Goal: Task Accomplishment & Management: Use online tool/utility

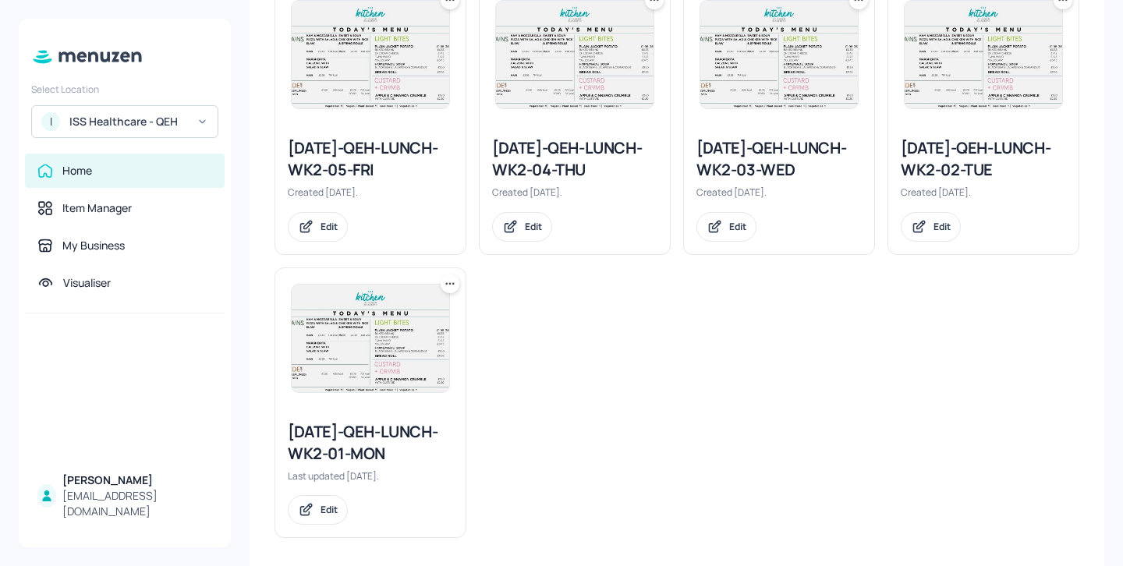
scroll to position [707, 0]
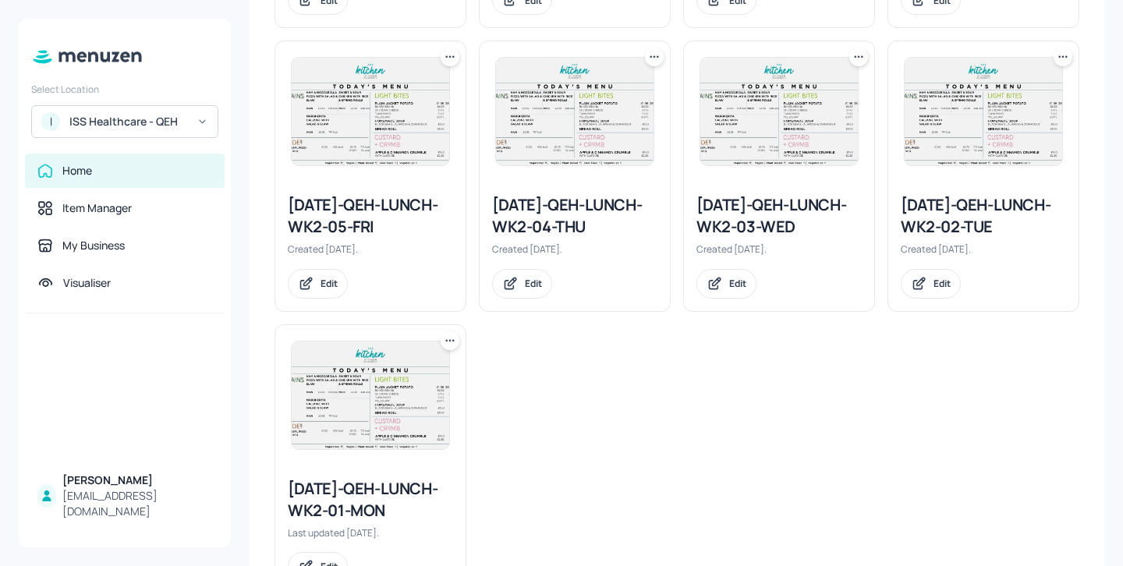
click at [448, 61] on icon at bounding box center [450, 57] width 16 height 16
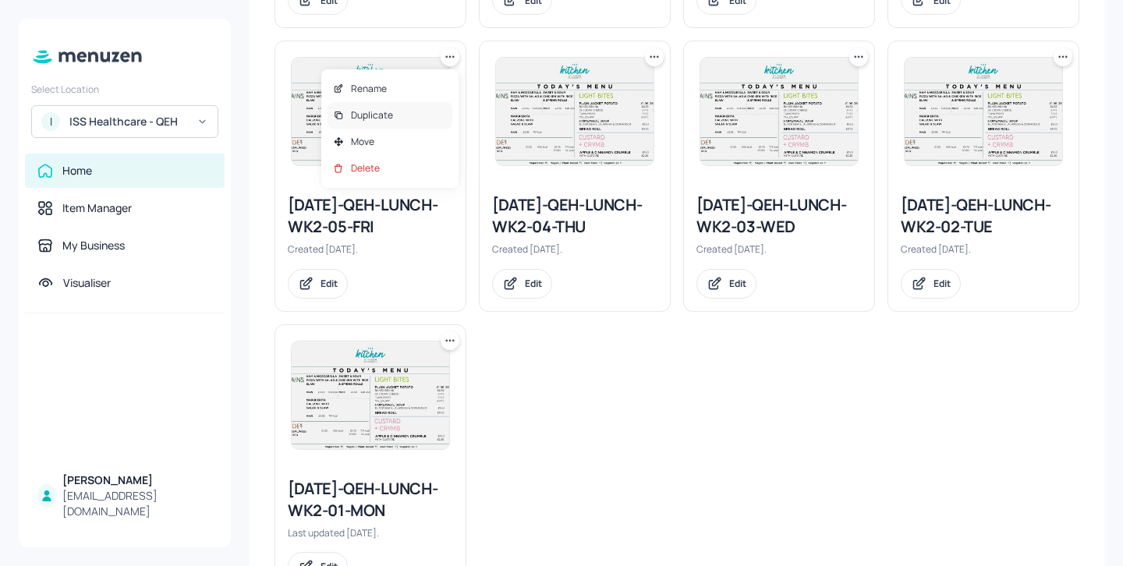
click at [436, 111] on div "Duplicate" at bounding box center [390, 115] width 125 height 27
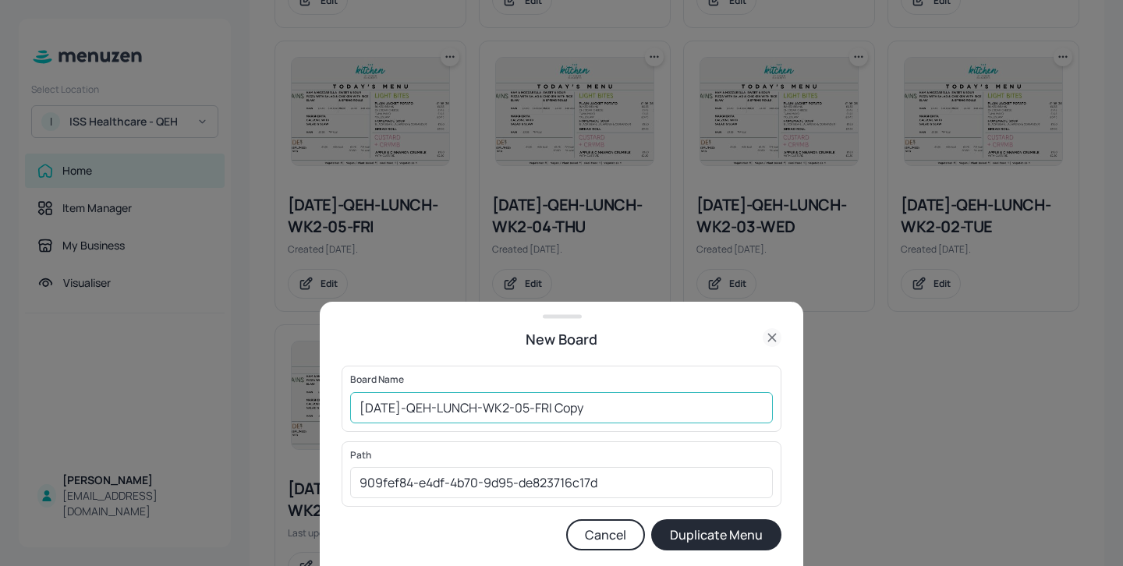
click at [356, 402] on input "2025-JUL-QEH-LUNCH-WK2-05-FRI Copy" at bounding box center [561, 407] width 423 height 31
drag, startPoint x: 654, startPoint y: 395, endPoint x: 592, endPoint y: 395, distance: 62.4
click at [592, 395] on input "01ed-2025-JUL-QEH-LUNCH-WK2-05-FRI Copy" at bounding box center [561, 407] width 423 height 31
drag, startPoint x: 643, startPoint y: 403, endPoint x: 597, endPoint y: 403, distance: 45.2
click at [597, 403] on input "01ed-2025-JUL-QEH-LUNCH-WK2-05-FRI Copy" at bounding box center [561, 407] width 423 height 31
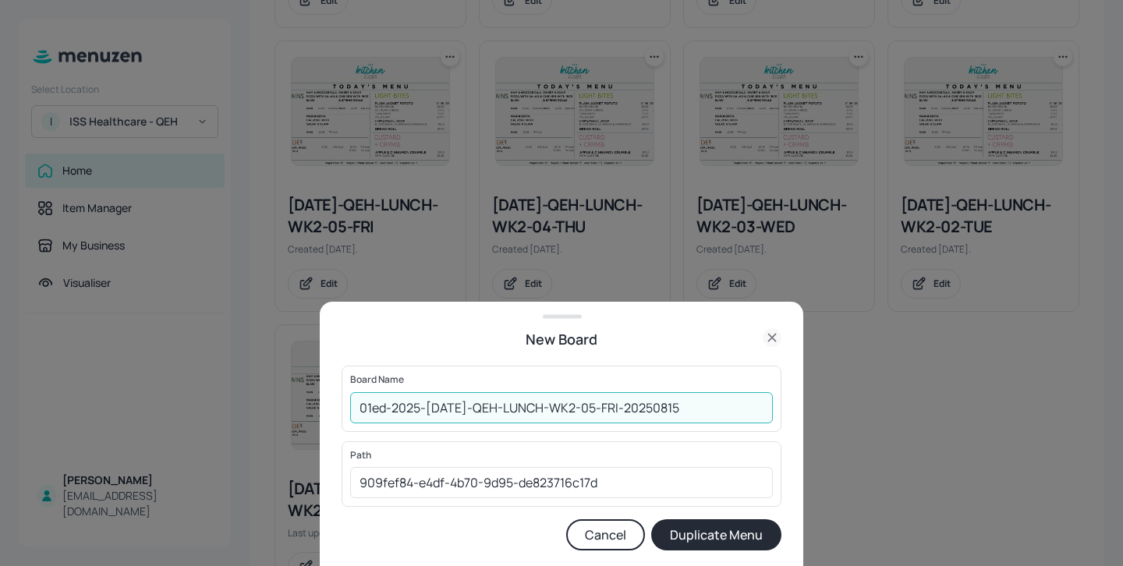
type input "01ed-2025-JUL-QEH-LUNCH-WK2-05-FRI-20250815"
click at [748, 528] on button "Duplicate Menu" at bounding box center [716, 534] width 130 height 31
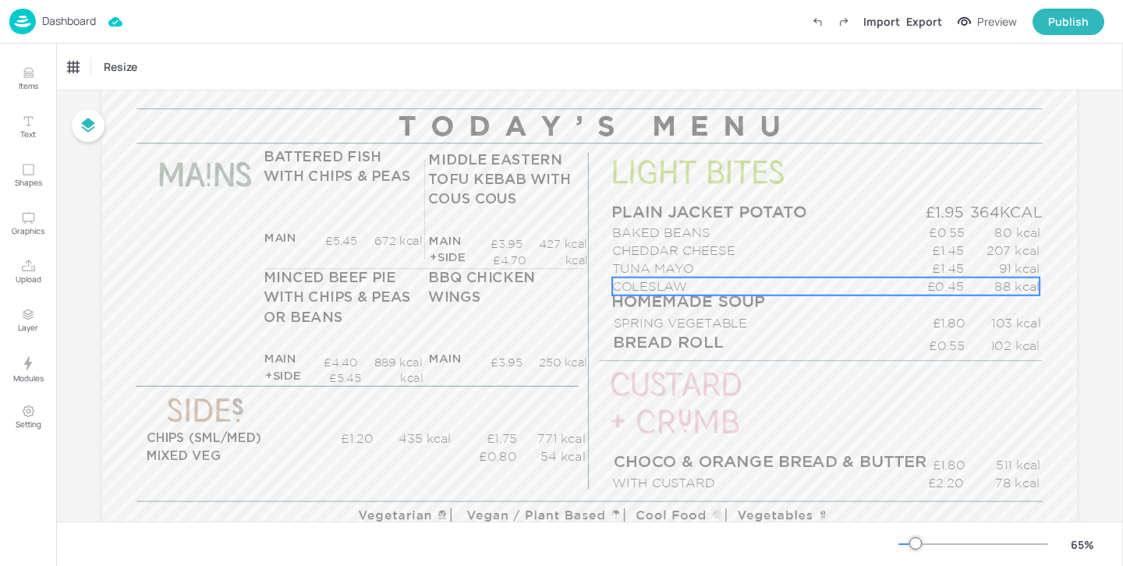
scroll to position [167, 0]
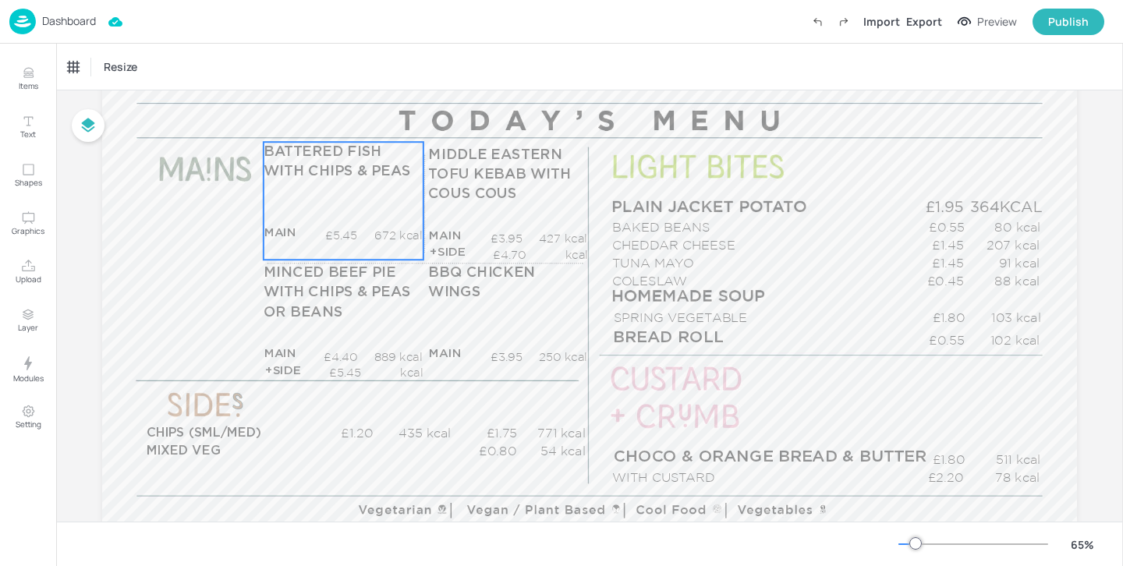
click at [374, 229] on p "672 kcal" at bounding box center [389, 236] width 65 height 16
click at [174, 58] on div "BATTERED FISH WITH CHIPS & PEAS" at bounding box center [140, 67] width 156 height 27
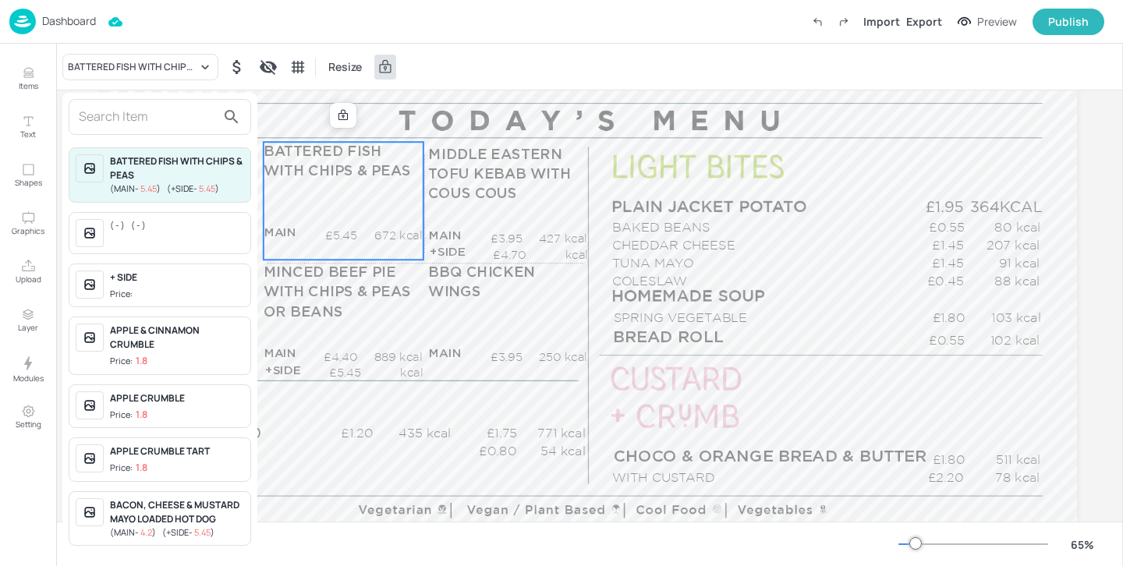
click at [154, 122] on input "text" at bounding box center [147, 117] width 137 height 25
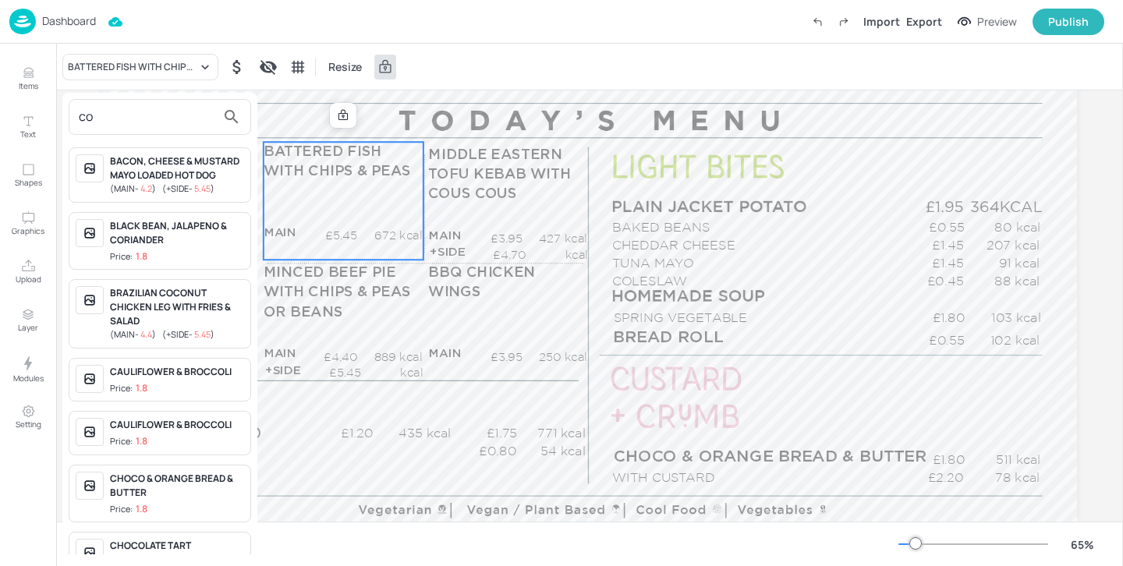
type input "c"
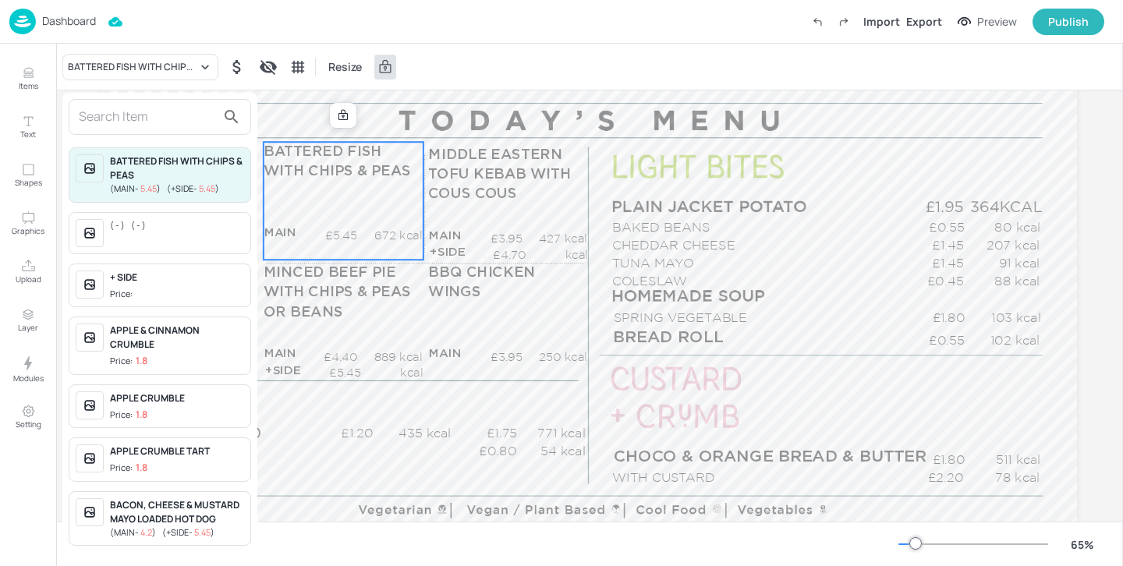
click at [346, 126] on div at bounding box center [561, 283] width 1123 height 566
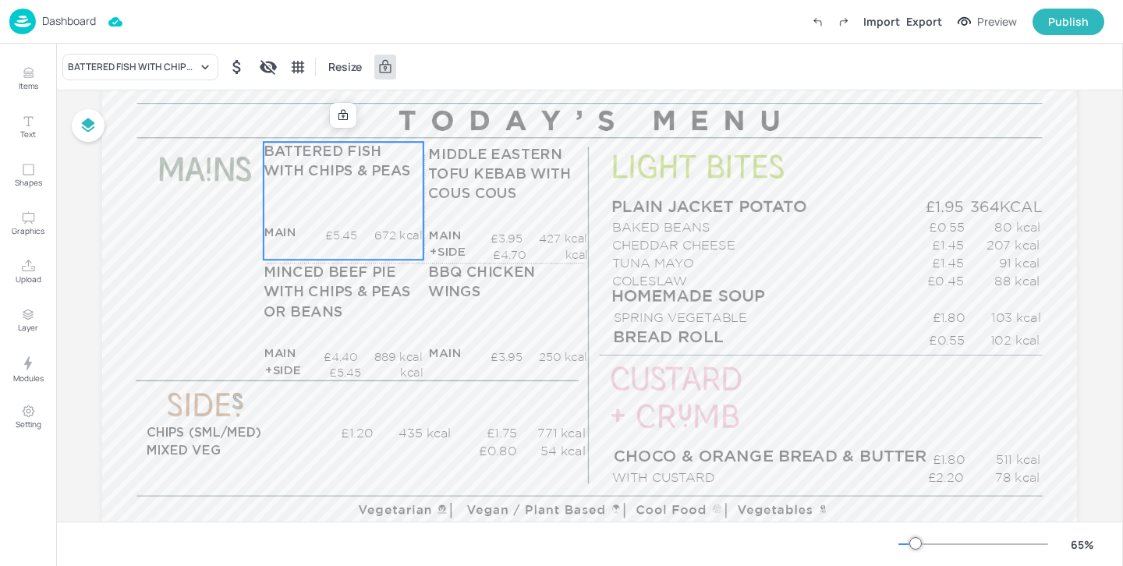
click at [342, 115] on icon at bounding box center [343, 115] width 12 height 12
click at [328, 115] on icon "Edit Item" at bounding box center [332, 115] width 13 height 12
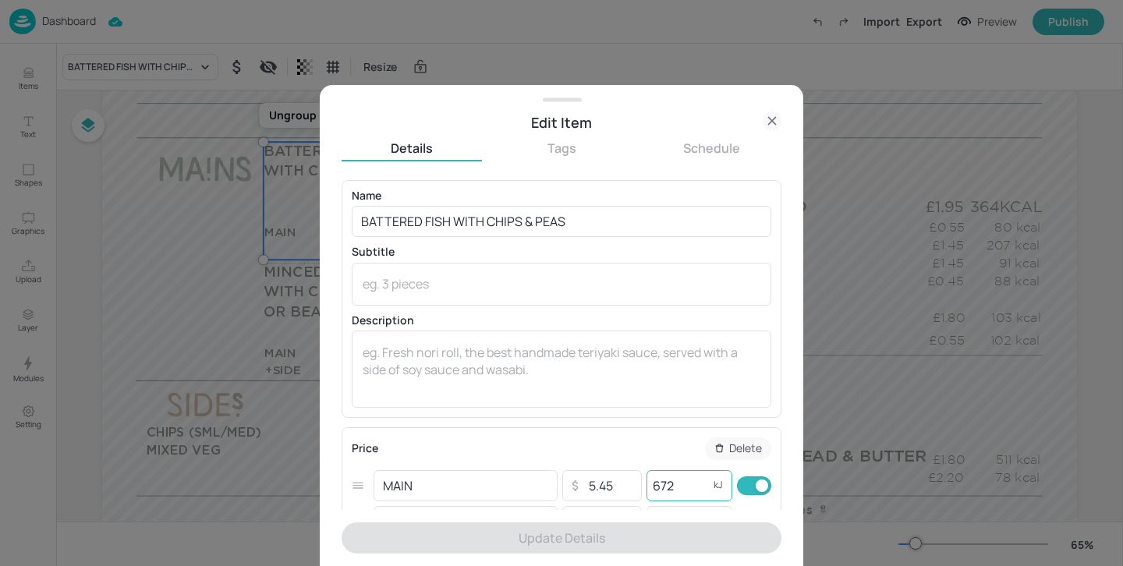
click at [655, 486] on input "672" at bounding box center [678, 485] width 62 height 31
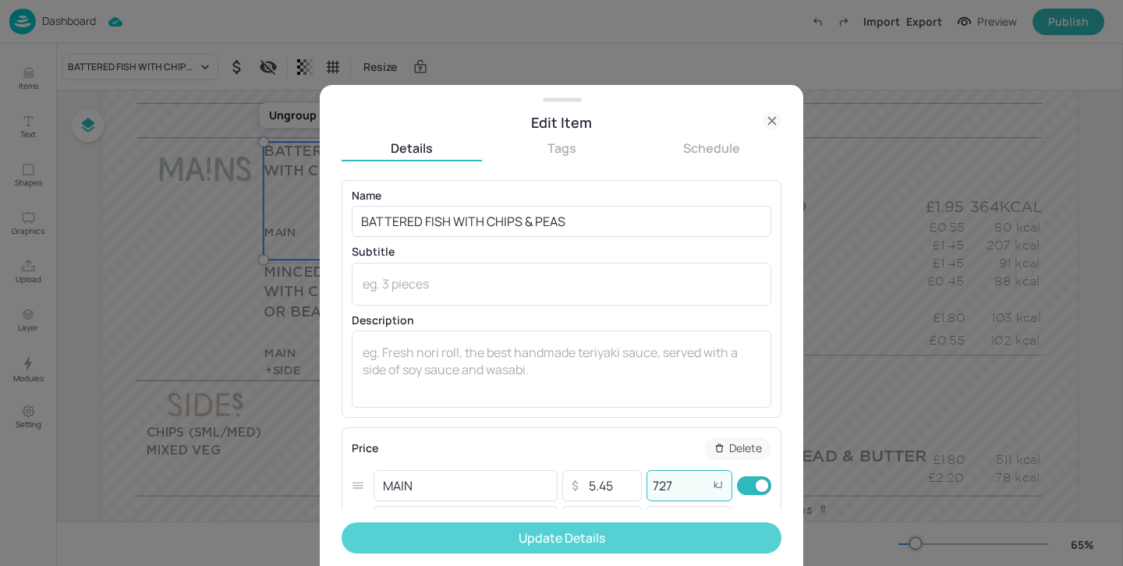
type input "727"
click at [668, 542] on button "Update Details" at bounding box center [562, 538] width 440 height 31
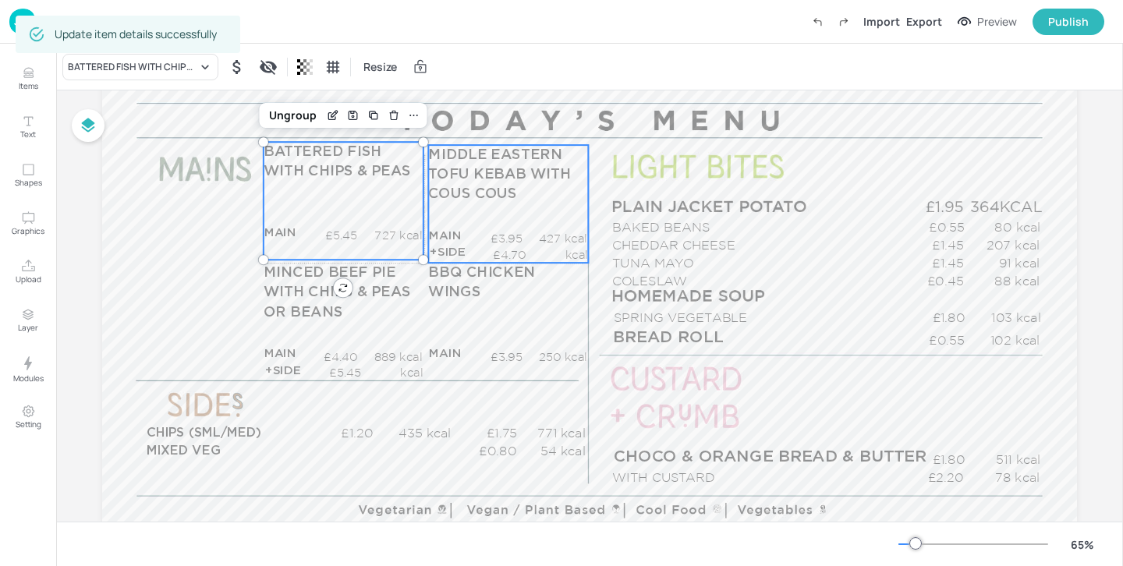
click at [461, 220] on div "MIDDLE EASTERN TOFU KEBAB WITH COUS COUS MAIN £3.95 427 kcal +SIDE £4.70 kcal" at bounding box center [508, 204] width 160 height 118
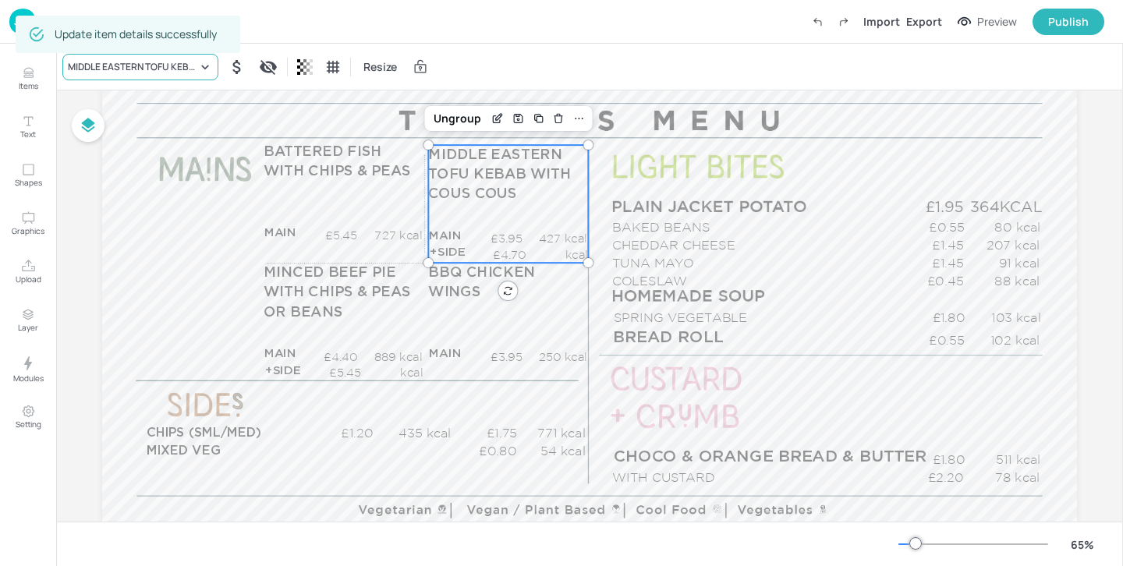
click at [96, 67] on div "MIDDLE EASTERN TOFU KEBAB WITH COUS COUS" at bounding box center [132, 67] width 129 height 14
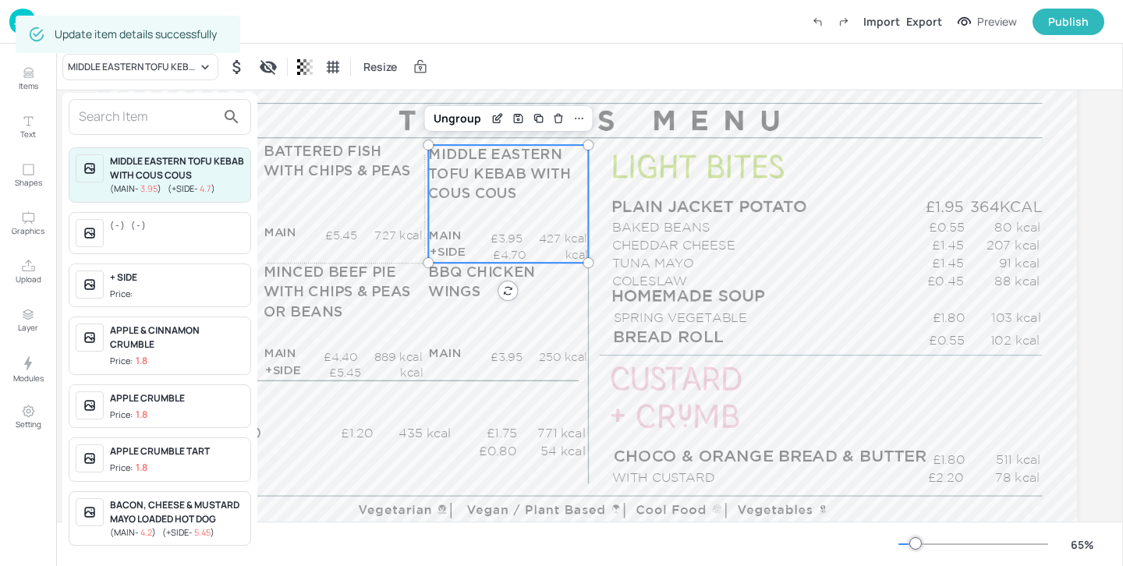
click at [130, 120] on input "text" at bounding box center [147, 117] width 137 height 25
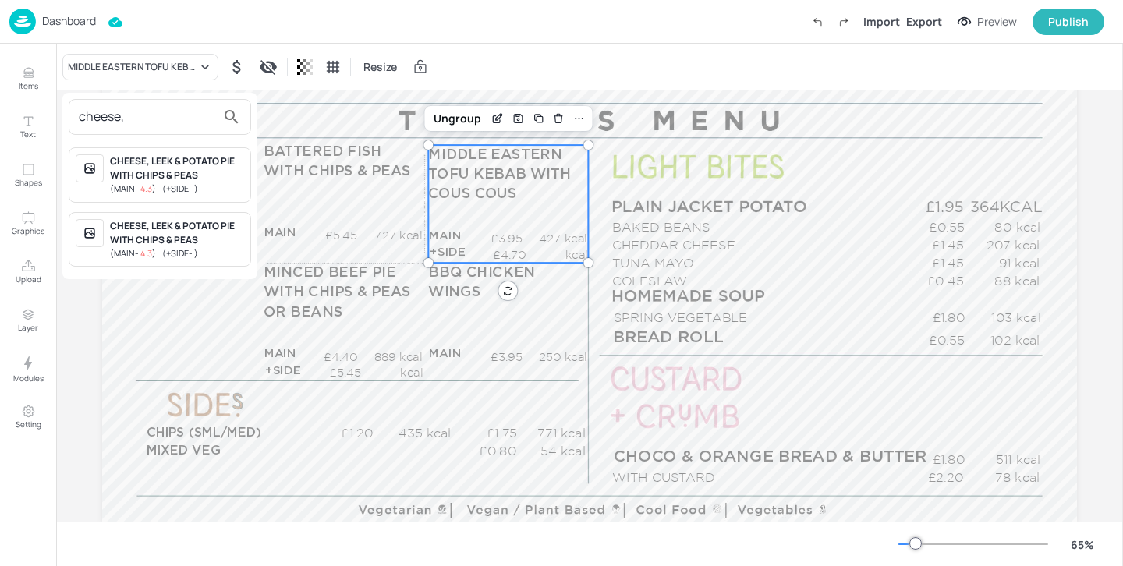
type input "cheese,"
click at [206, 180] on div "CHEESE, LEEK & POTATO PIE WITH CHIPS & PEAS" at bounding box center [177, 168] width 134 height 28
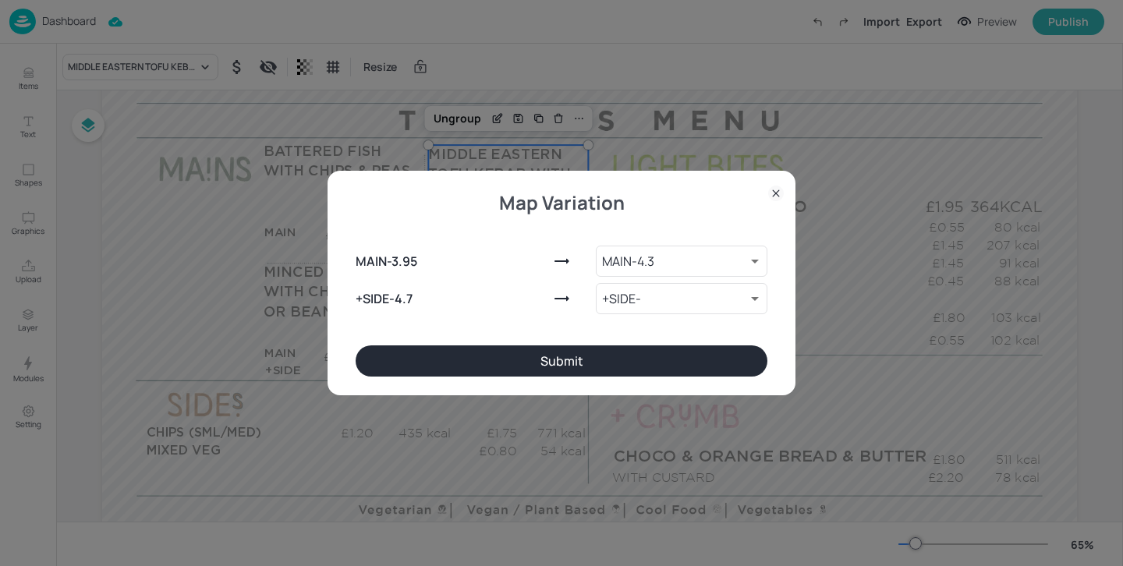
click at [526, 361] on button "Submit" at bounding box center [562, 361] width 412 height 31
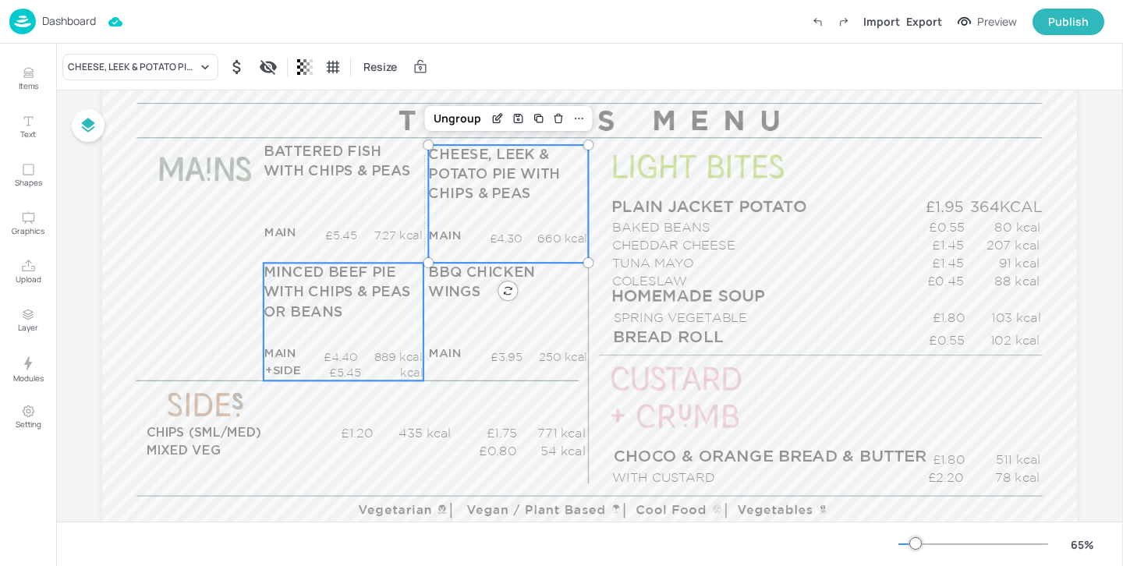
click at [344, 321] on p "MINCED BEEF PIE WITH CHIPS & PEAS OR BEANS" at bounding box center [343, 293] width 159 height 60
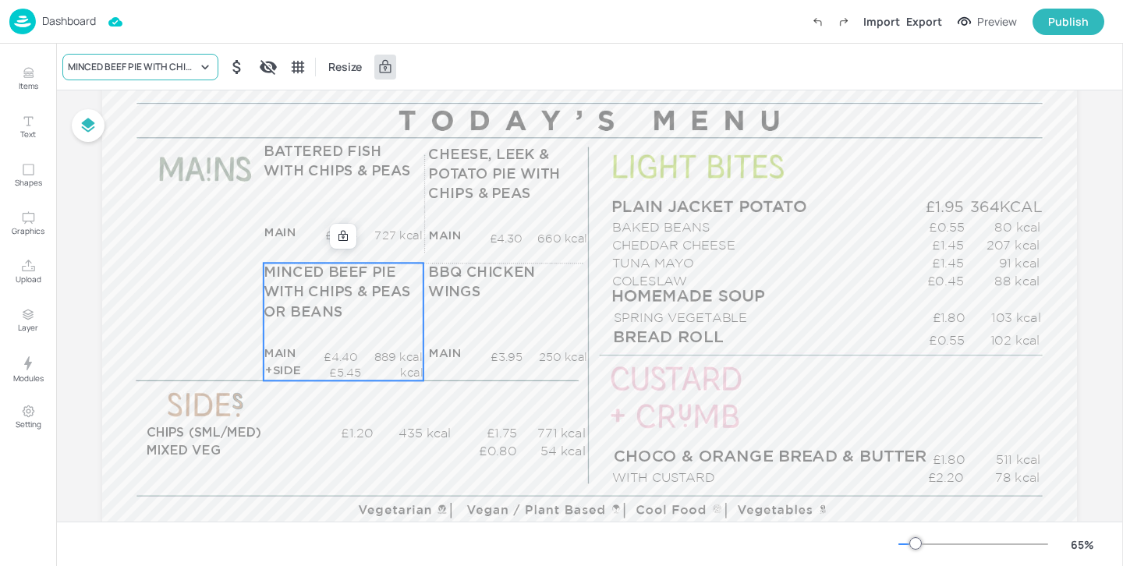
click at [153, 69] on div "MINCED BEEF PIE WITH CHIPS & PEAS OR BEANS" at bounding box center [132, 67] width 129 height 14
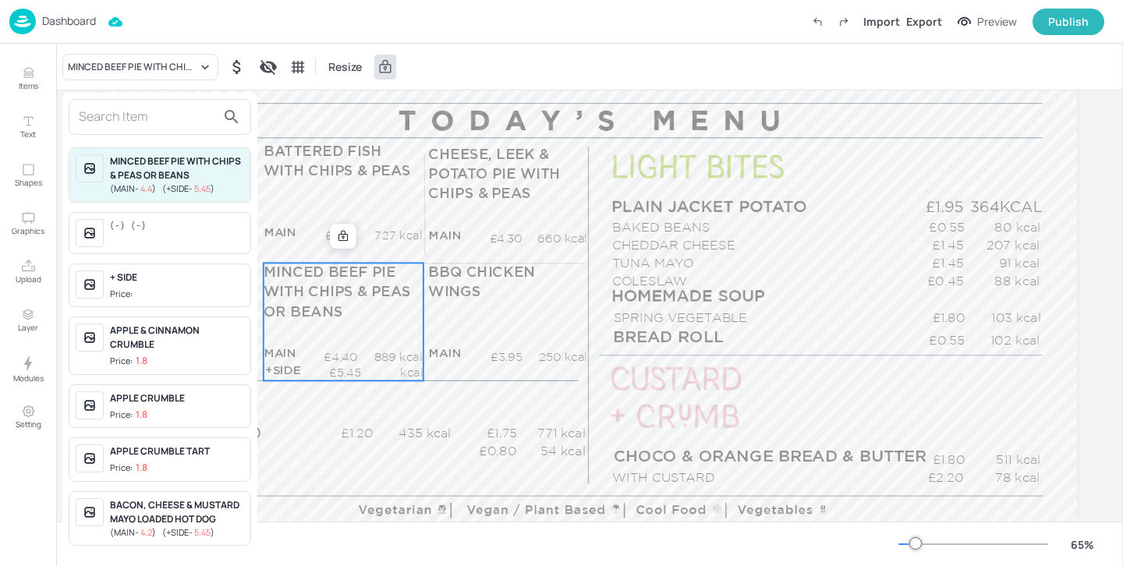
click at [135, 122] on input "text" at bounding box center [147, 117] width 137 height 25
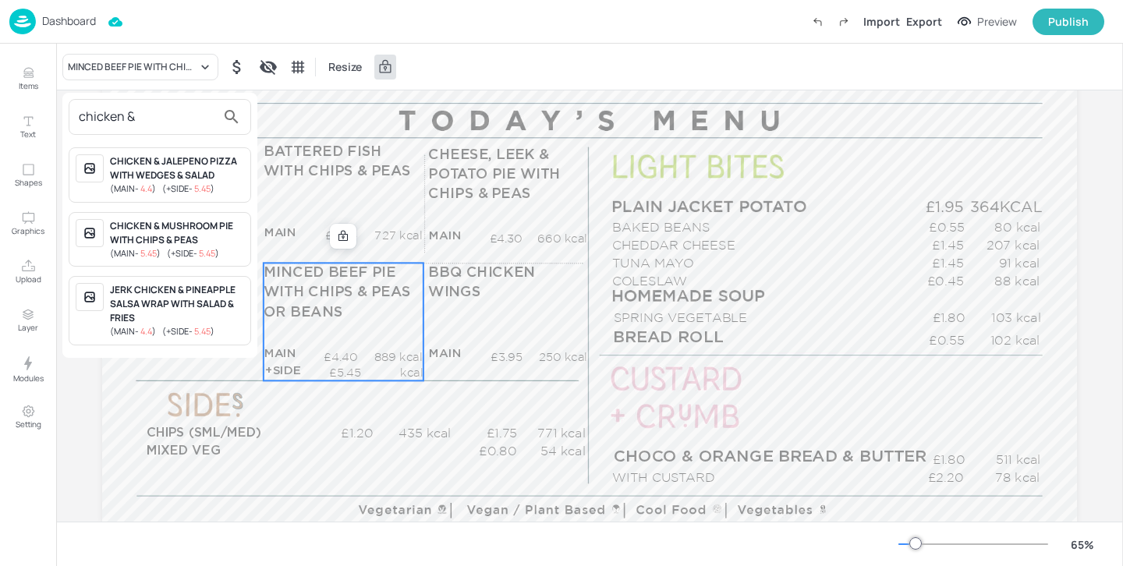
type input "chicken &"
click at [198, 233] on div "CHICKEN & MUSHROOM PIE WITH CHIPS & PEAS" at bounding box center [177, 233] width 134 height 28
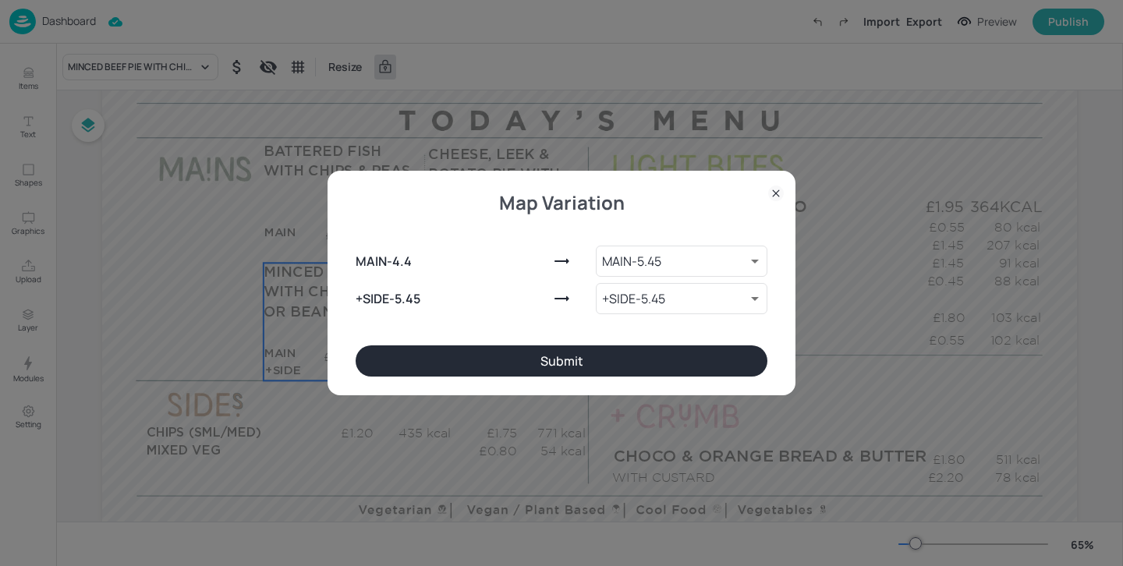
click at [487, 359] on button "Submit" at bounding box center [562, 361] width 412 height 31
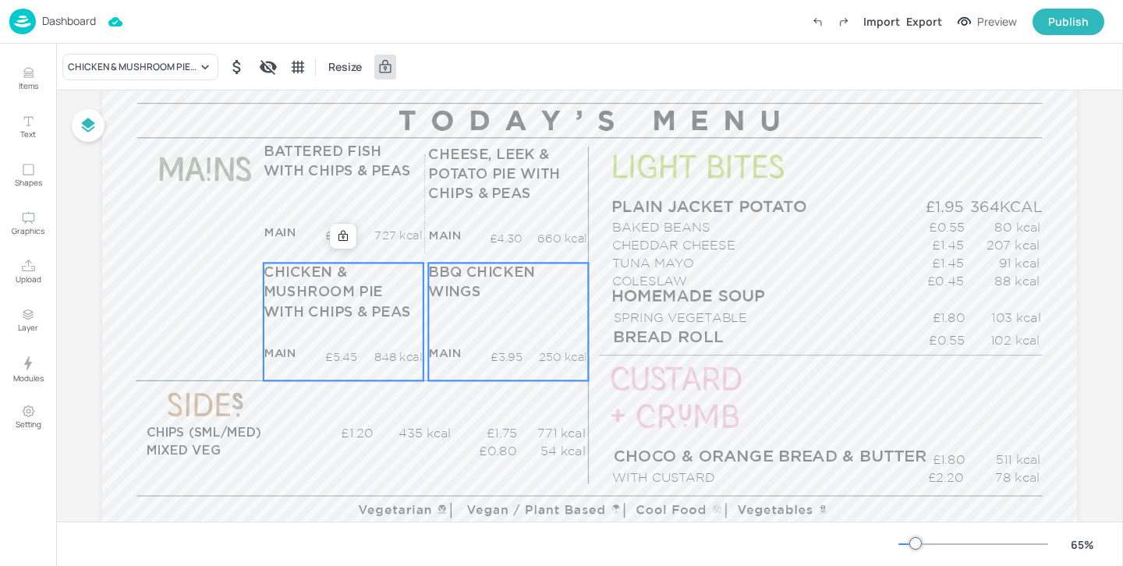
click at [487, 358] on p "£3.95" at bounding box center [501, 357] width 42 height 16
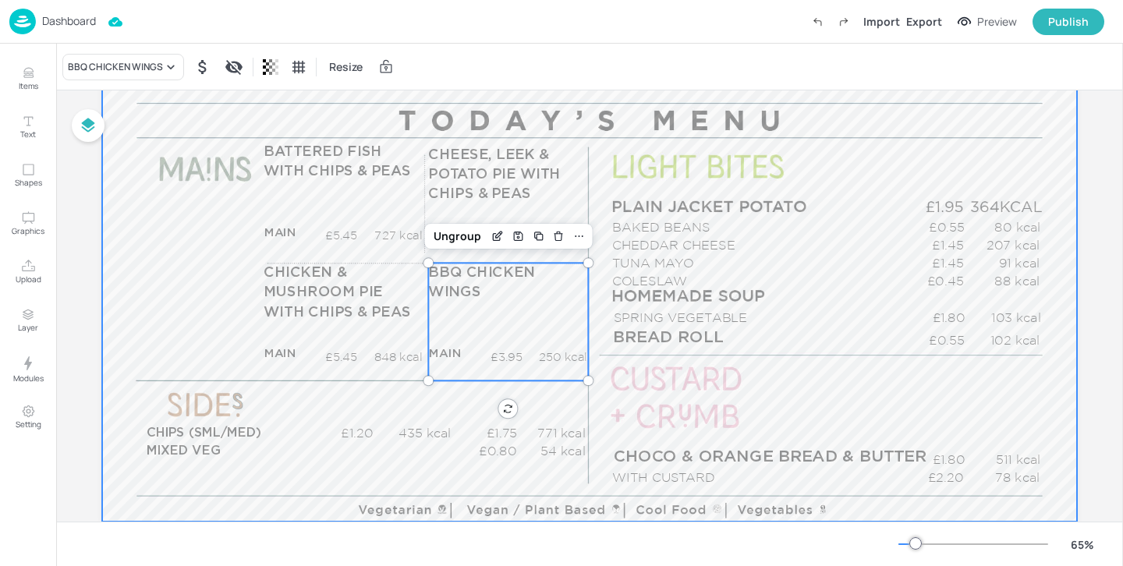
scroll to position [183, 0]
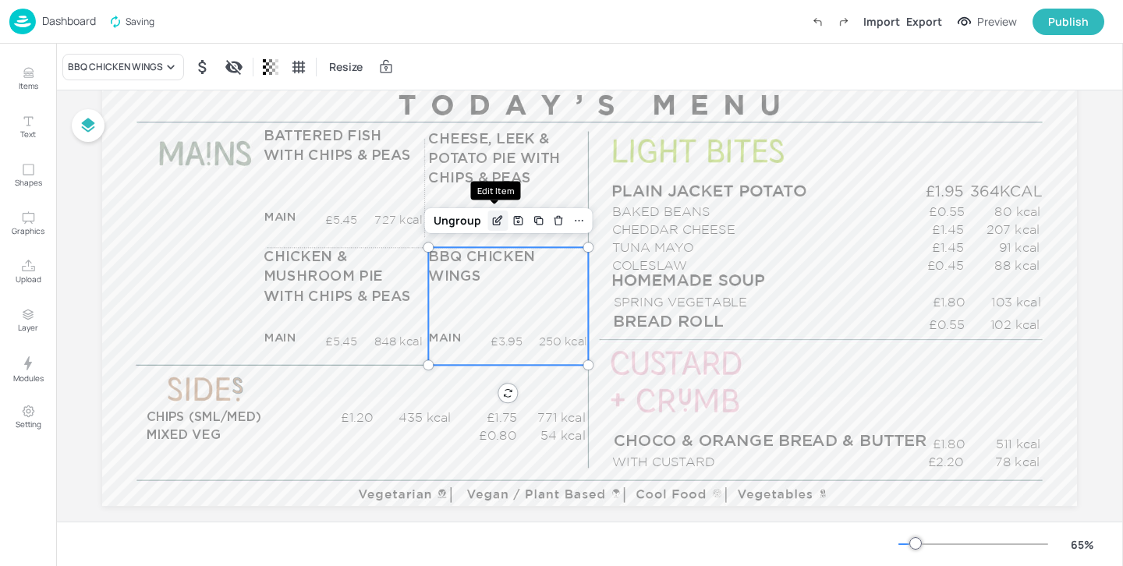
click at [491, 220] on icon "Edit Item" at bounding box center [497, 220] width 13 height 12
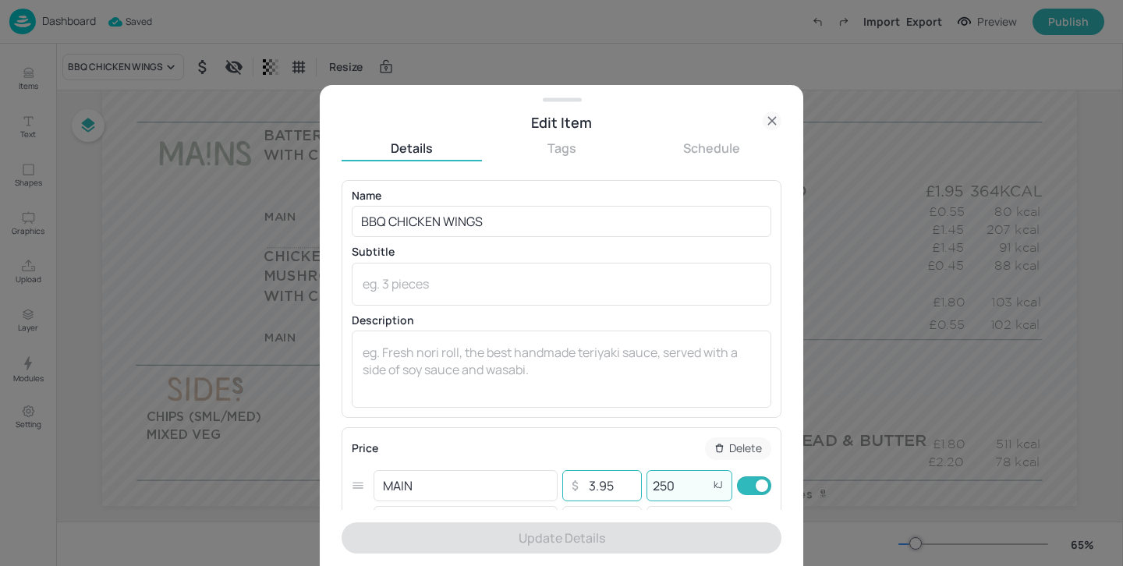
drag, startPoint x: 671, startPoint y: 489, endPoint x: 629, endPoint y: 485, distance: 42.3
click at [629, 483] on div "MAIN ​ ​ 3.95 ​ 250 kJ ​" at bounding box center [562, 486] width 420 height 36
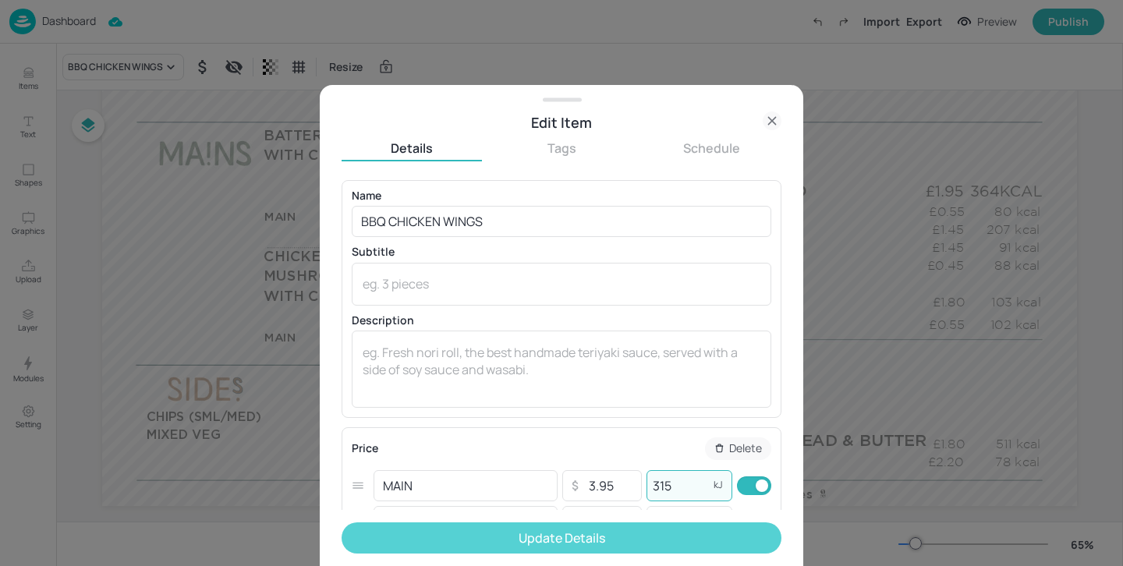
type input "315"
click at [638, 545] on button "Update Details" at bounding box center [562, 538] width 440 height 31
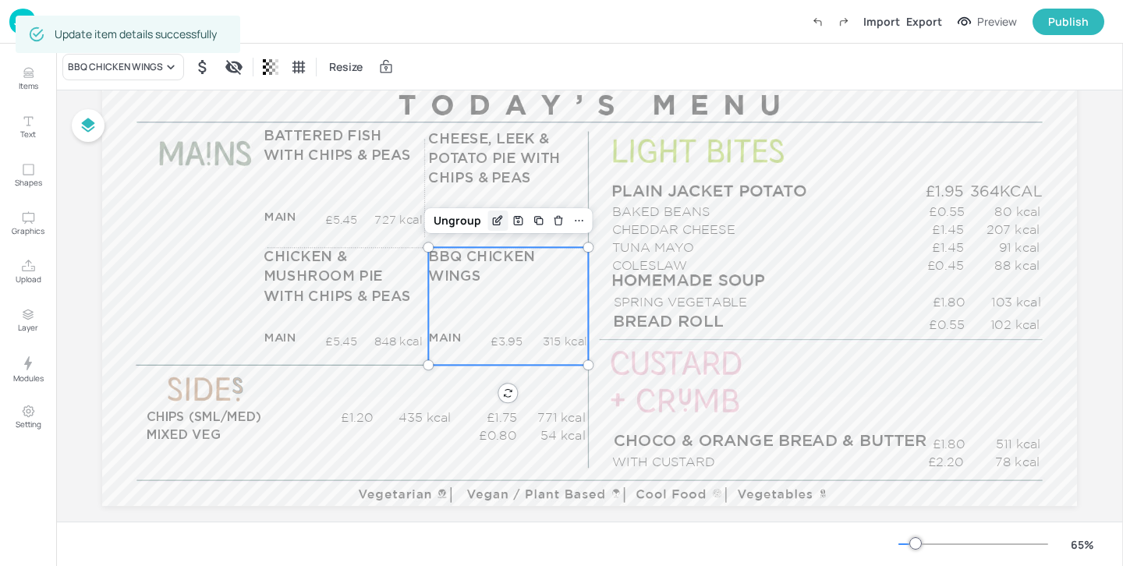
click at [500, 224] on icon "Edit Item" at bounding box center [497, 220] width 13 height 12
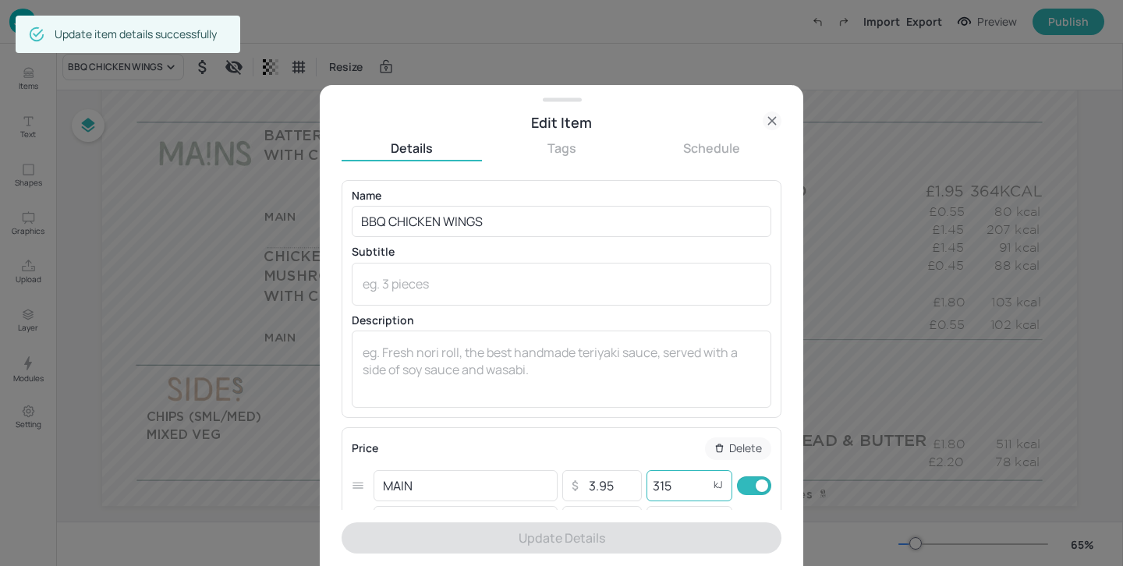
click at [678, 489] on input "315" at bounding box center [678, 485] width 62 height 31
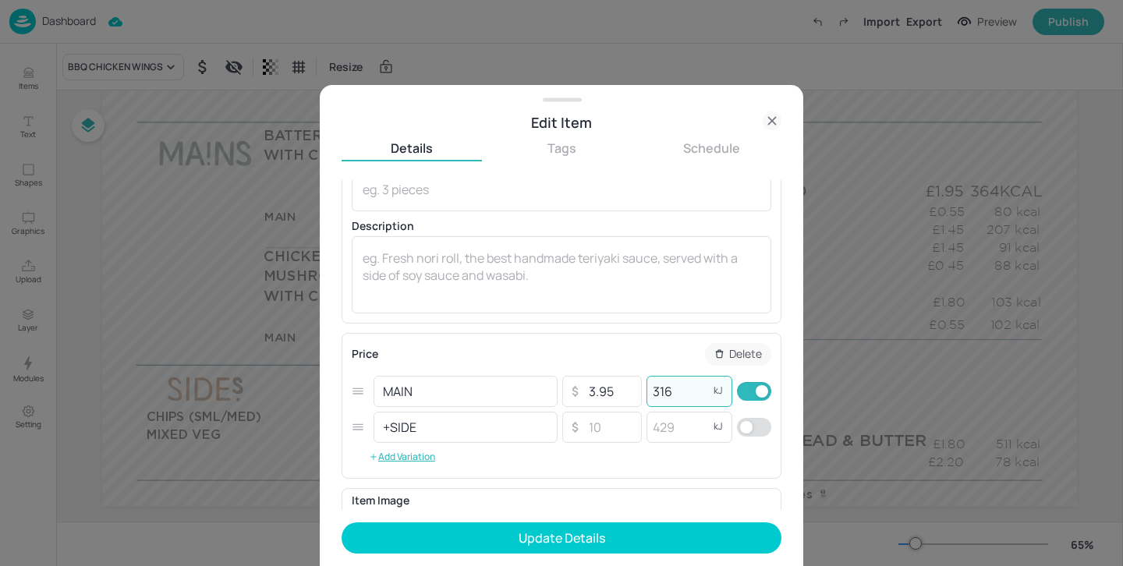
scroll to position [101, 0]
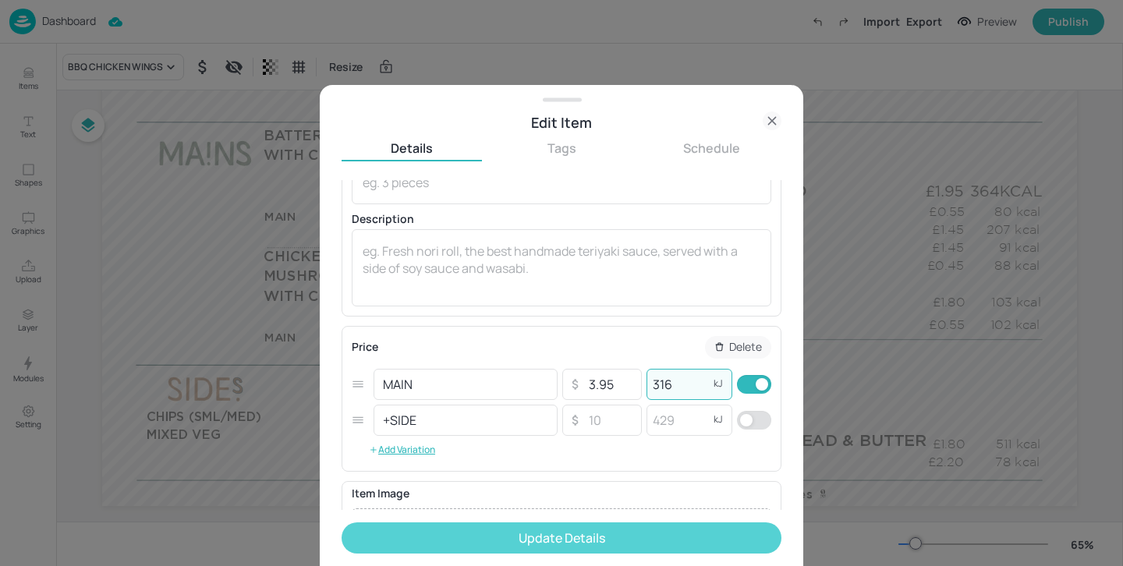
type input "316"
click at [599, 537] on button "Update Details" at bounding box center [562, 538] width 440 height 31
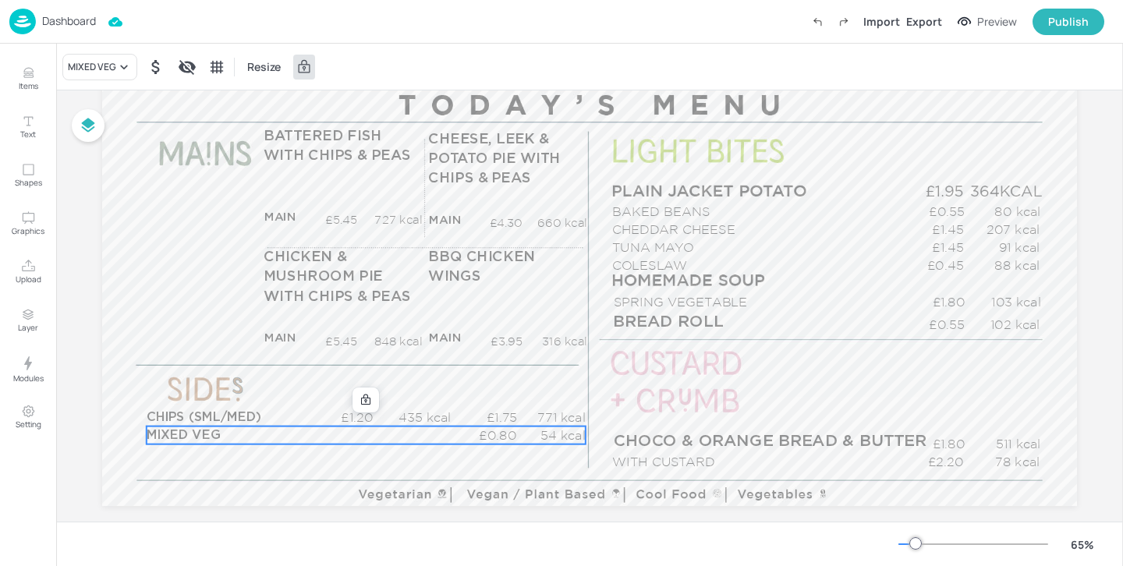
click at [272, 430] on p "MIXED VEG" at bounding box center [224, 436] width 155 height 18
click at [101, 76] on div "MIXED VEG" at bounding box center [99, 67] width 75 height 27
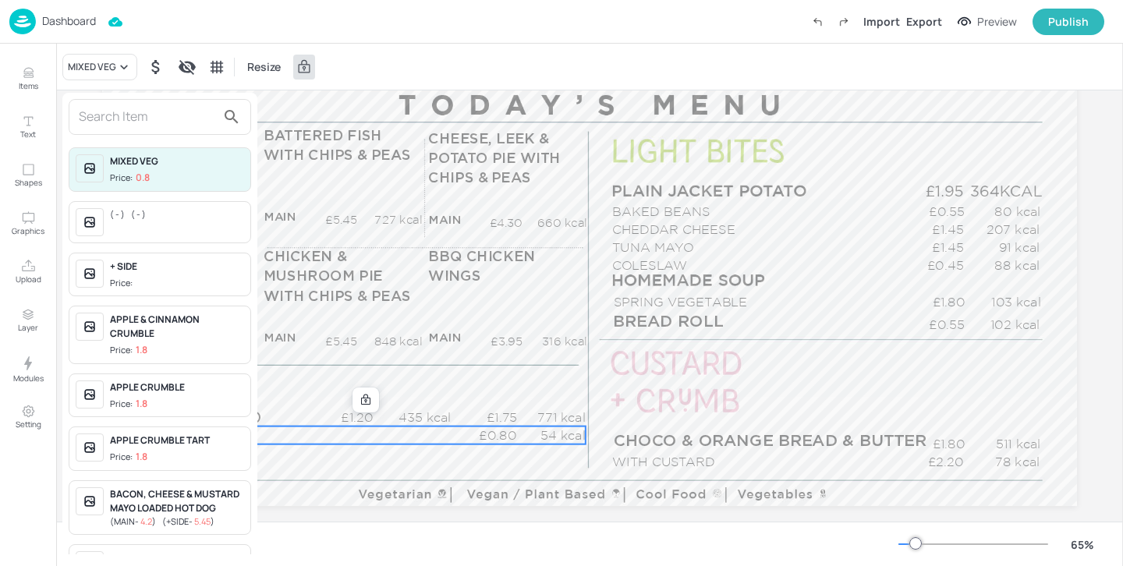
click at [118, 112] on input "text" at bounding box center [147, 117] width 137 height 25
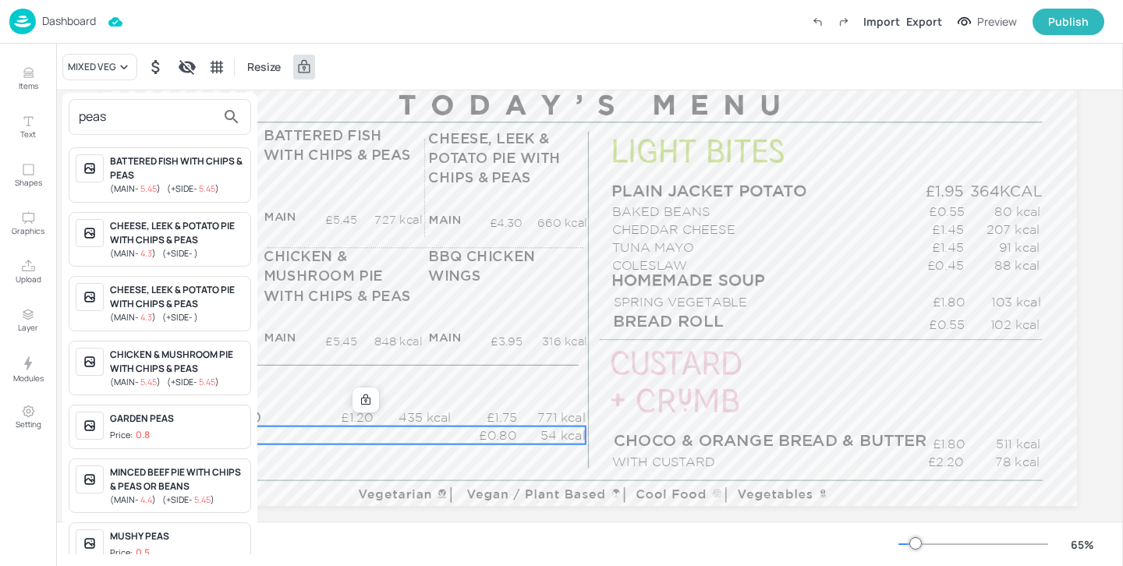
type input "peas"
click at [190, 435] on span "Price: 0.8" at bounding box center [177, 435] width 134 height 13
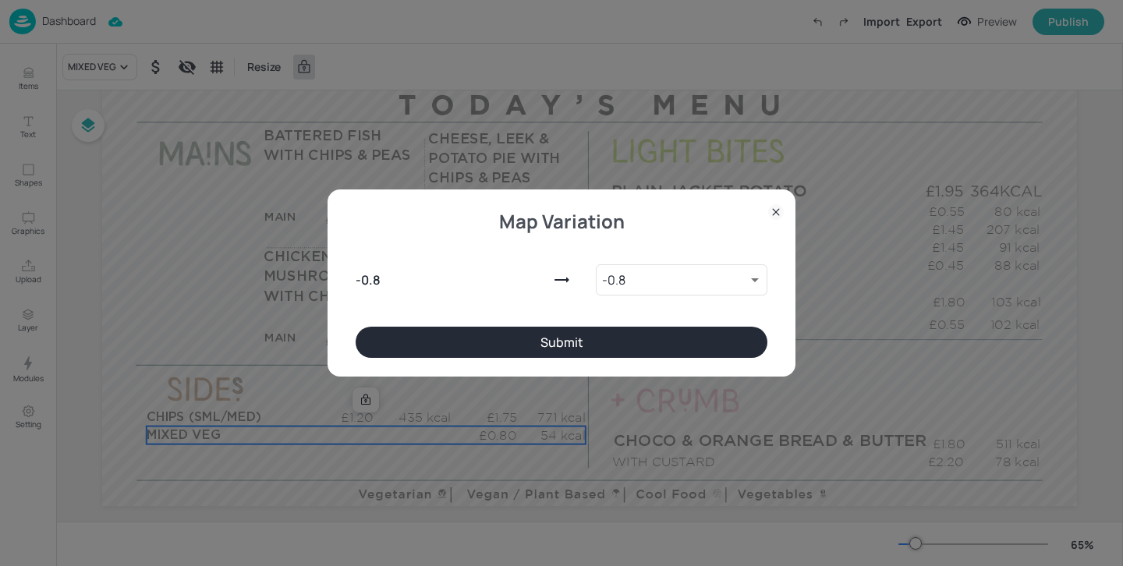
click at [465, 342] on button "Submit" at bounding box center [562, 342] width 412 height 31
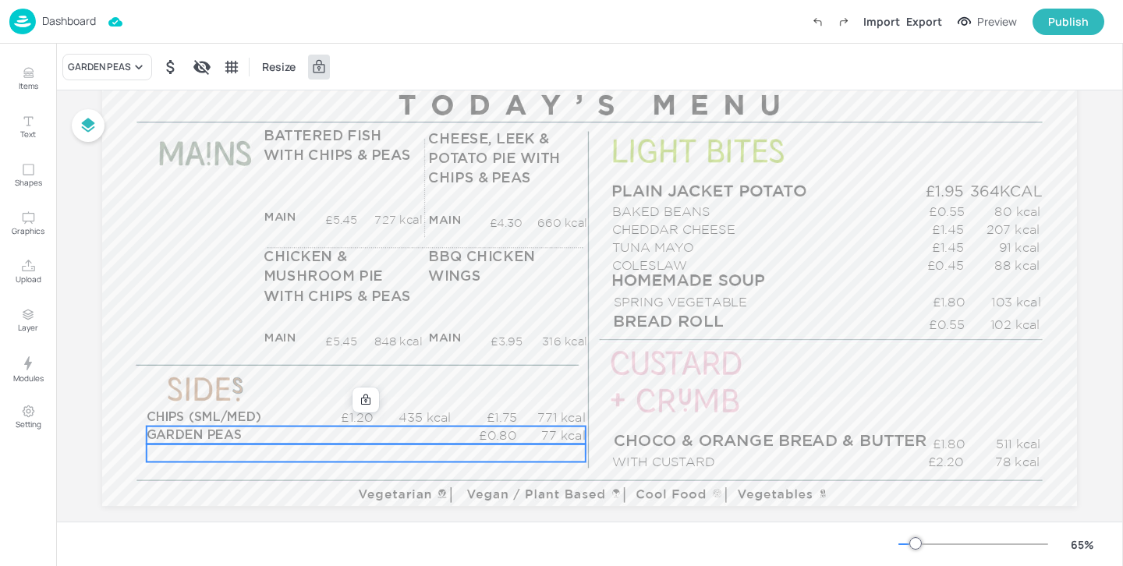
click at [302, 457] on div "£0.00 kcal" at bounding box center [366, 453] width 439 height 18
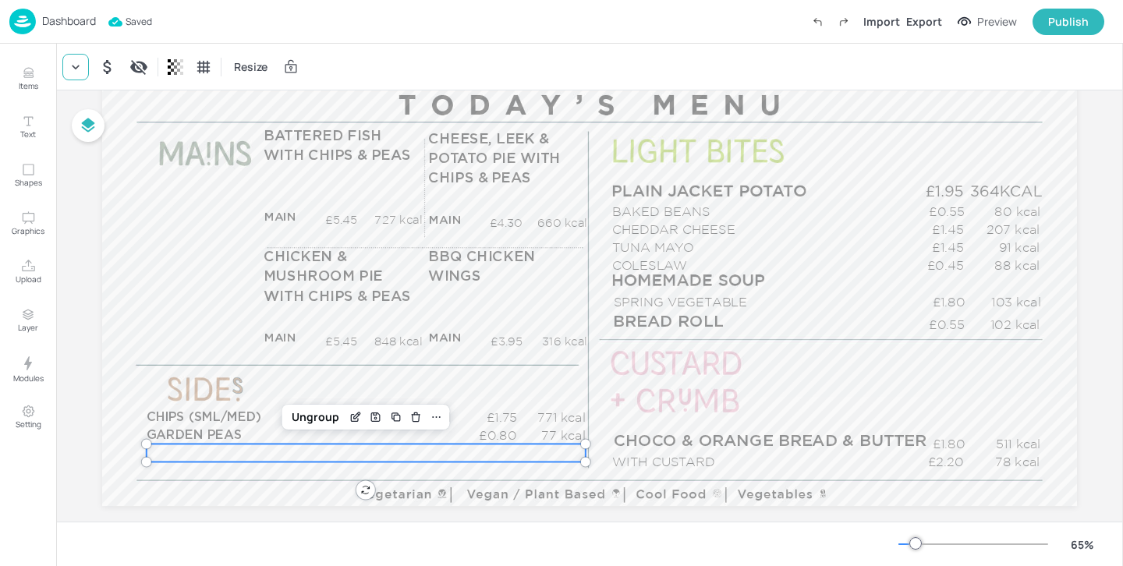
click at [66, 62] on div at bounding box center [75, 67] width 27 height 27
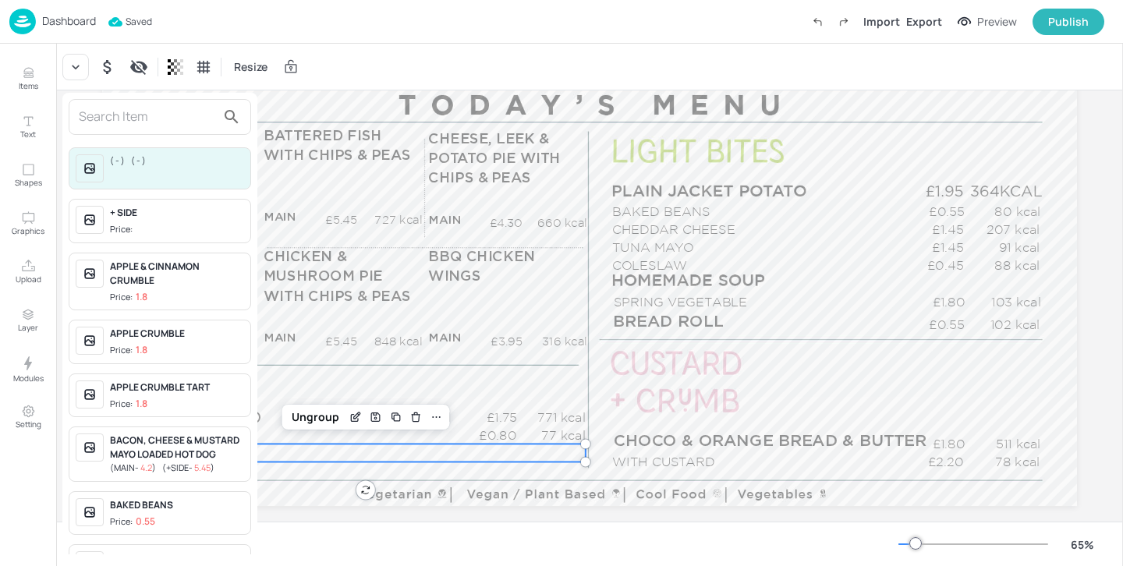
click at [106, 123] on input "text" at bounding box center [147, 117] width 137 height 25
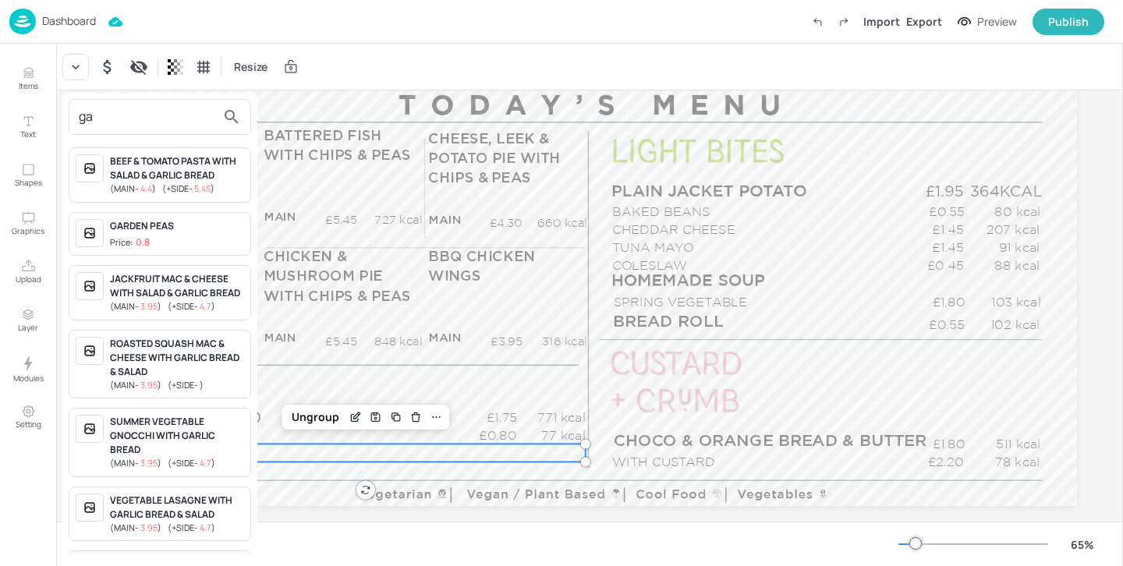
type input "g"
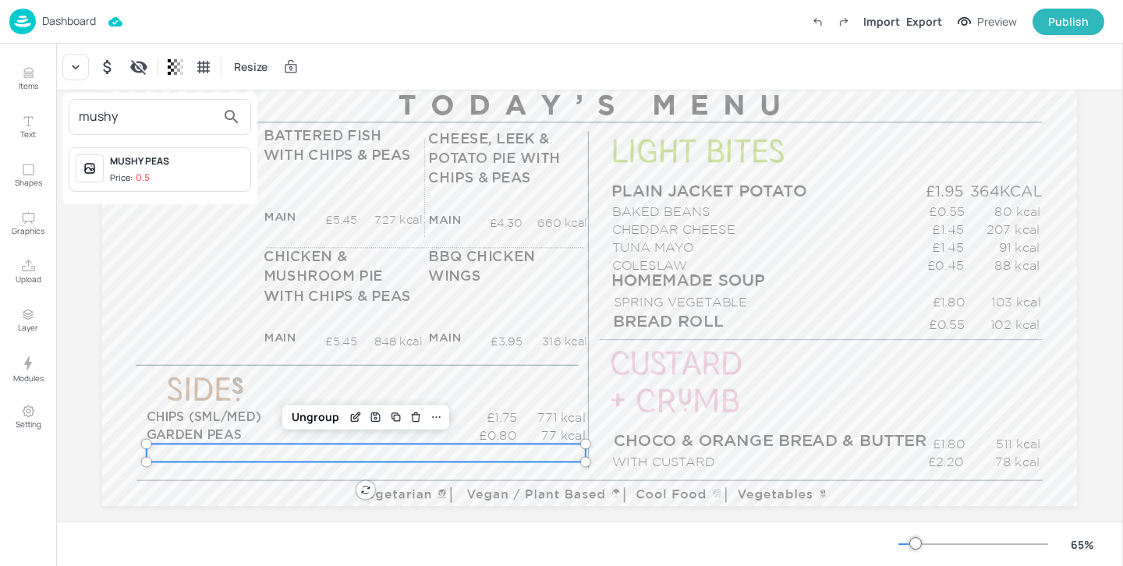
type input "mushy"
click at [158, 166] on div "MUSHY PEAS" at bounding box center [177, 161] width 134 height 14
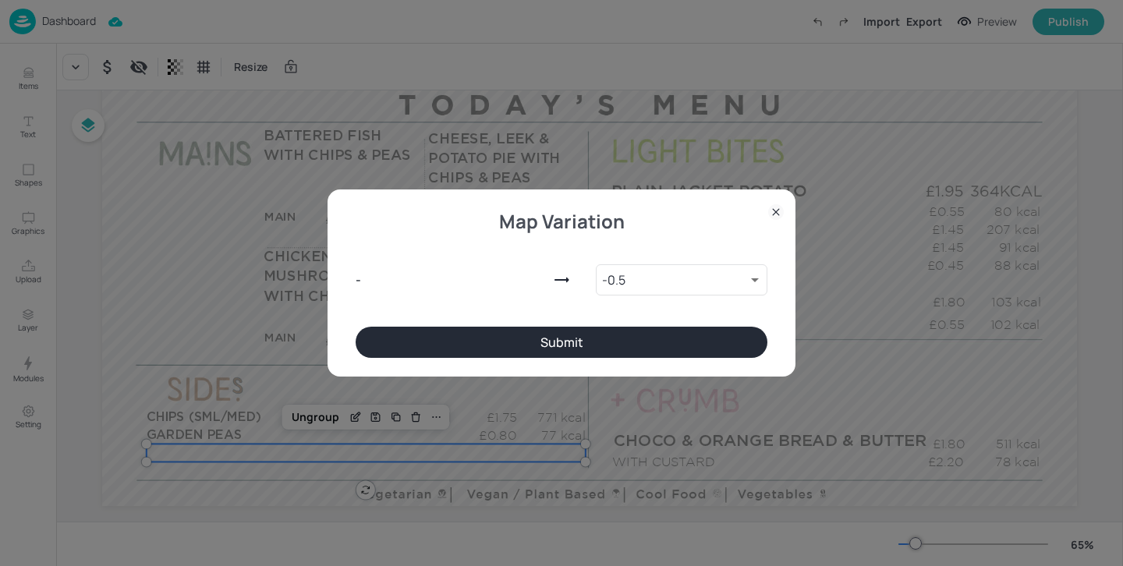
click at [565, 336] on button "Submit" at bounding box center [562, 342] width 412 height 31
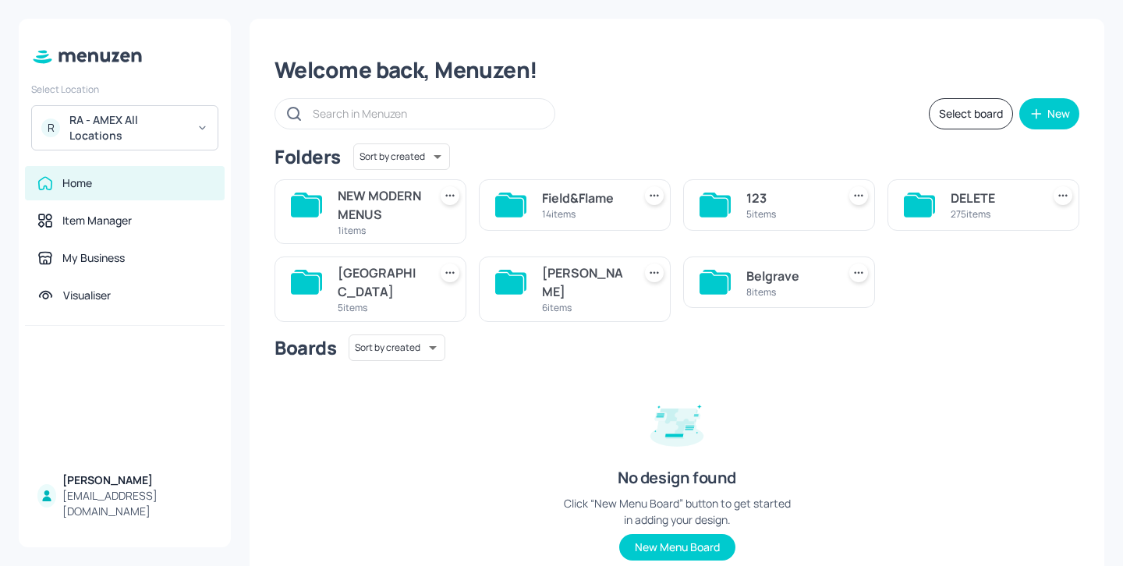
scroll to position [15, 0]
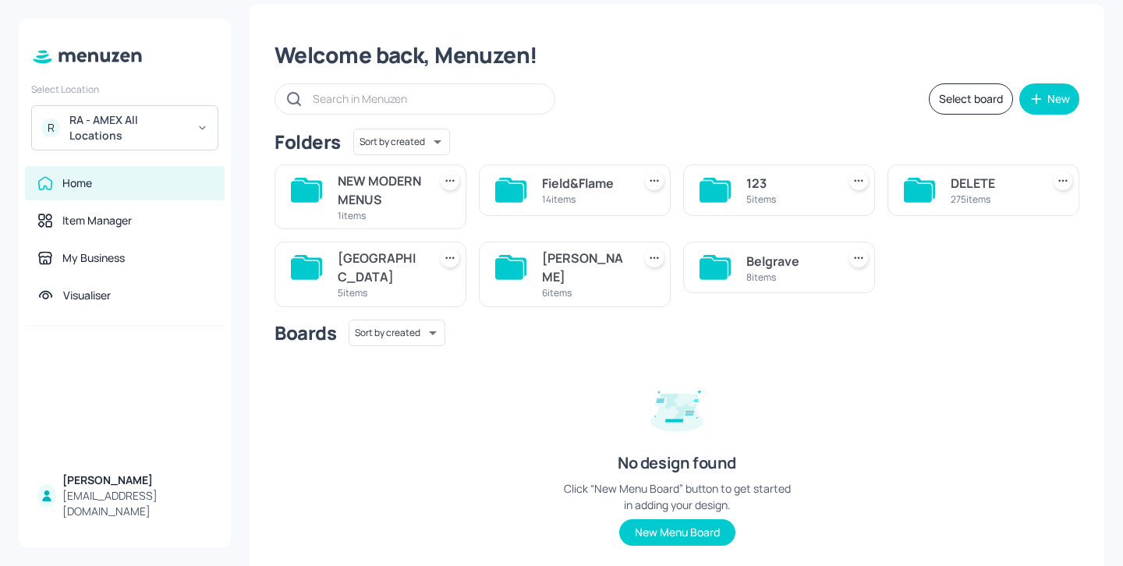
click at [746, 284] on div "8 items" at bounding box center [788, 277] width 84 height 13
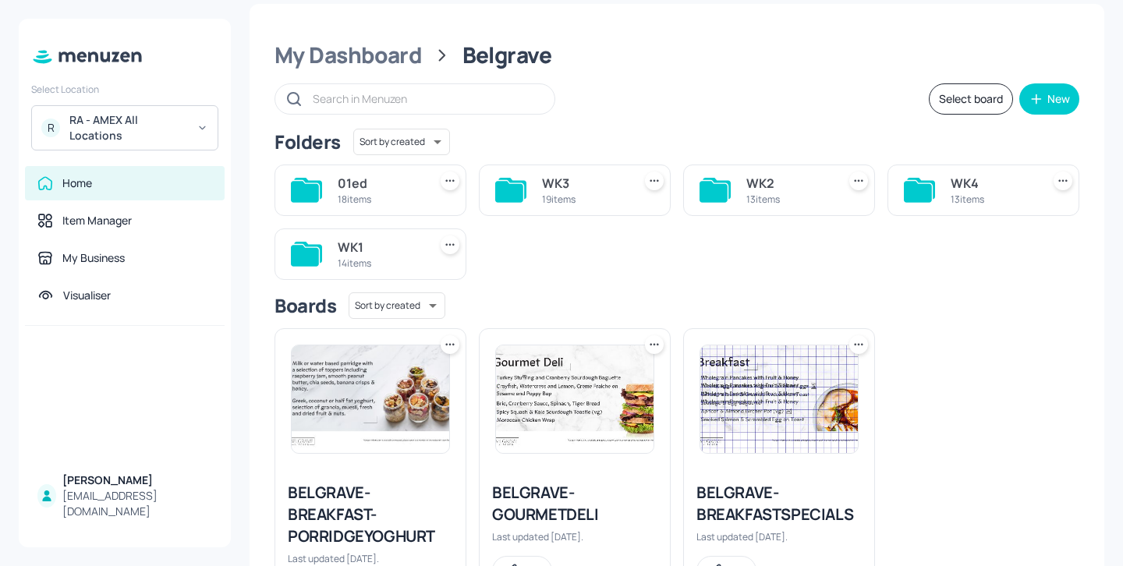
scroll to position [107, 0]
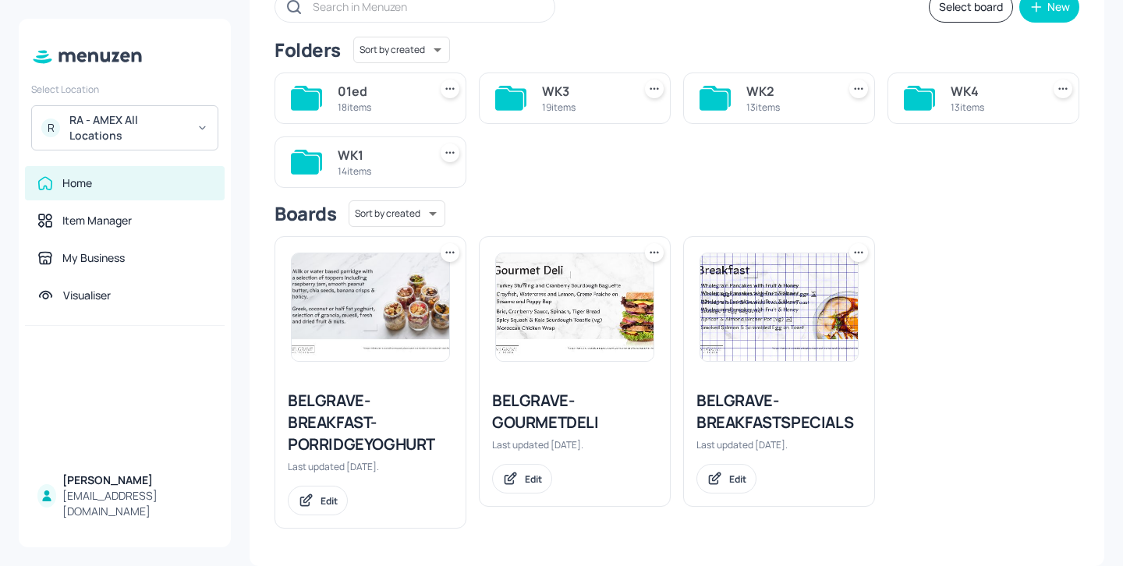
click at [773, 404] on div "BELGRAVE-BREAKFASTSPECIALS" at bounding box center [779, 412] width 165 height 44
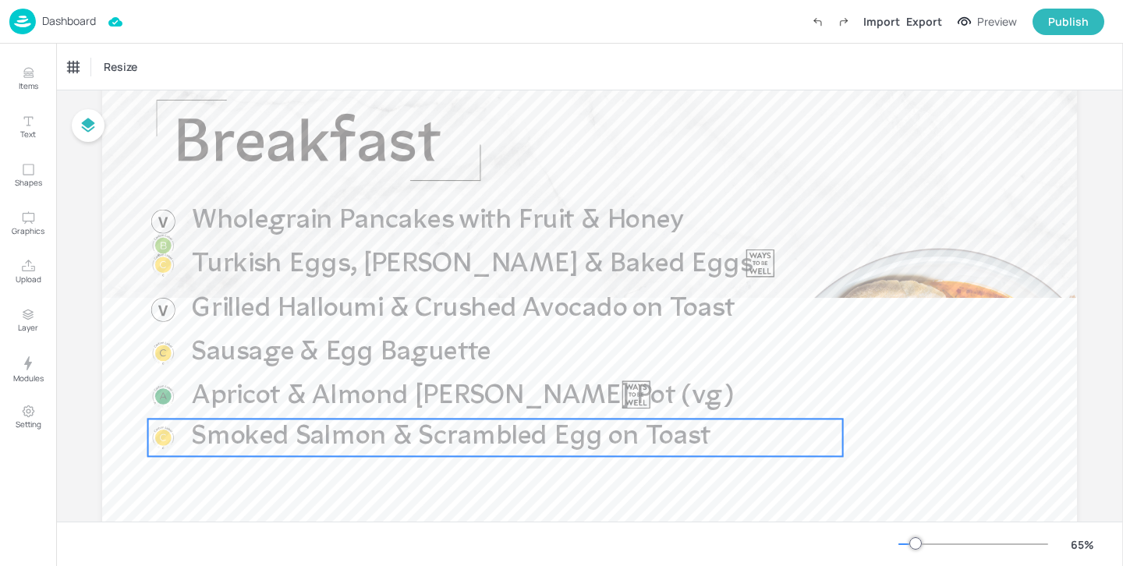
scroll to position [84, 0]
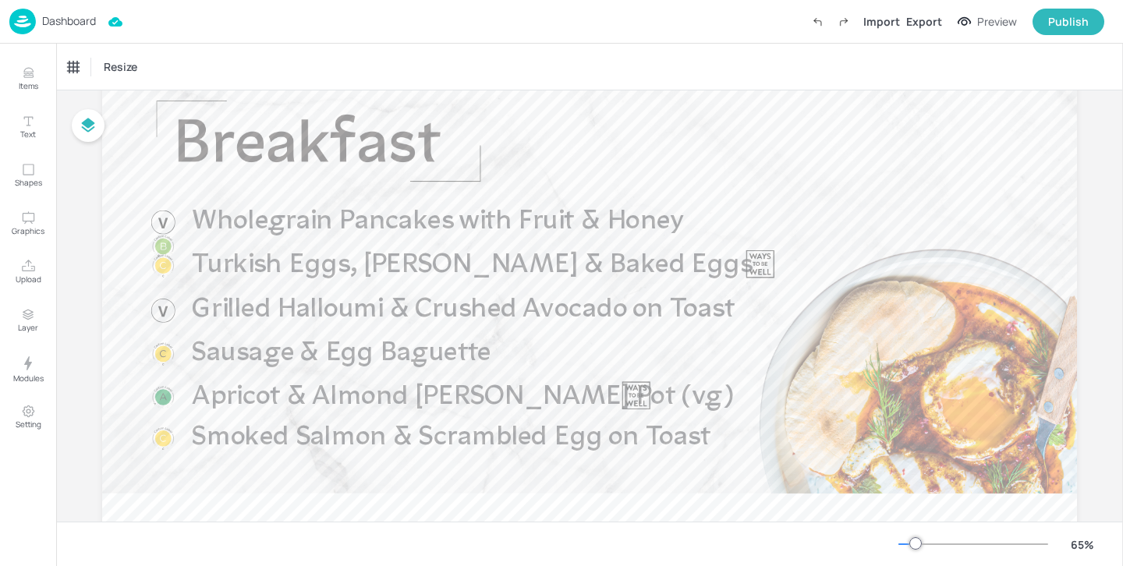
click at [54, 34] on div "Dashboard Import Export Preview Publish" at bounding box center [556, 21] width 1095 height 43
click at [59, 27] on p "Dashboard" at bounding box center [69, 21] width 54 height 11
click at [62, 23] on p "Dashboard" at bounding box center [69, 21] width 54 height 11
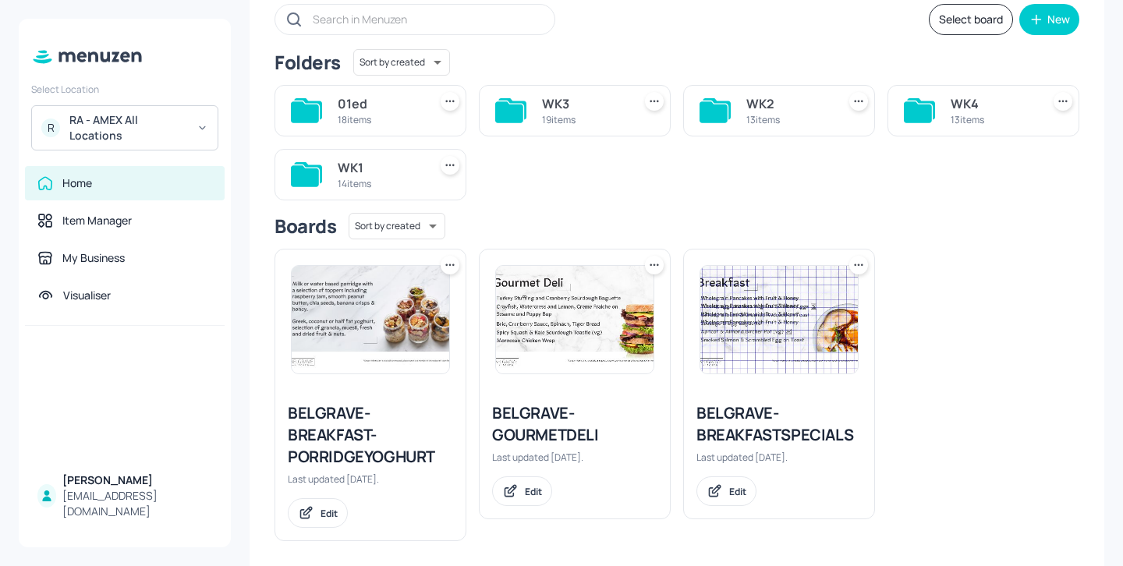
scroll to position [107, 0]
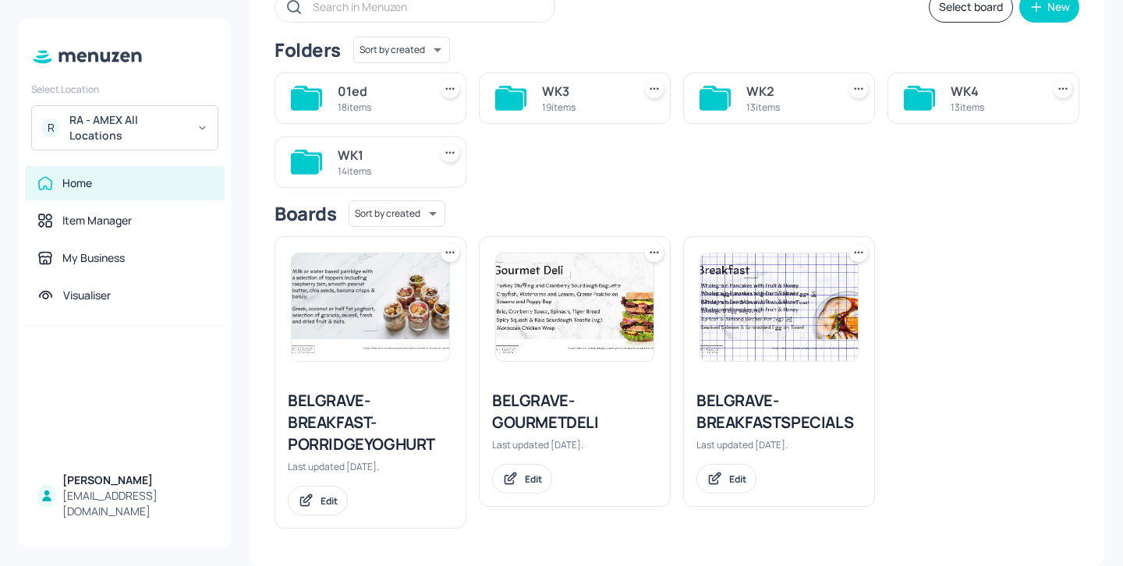
click at [386, 441] on div "BELGRAVE-BREAKFAST-PORRIDGEYOGHURT" at bounding box center [370, 423] width 165 height 66
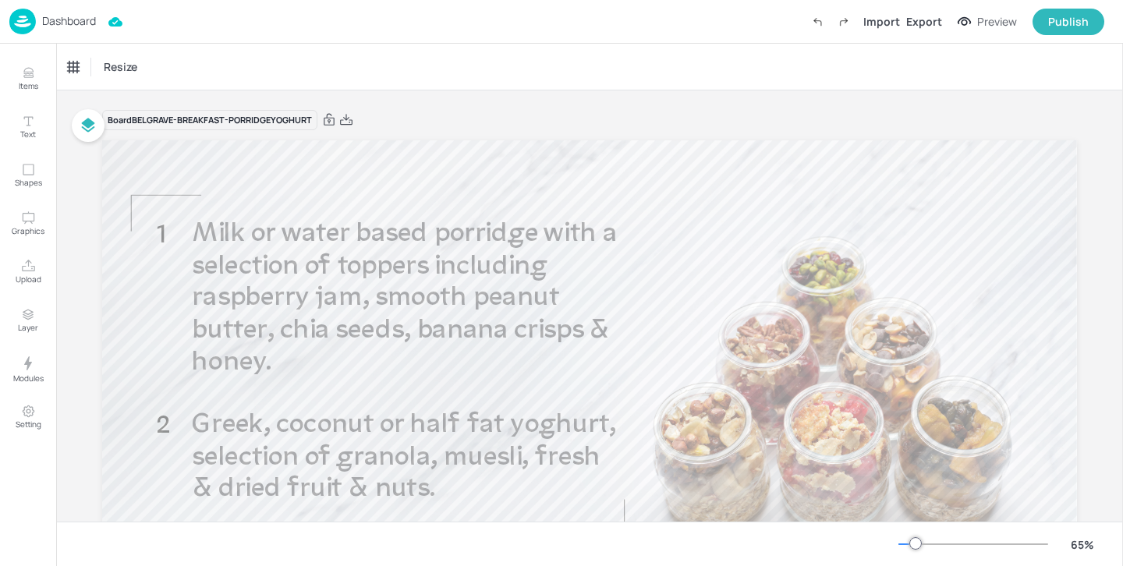
click at [74, 20] on p "Dashboard" at bounding box center [69, 21] width 54 height 11
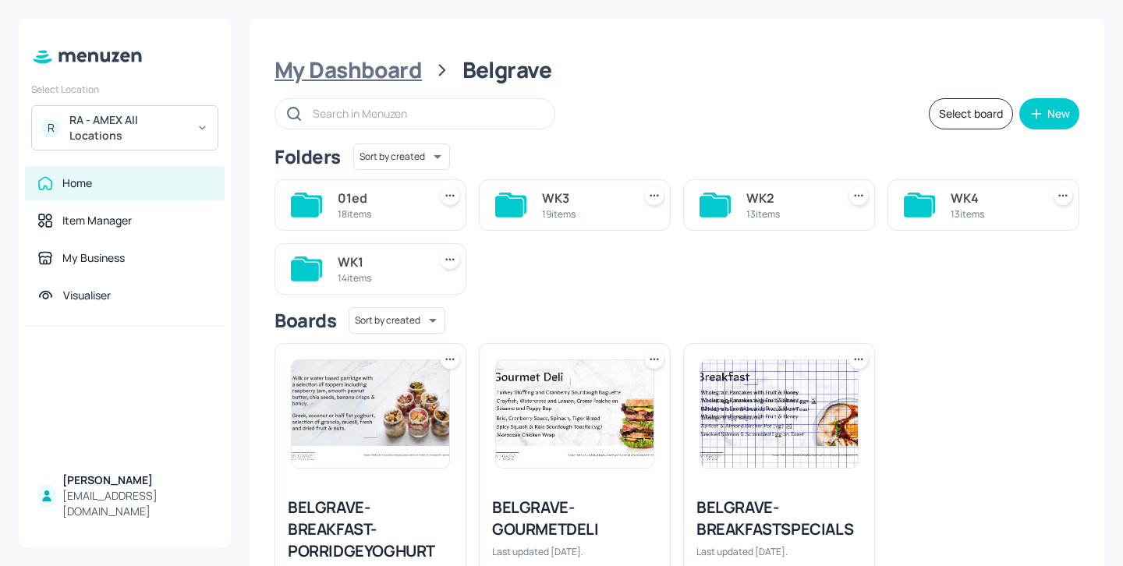
click at [417, 76] on div "My Dashboard" at bounding box center [348, 70] width 147 height 28
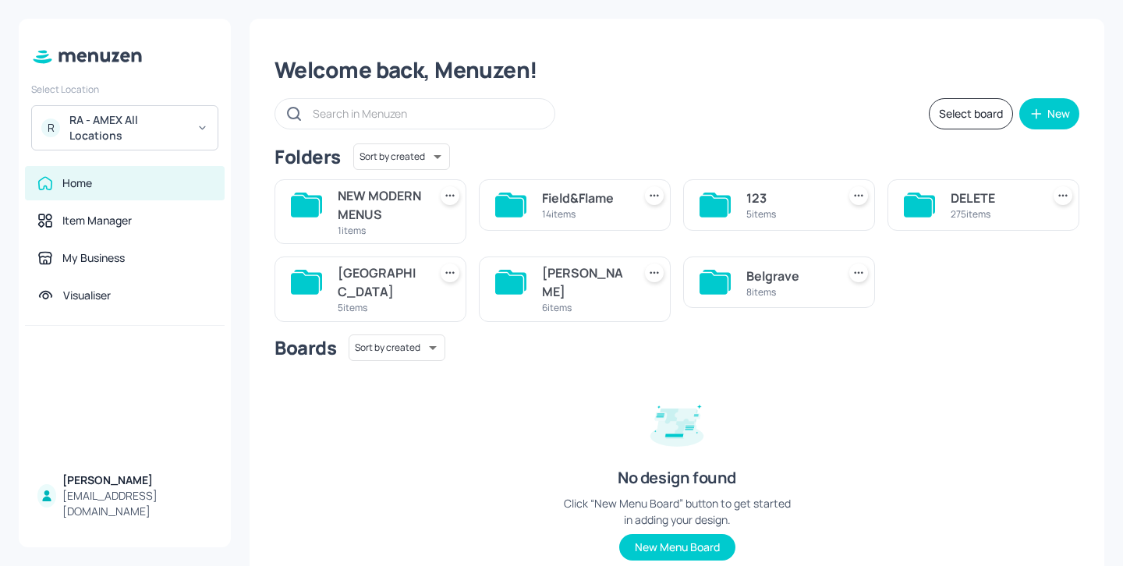
click at [792, 299] on div "8 items" at bounding box center [788, 291] width 84 height 13
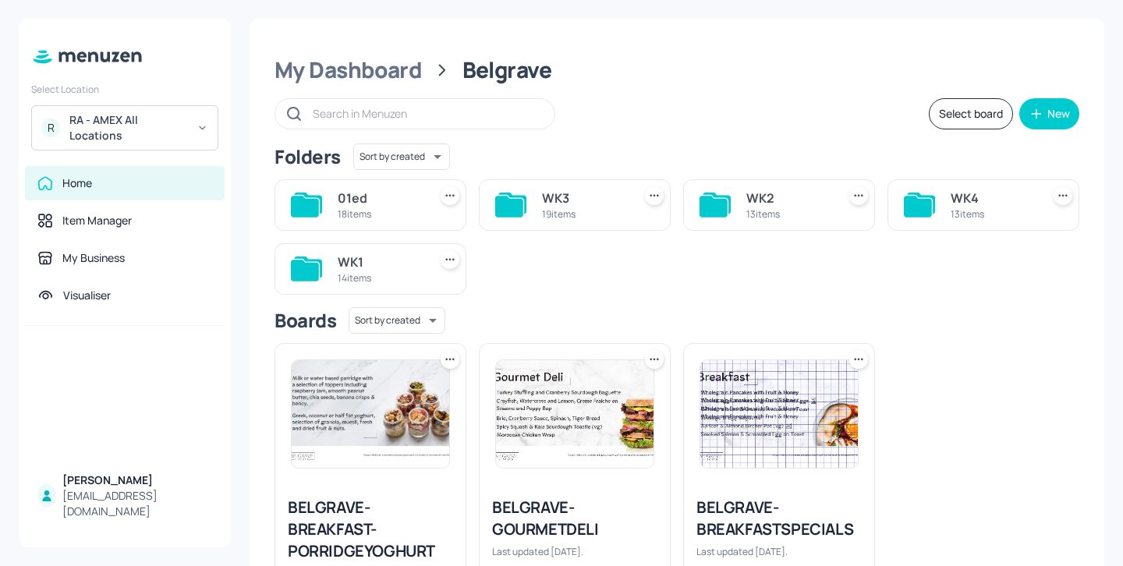
click at [530, 205] on div "WK3 19 items" at bounding box center [575, 204] width 192 height 51
click at [543, 207] on div "19 items" at bounding box center [584, 213] width 84 height 13
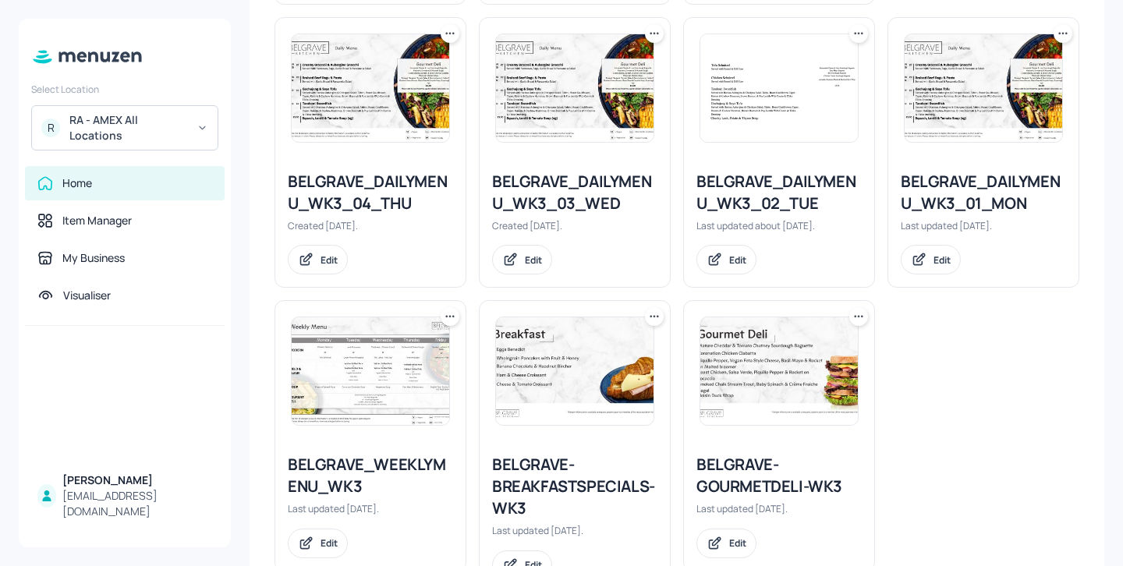
scroll to position [1450, 0]
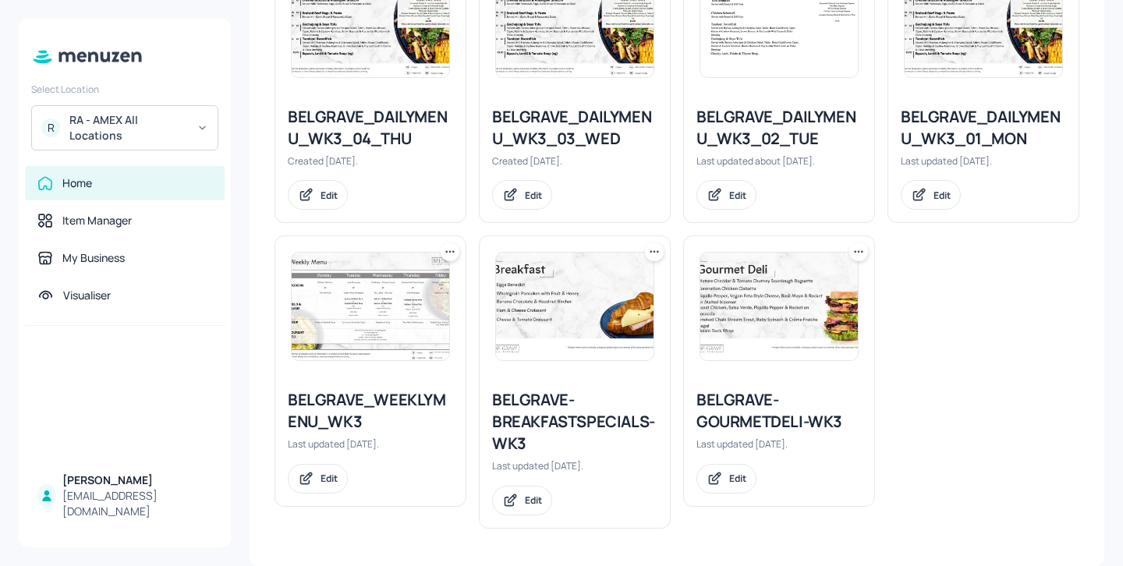
click at [653, 252] on icon at bounding box center [655, 252] width 16 height 16
click at [603, 304] on div "Duplicate" at bounding box center [592, 310] width 125 height 27
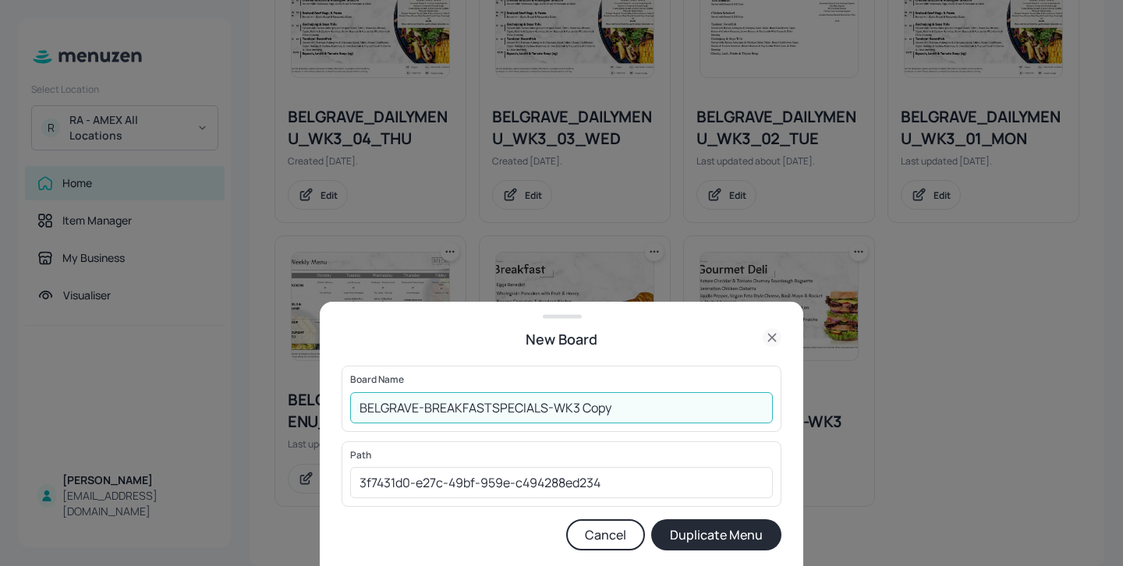
click at [363, 409] on input "BELGRAVE-BREAKFASTSPECIALS-WK3 Copy" at bounding box center [561, 407] width 423 height 31
drag, startPoint x: 674, startPoint y: 411, endPoint x: 610, endPoint y: 401, distance: 64.8
click at [610, 401] on input "01ED-BELGRAVE-BREAKFASTSPECIALS-WK3 Copy" at bounding box center [561, 407] width 423 height 31
type input "01ED-BELGRAVE-BREAKFASTSPECIALS-WK3-20250815"
click at [685, 530] on button "Duplicate Menu" at bounding box center [716, 534] width 130 height 31
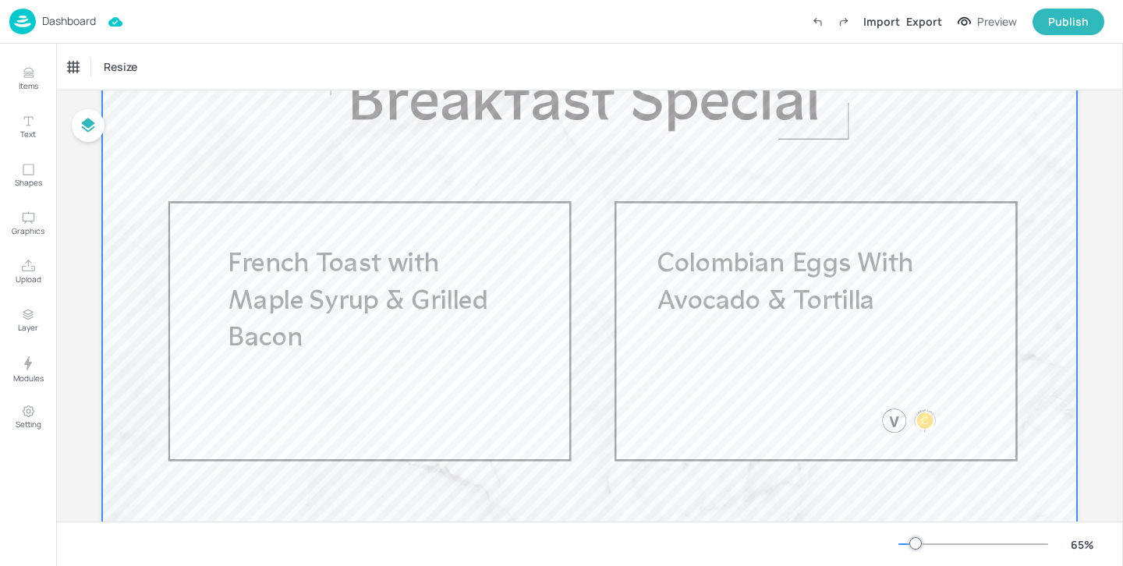
scroll to position [139, 0]
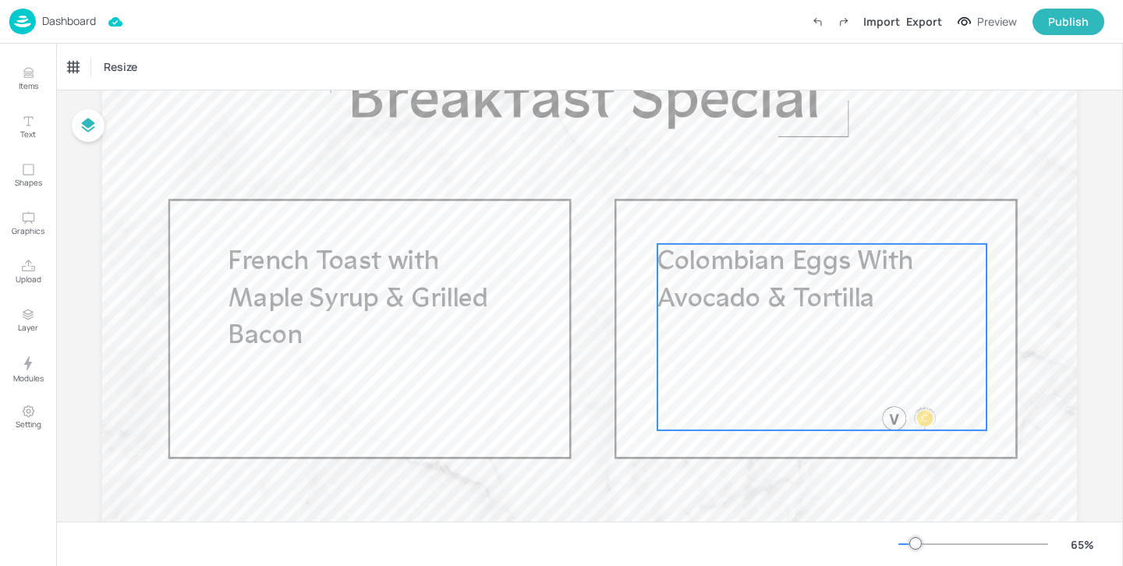
click at [772, 328] on div "Colombian Eggs With Avocado & Tortilla" at bounding box center [822, 337] width 329 height 186
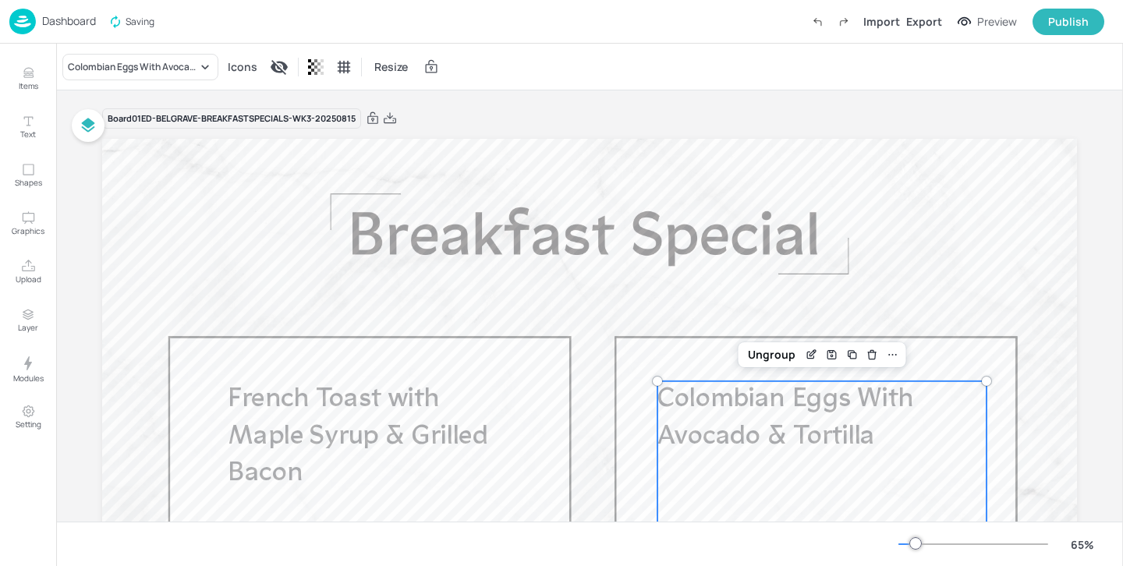
scroll to position [0, 0]
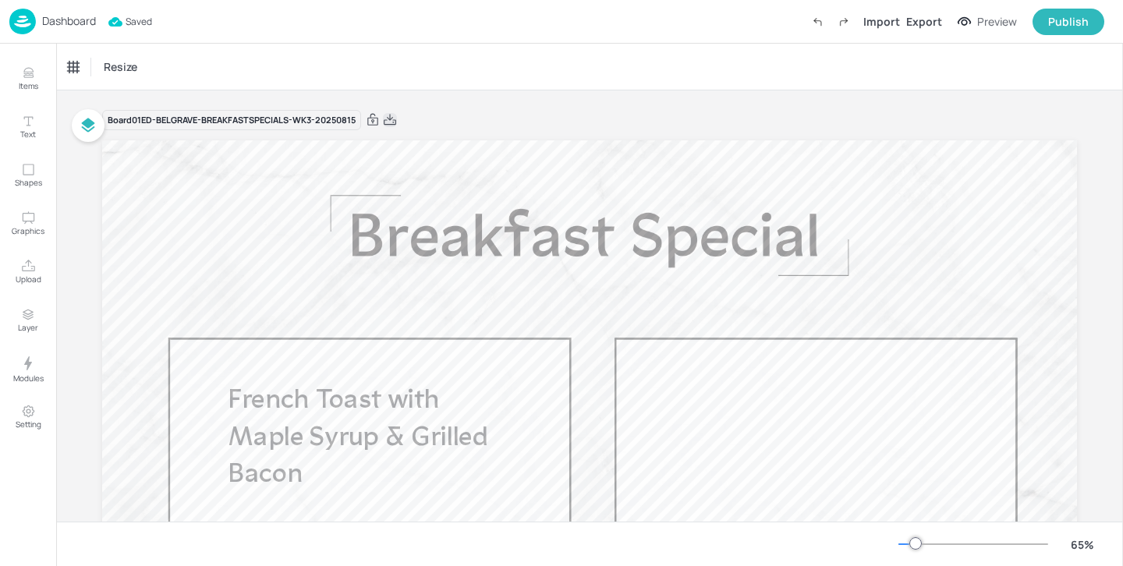
click at [395, 121] on icon at bounding box center [390, 120] width 14 height 16
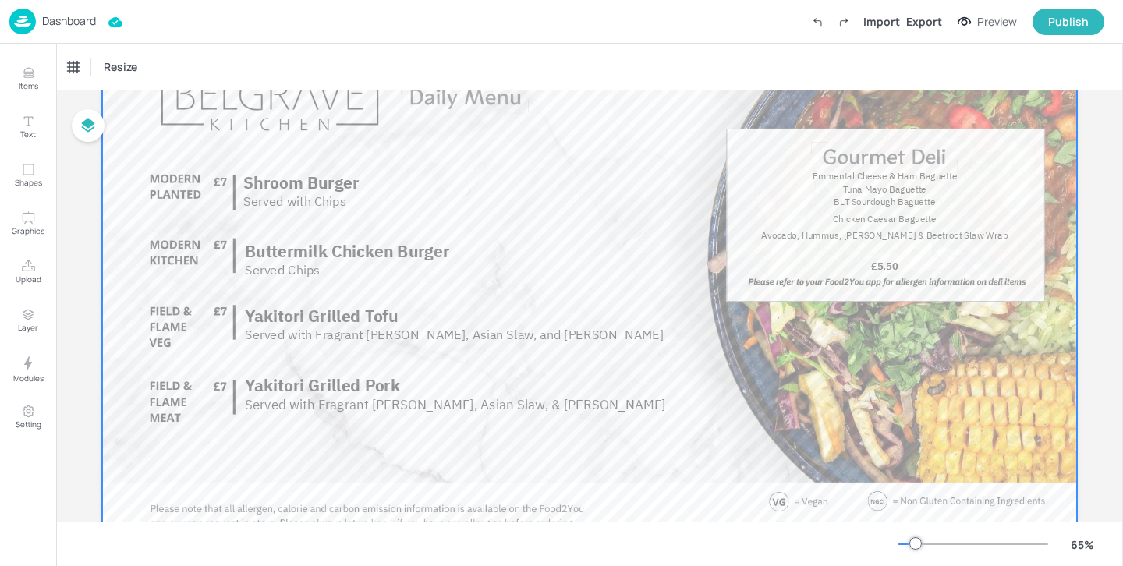
scroll to position [136, 0]
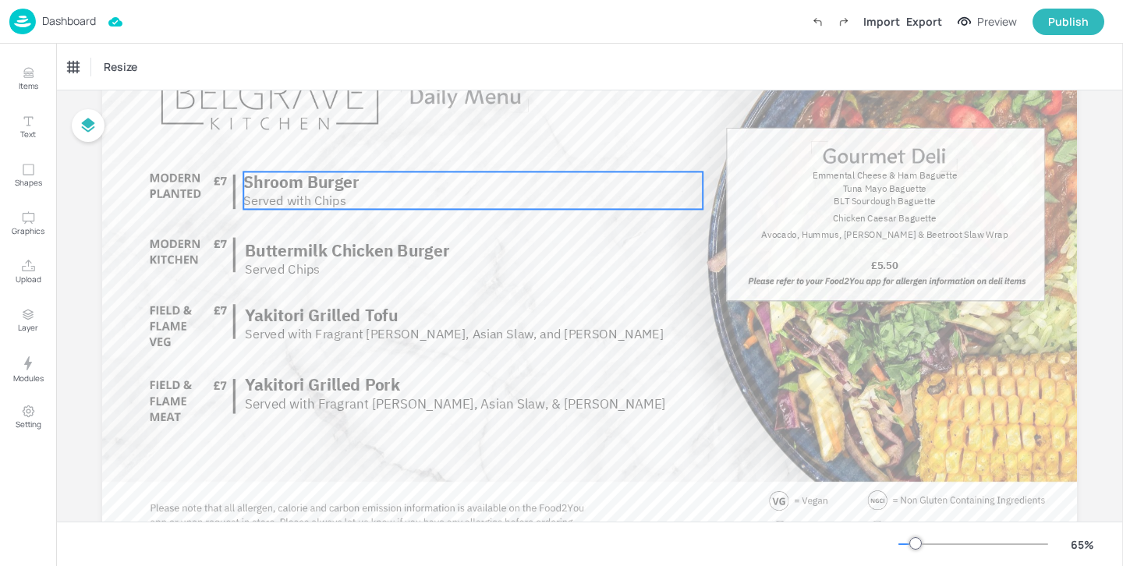
click at [353, 190] on span "Shroom Burger" at bounding box center [300, 181] width 115 height 21
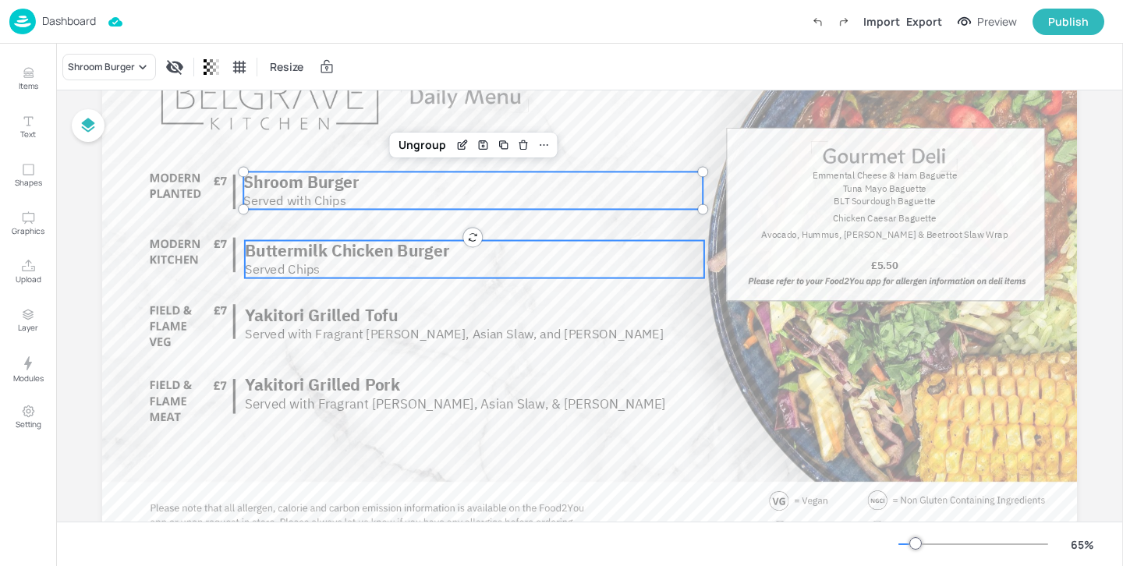
click at [439, 253] on span "Buttermilk Chicken Burger" at bounding box center [347, 249] width 204 height 21
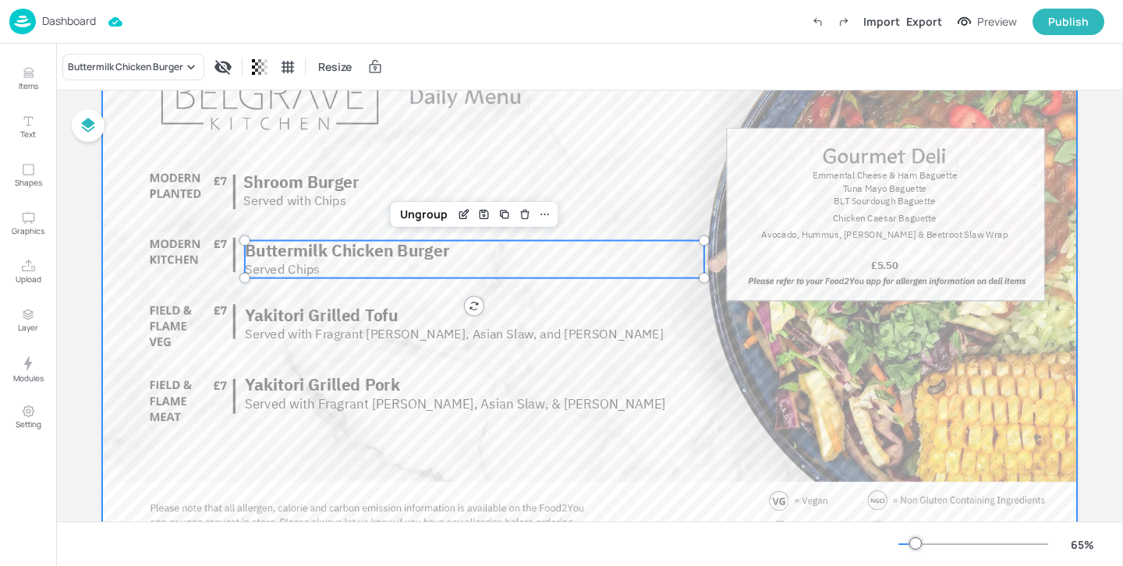
click at [339, 141] on div at bounding box center [589, 278] width 975 height 548
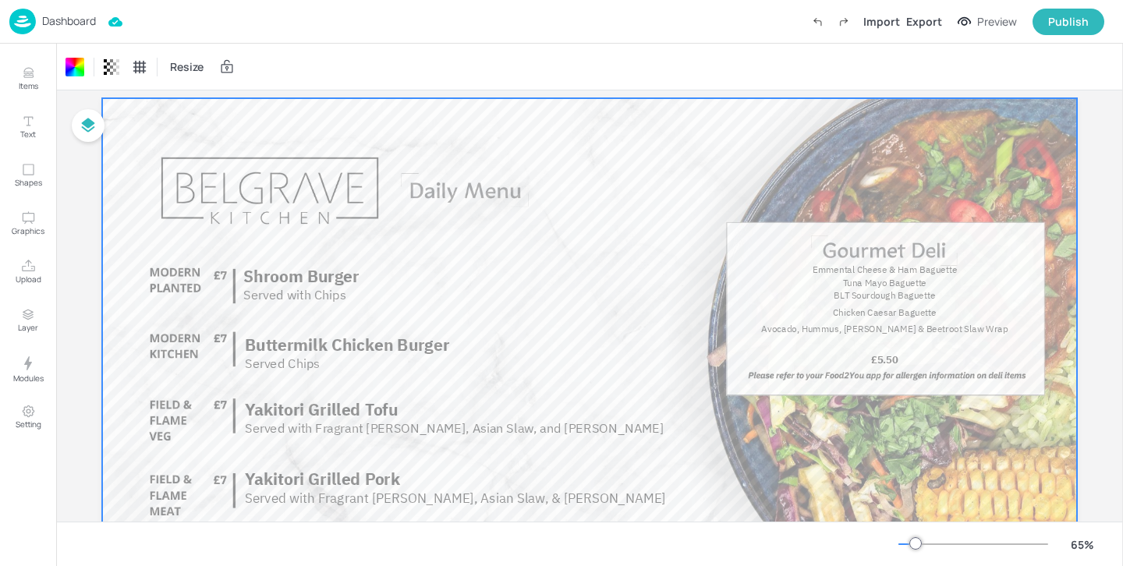
scroll to position [0, 0]
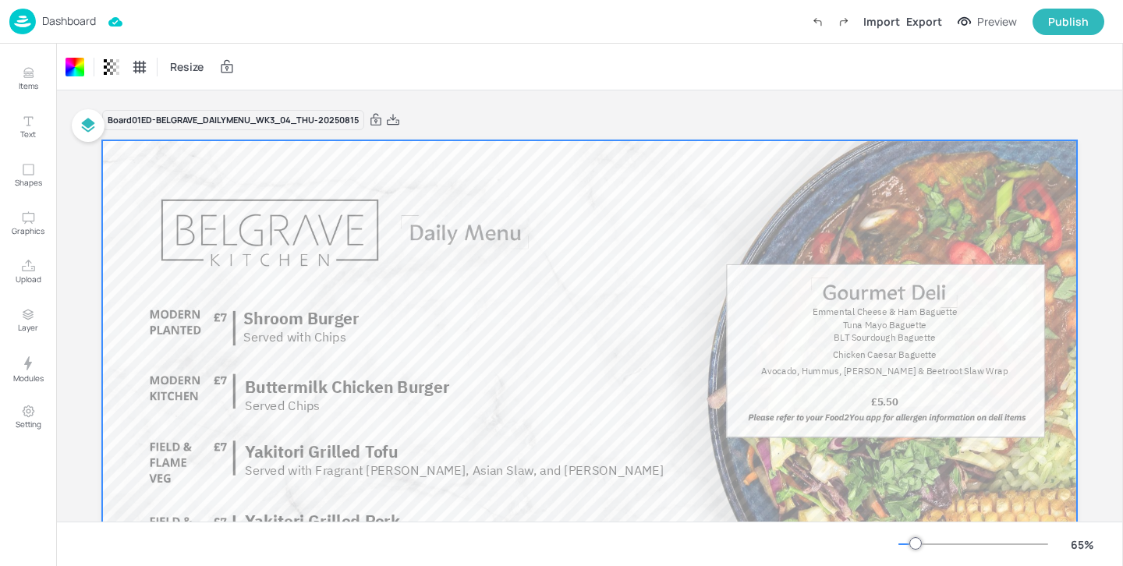
click at [68, 19] on p "Dashboard" at bounding box center [69, 21] width 54 height 11
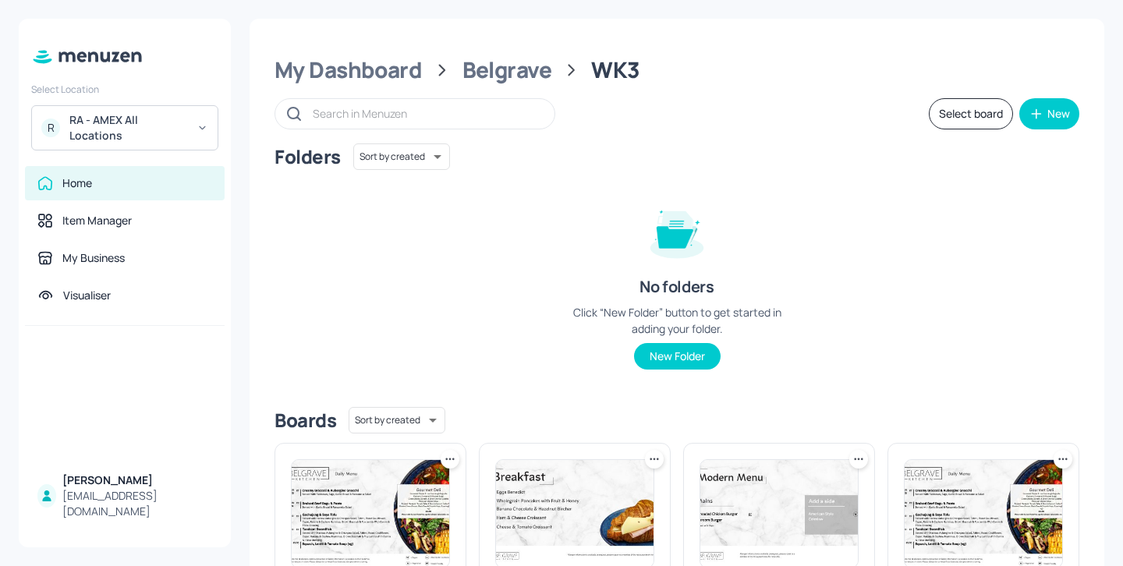
scroll to position [247, 0]
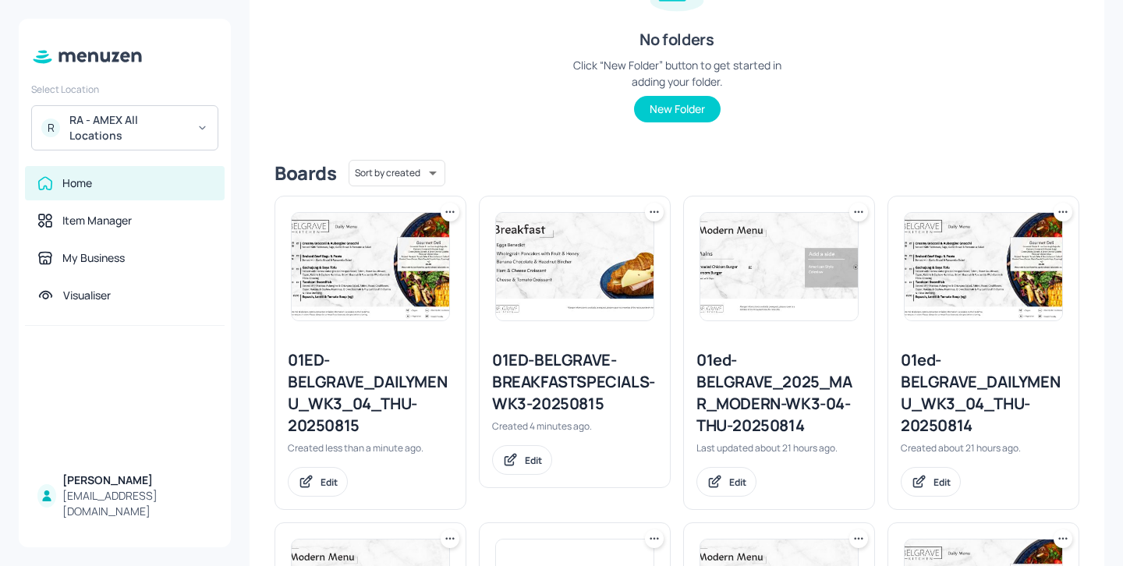
click at [449, 217] on icon at bounding box center [450, 212] width 16 height 16
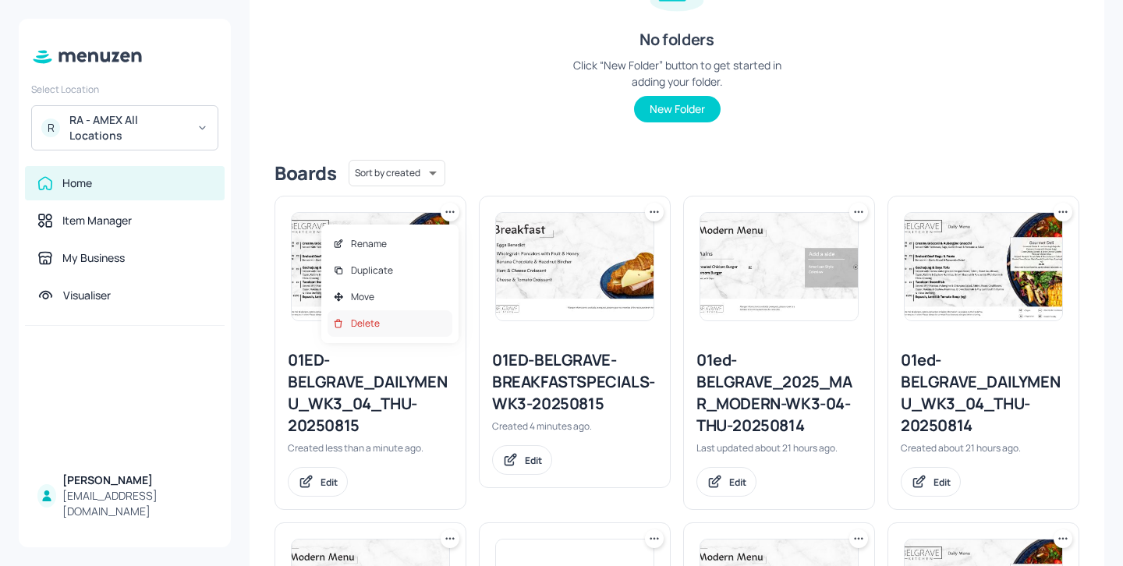
click at [419, 319] on div "Delete" at bounding box center [390, 323] width 125 height 27
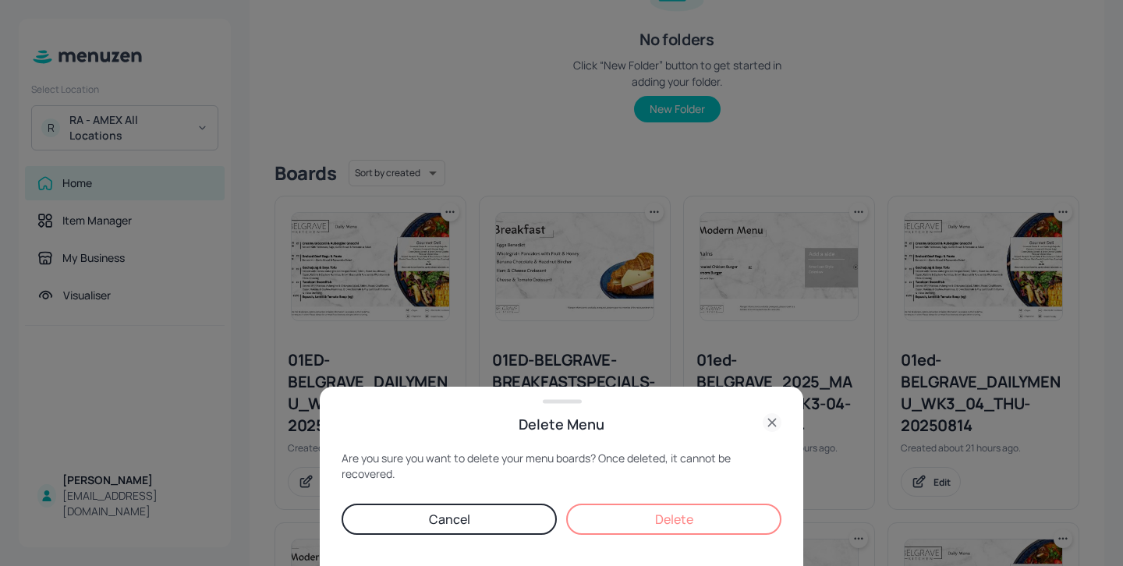
click at [653, 530] on button "Delete" at bounding box center [673, 519] width 215 height 31
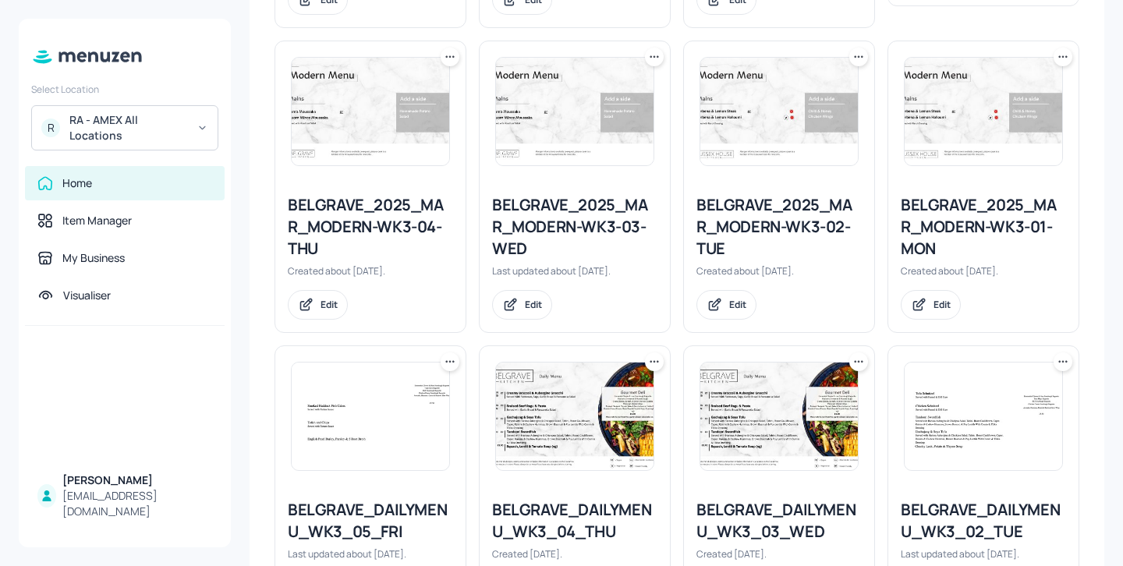
scroll to position [1032, 0]
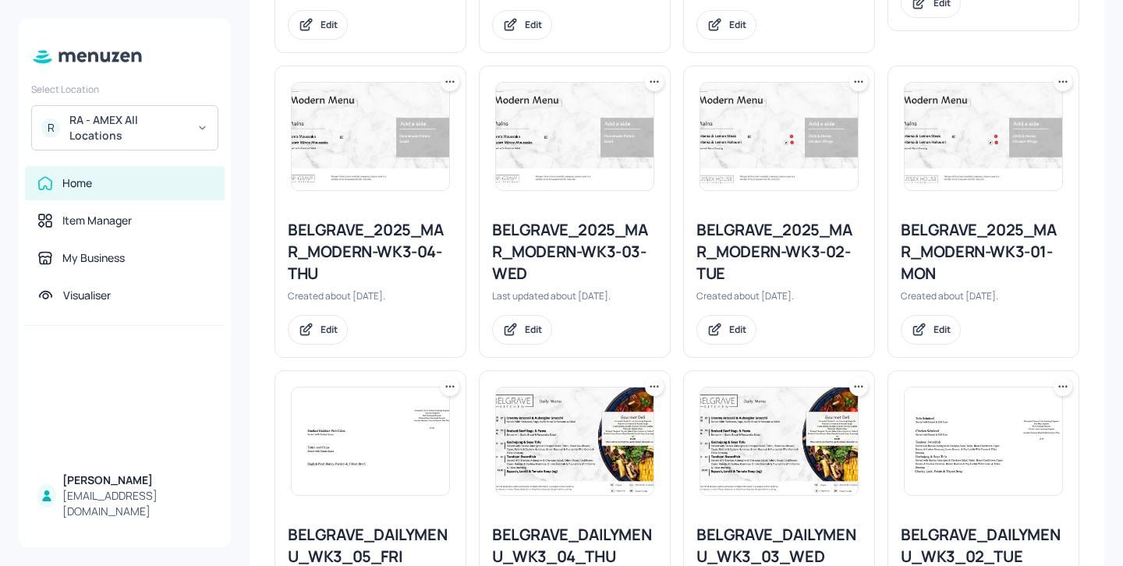
click at [446, 385] on icon at bounding box center [450, 387] width 16 height 16
click at [409, 442] on div "Duplicate" at bounding box center [390, 445] width 125 height 27
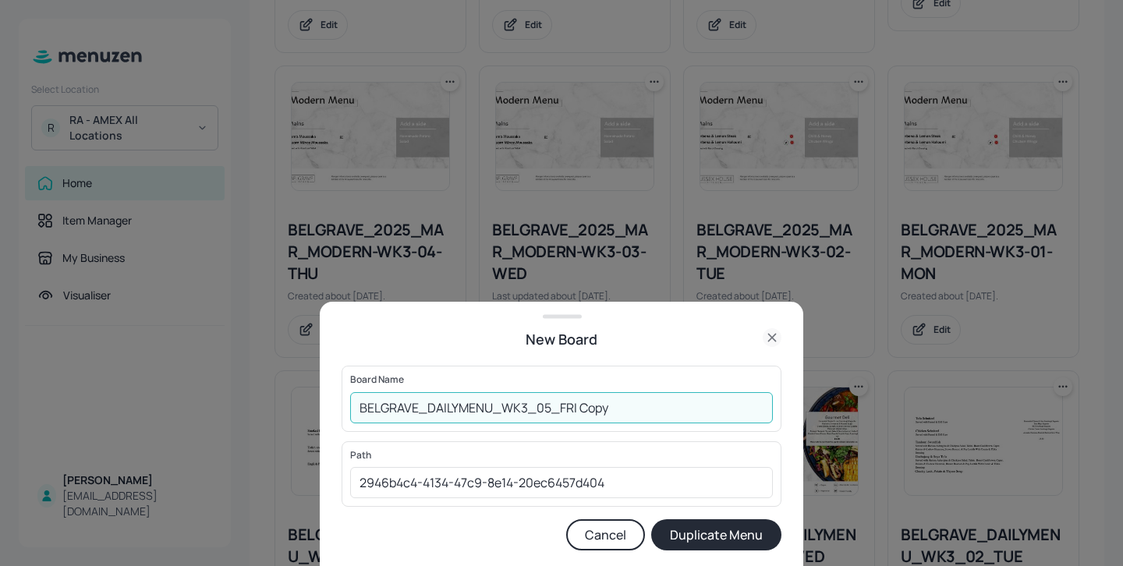
click at [361, 405] on input "BELGRAVE_DAILYMENU_WK3_05_FRI Copy" at bounding box center [561, 407] width 423 height 31
drag, startPoint x: 681, startPoint y: 403, endPoint x: 608, endPoint y: 401, distance: 72.6
click at [608, 401] on input "01ED-BELGRAVE_DAILYMENU_WK3_05_FRI Copy" at bounding box center [561, 407] width 423 height 31
type input "01ED-BELGRAVE_DAILYMENU_WK3_05_FRI-20250815"
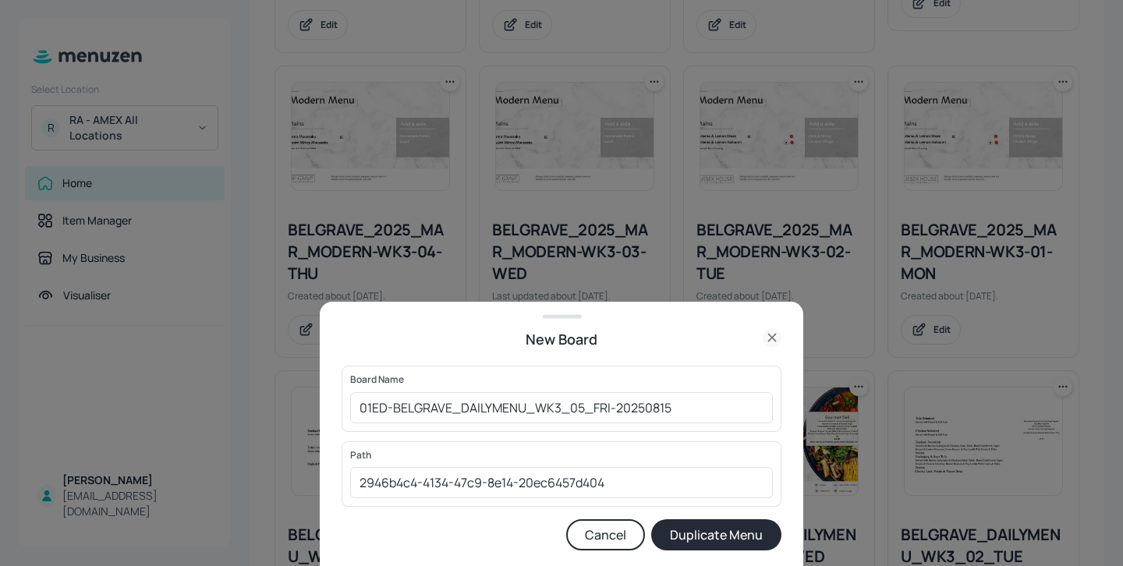
click at [709, 526] on button "Duplicate Menu" at bounding box center [716, 534] width 130 height 31
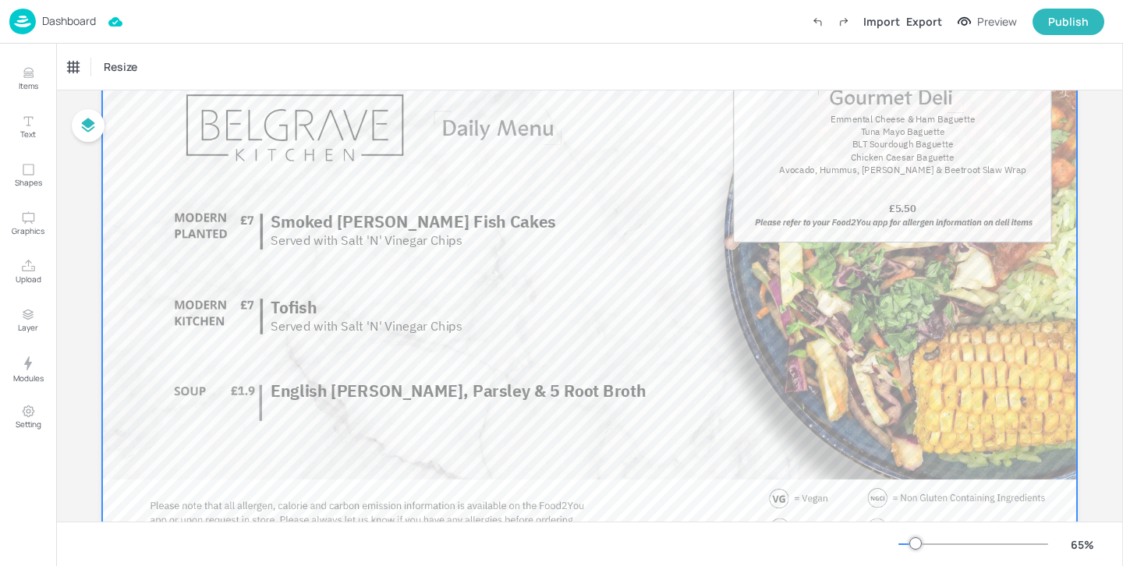
scroll to position [133, 0]
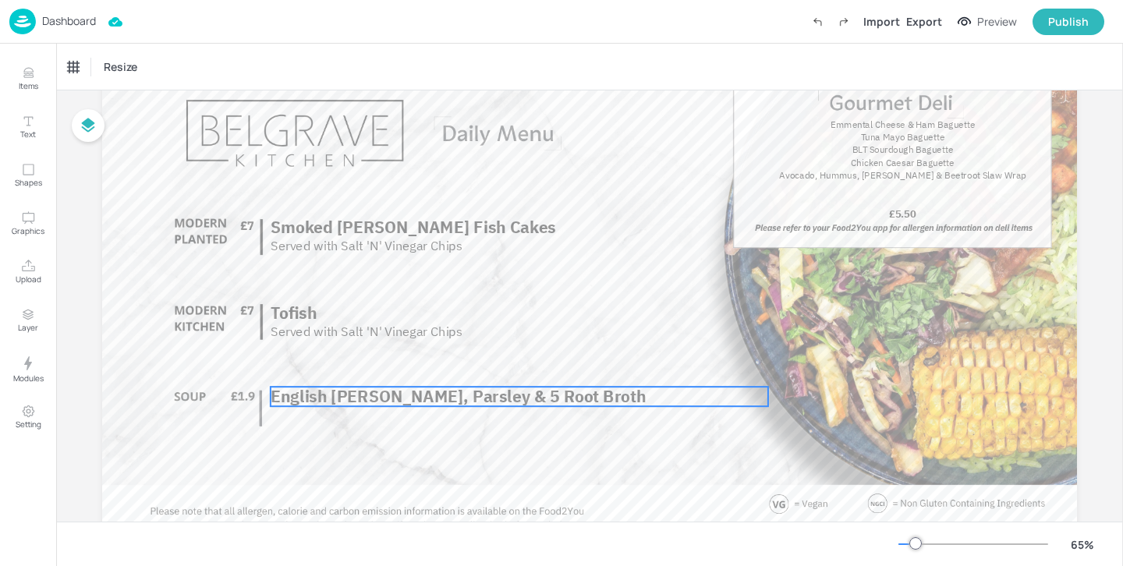
click at [412, 399] on span "English [PERSON_NAME], Parsley & 5 Root Broth" at bounding box center [458, 396] width 375 height 21
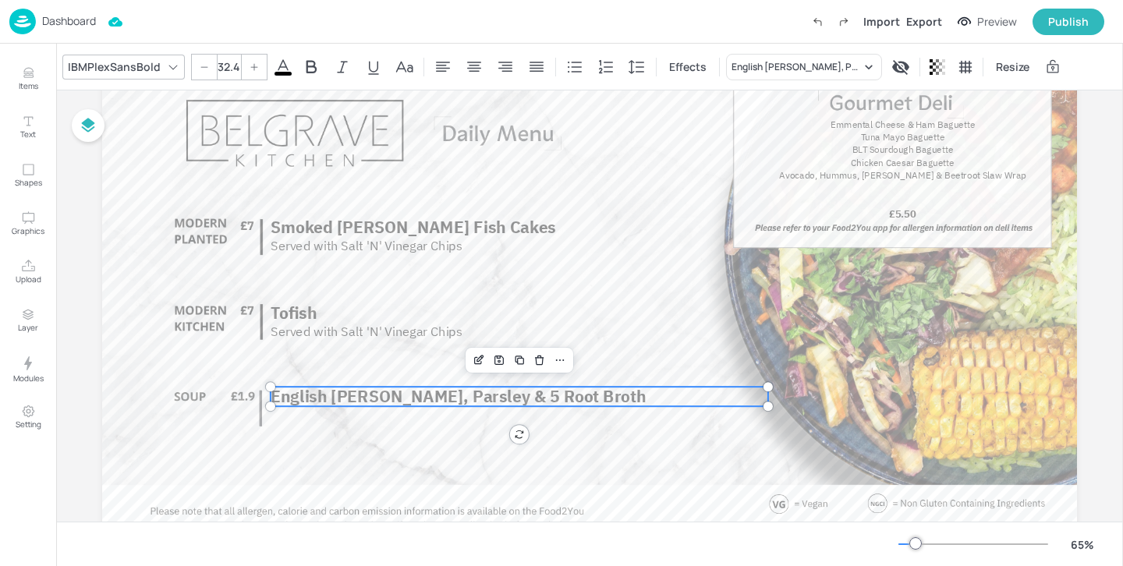
click at [125, 58] on div "IBMPlexSansBold" at bounding box center [114, 66] width 99 height 23
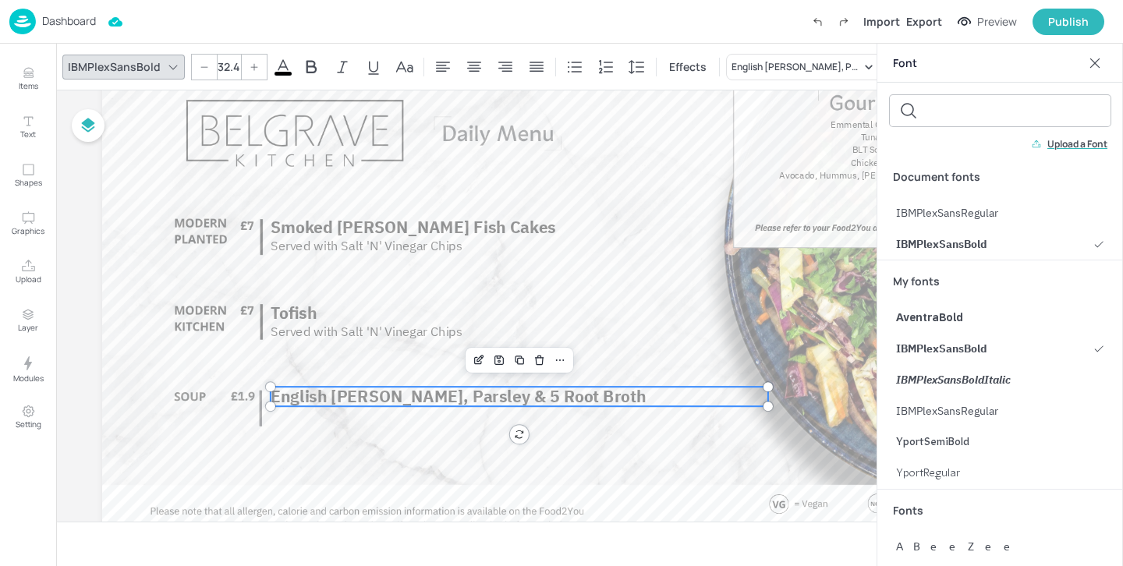
click at [1091, 62] on icon at bounding box center [1095, 63] width 16 height 16
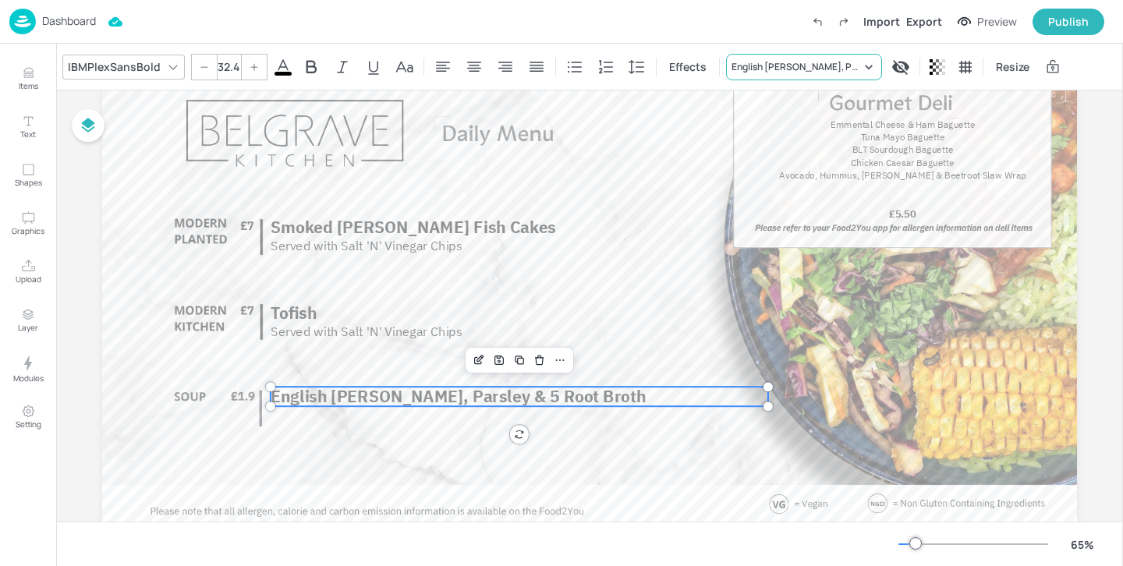
click at [826, 57] on div "English [PERSON_NAME], Parsley & 5 Root Broth" at bounding box center [804, 67] width 156 height 27
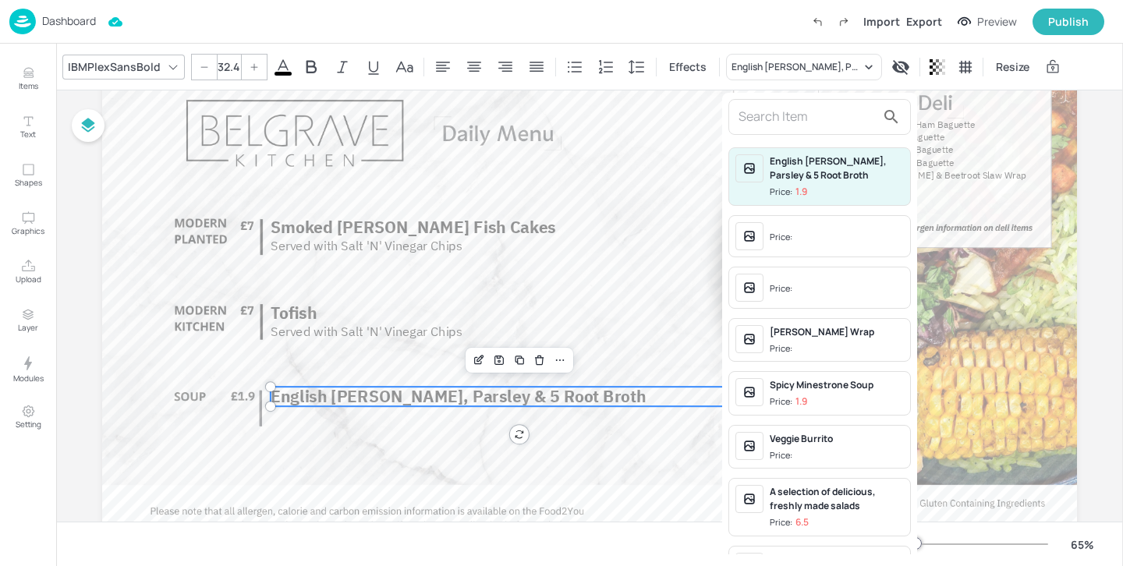
click at [803, 107] on input "text" at bounding box center [807, 117] width 137 height 25
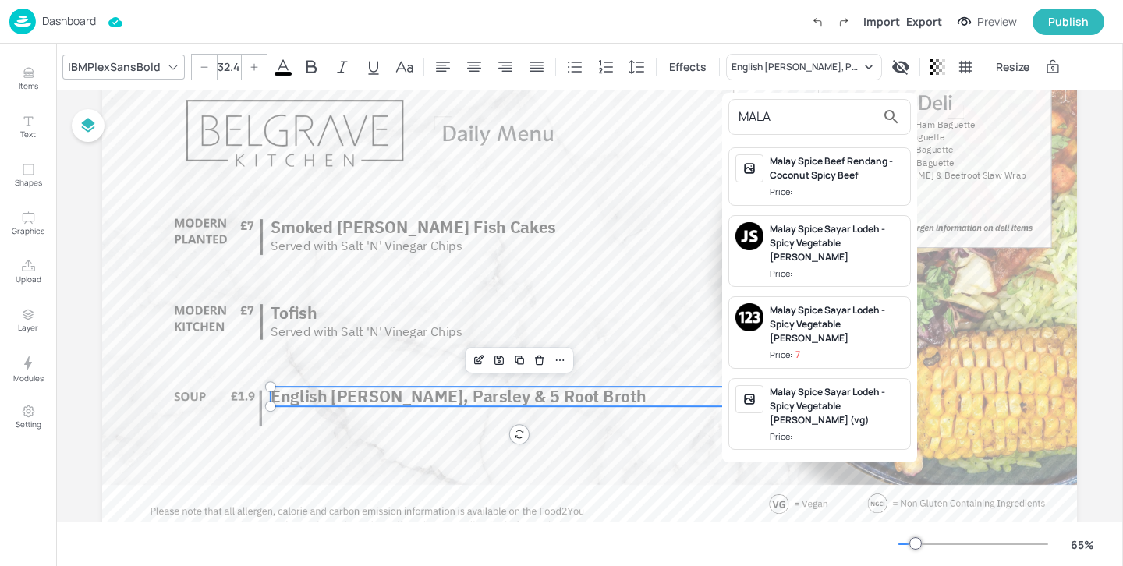
type input "MALA"
click at [15, 87] on div at bounding box center [561, 283] width 1123 height 566
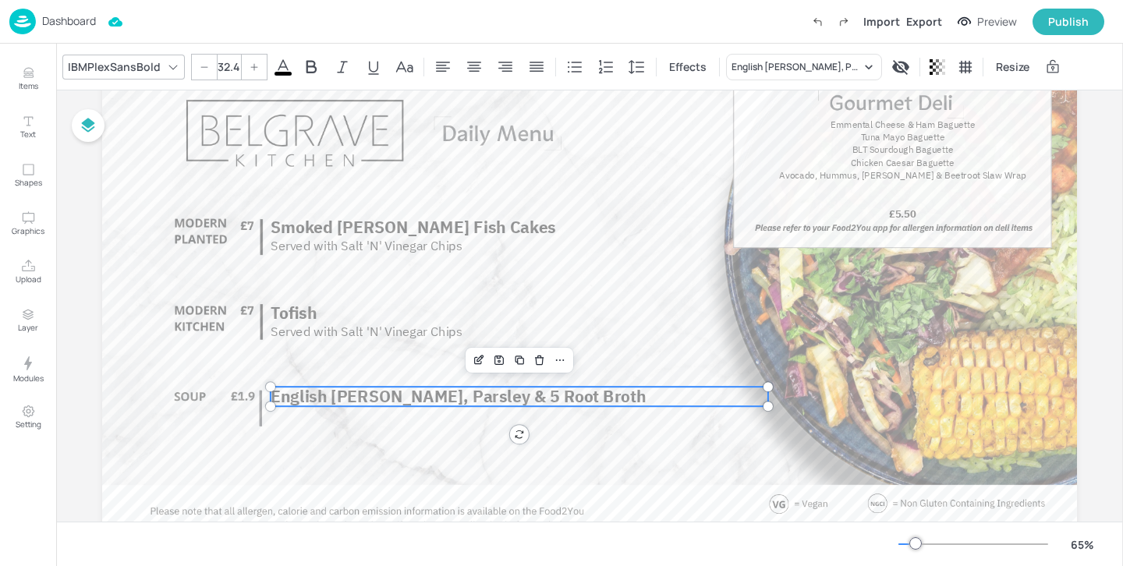
click at [22, 87] on div "MALA Malay Spice Beef Rendang - Coconut Spicy Beef Price: Malay Spice Sayar Lod…" at bounding box center [561, 286] width 1123 height 560
click at [28, 84] on p "Items" at bounding box center [28, 85] width 19 height 11
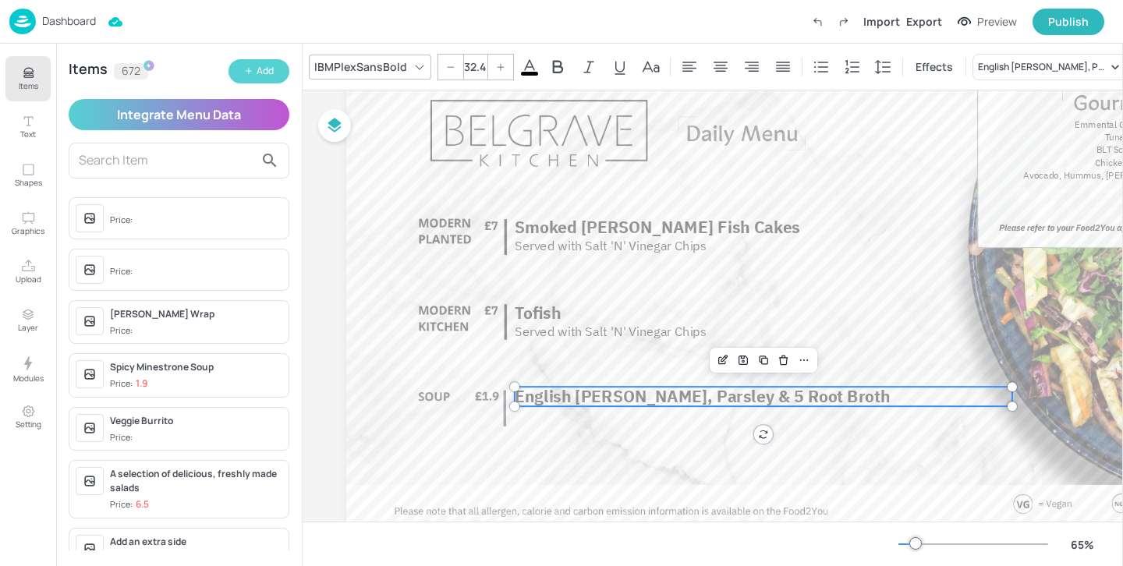
click at [267, 74] on div "Add" at bounding box center [265, 71] width 17 height 15
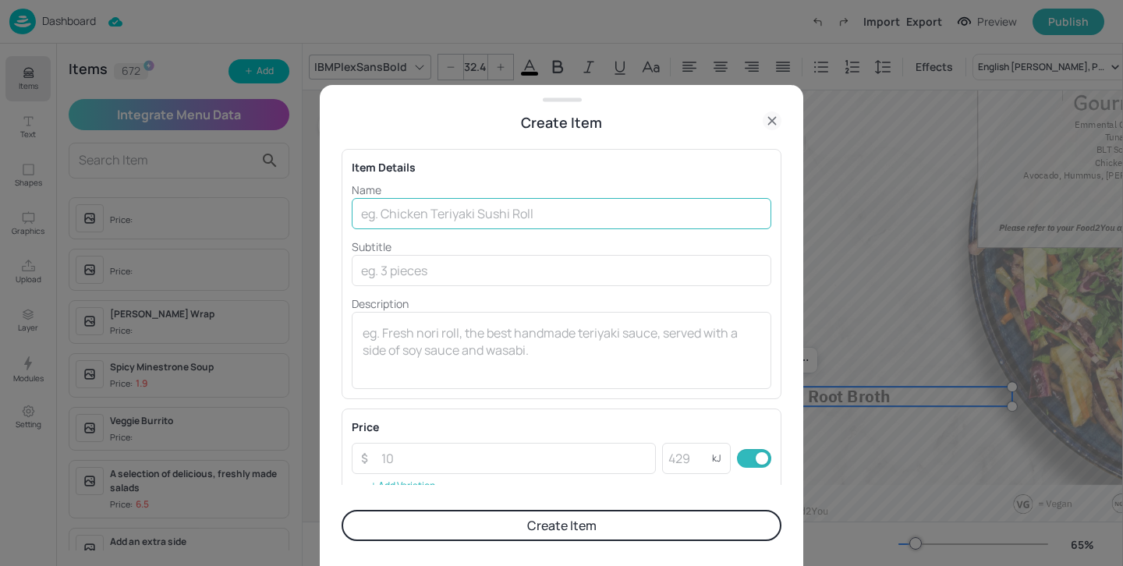
click at [544, 215] on input "text" at bounding box center [562, 213] width 420 height 31
paste input "Malaysian Noodle Soup"
type input "Malaysian Noodle Soup"
click at [639, 530] on button "Create Item" at bounding box center [562, 525] width 440 height 31
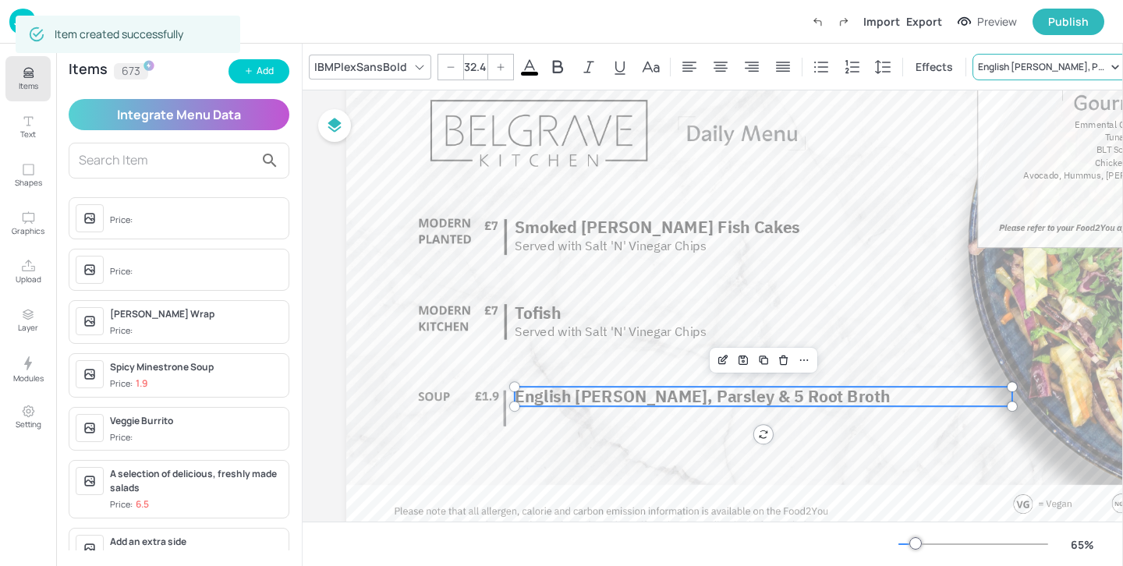
click at [1007, 61] on div "English [PERSON_NAME], Parsley & 5 Root Broth" at bounding box center [1042, 67] width 129 height 14
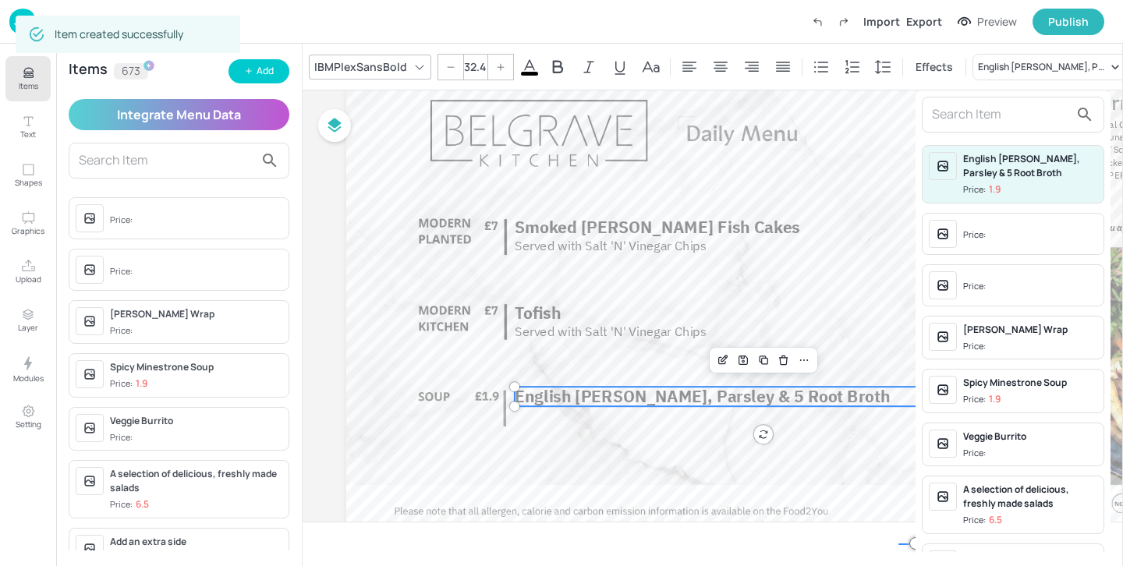
click at [1023, 123] on input "text" at bounding box center [1000, 114] width 137 height 25
paste input "Malaysian Noodle Soup"
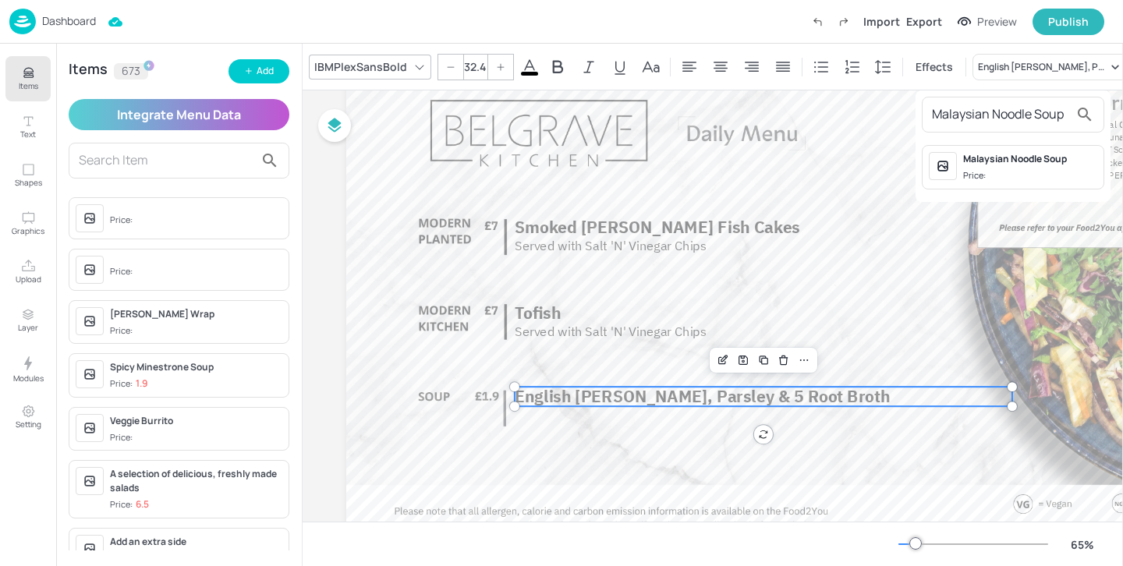
type input "Malaysian Noodle Soup"
click at [1009, 163] on div "Malaysian Noodle Soup" at bounding box center [1030, 159] width 134 height 14
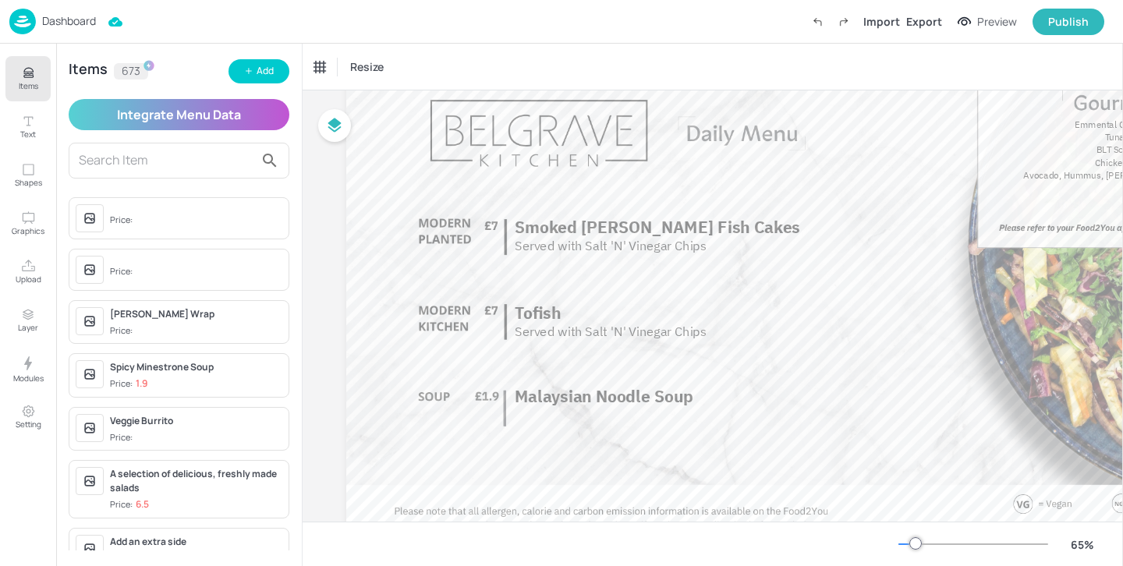
click at [38, 83] on button "Items" at bounding box center [27, 78] width 45 height 45
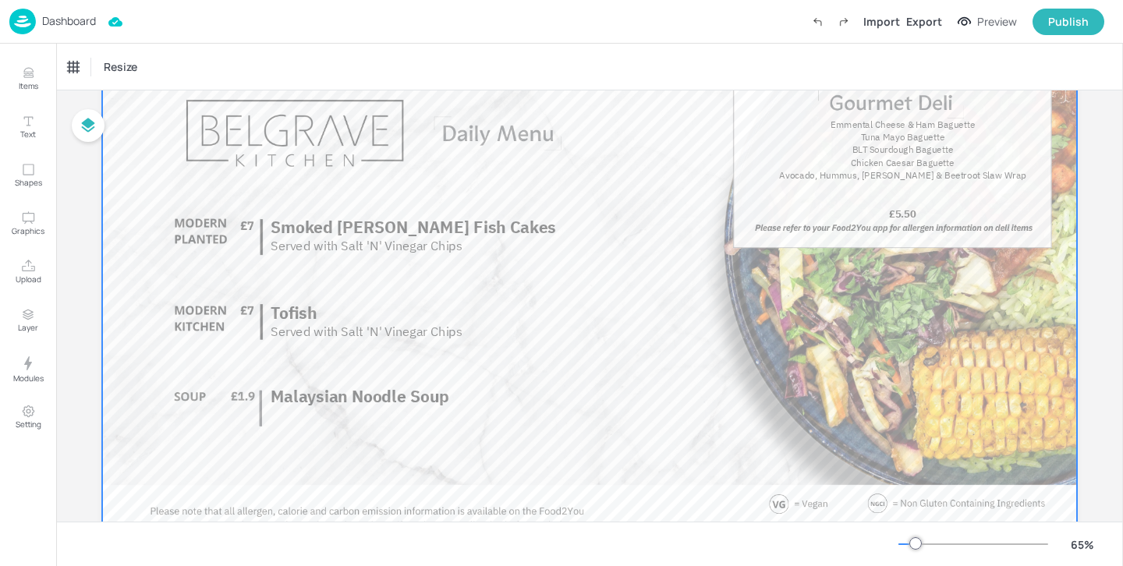
click at [377, 254] on div at bounding box center [589, 281] width 975 height 548
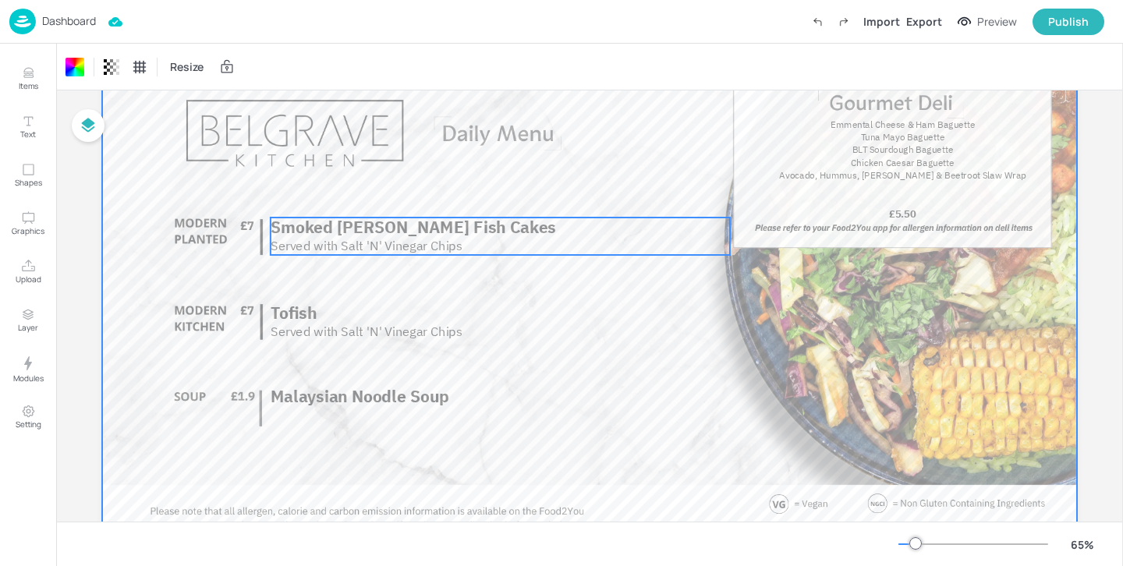
click at [377, 245] on span "Served with Salt 'N' Vinegar Chips" at bounding box center [367, 245] width 192 height 16
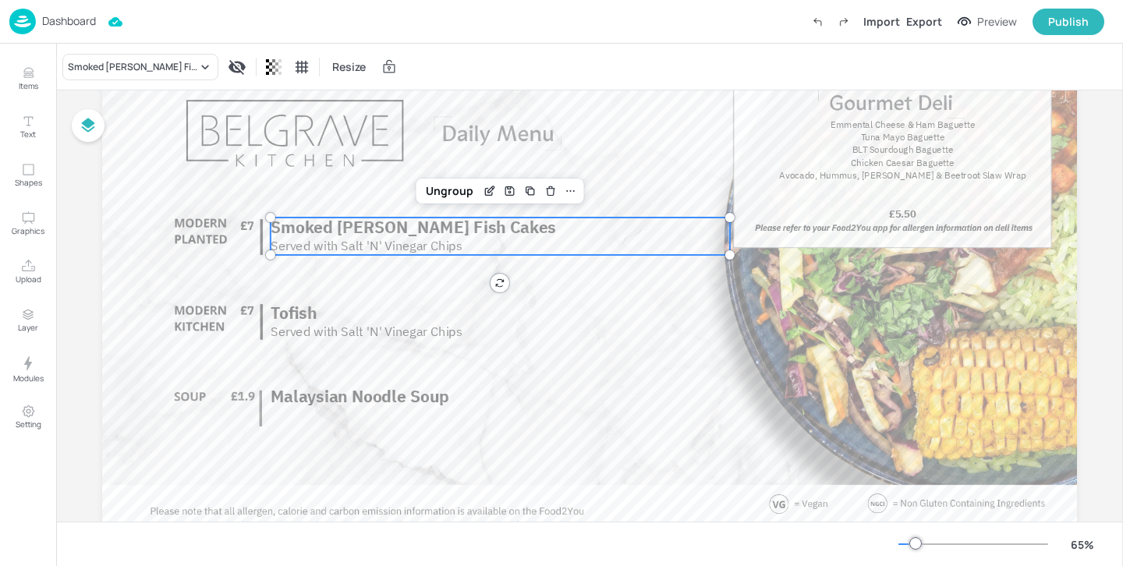
click at [50, 97] on div "Items Text Shapes Graphics Upload Layer Modules Setting" at bounding box center [28, 305] width 56 height 523
click at [30, 83] on p "Items" at bounding box center [28, 85] width 19 height 11
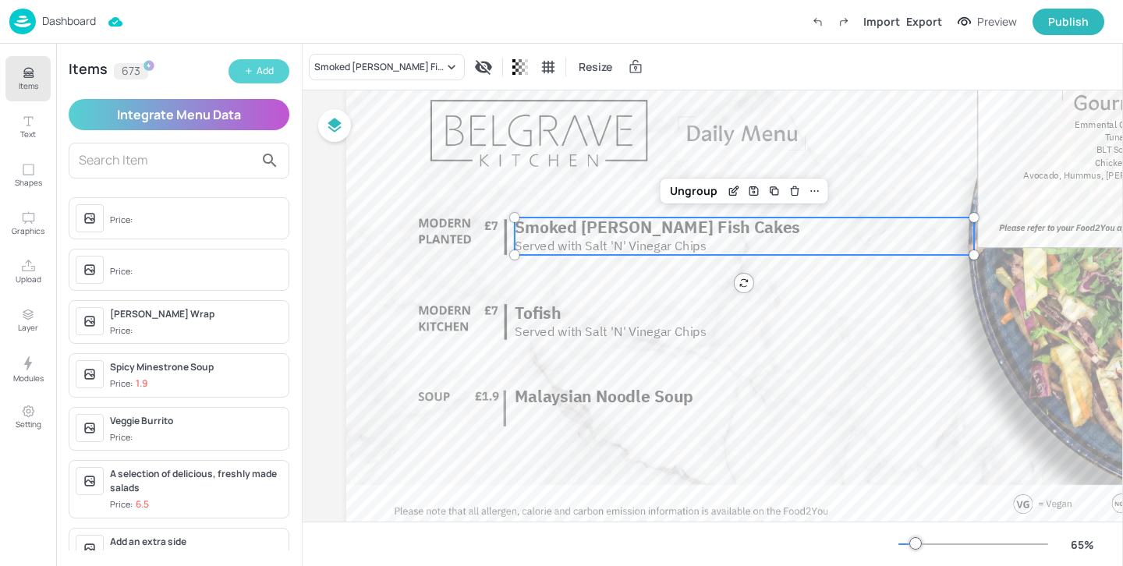
click at [276, 67] on button "Add" at bounding box center [259, 71] width 61 height 24
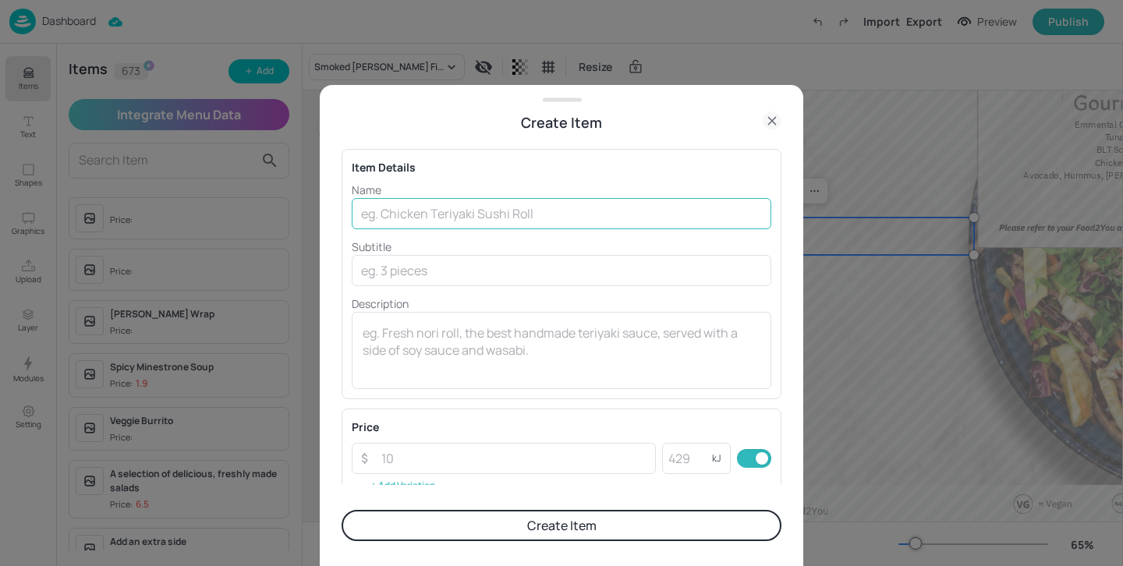
click at [493, 214] on input "text" at bounding box center [562, 213] width 420 height 31
paste input "Gourmet Fish Finger Sandwich"
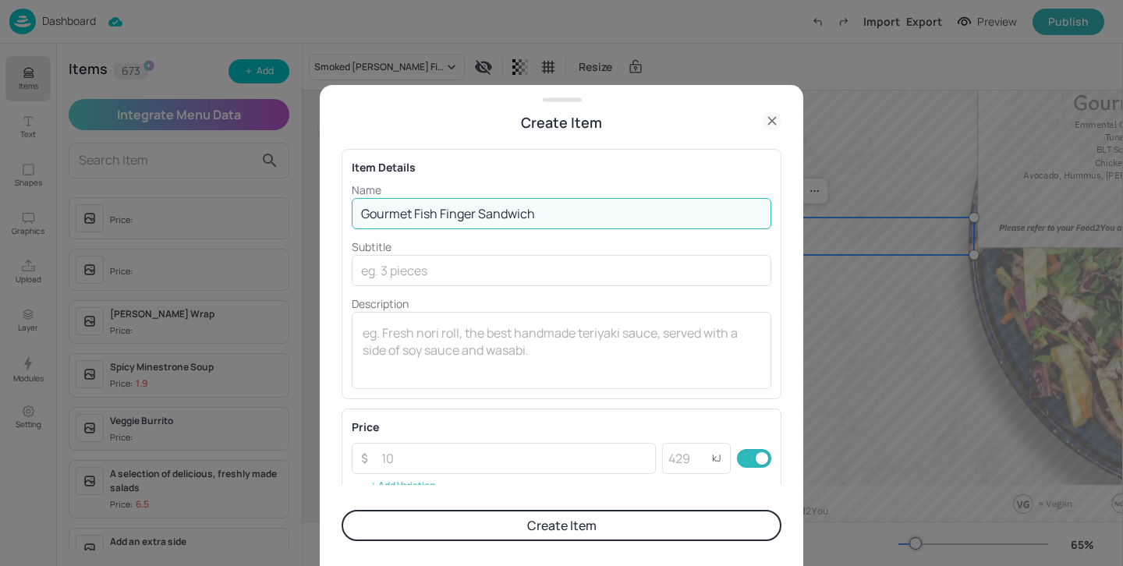
type input "Gourmet Fish Finger Sandwich"
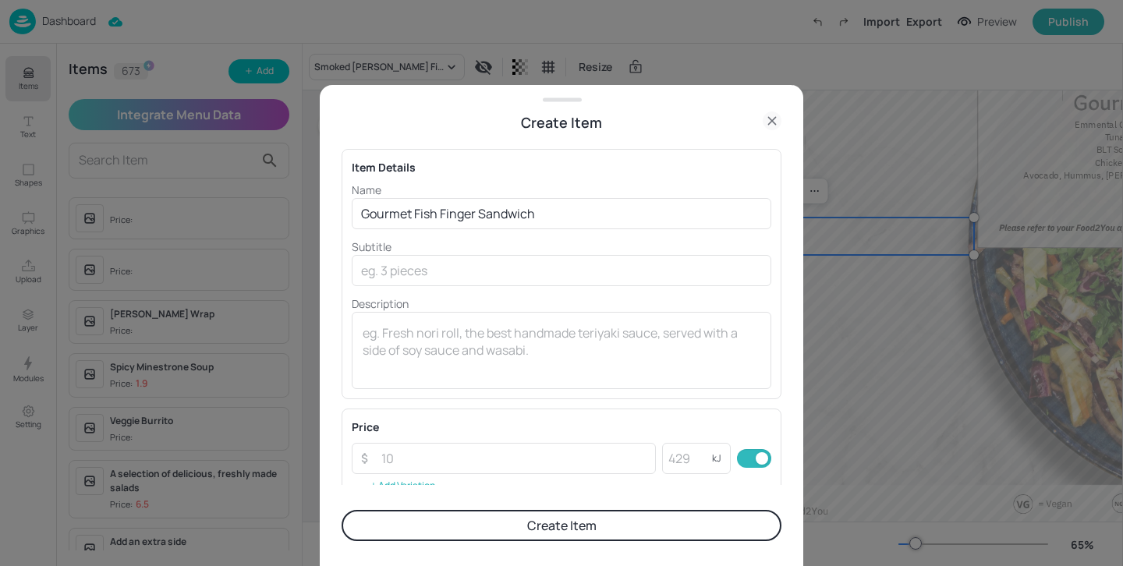
click at [478, 424] on div "Price" at bounding box center [562, 427] width 420 height 16
click at [490, 523] on button "Create Item" at bounding box center [562, 525] width 440 height 31
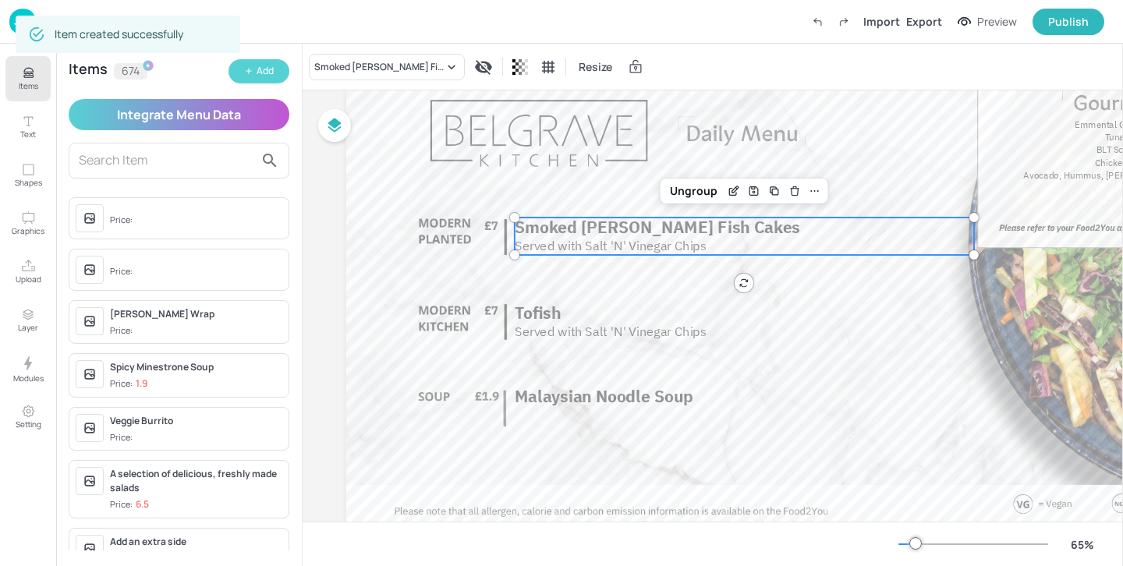
click at [253, 66] on button "Add" at bounding box center [259, 71] width 61 height 24
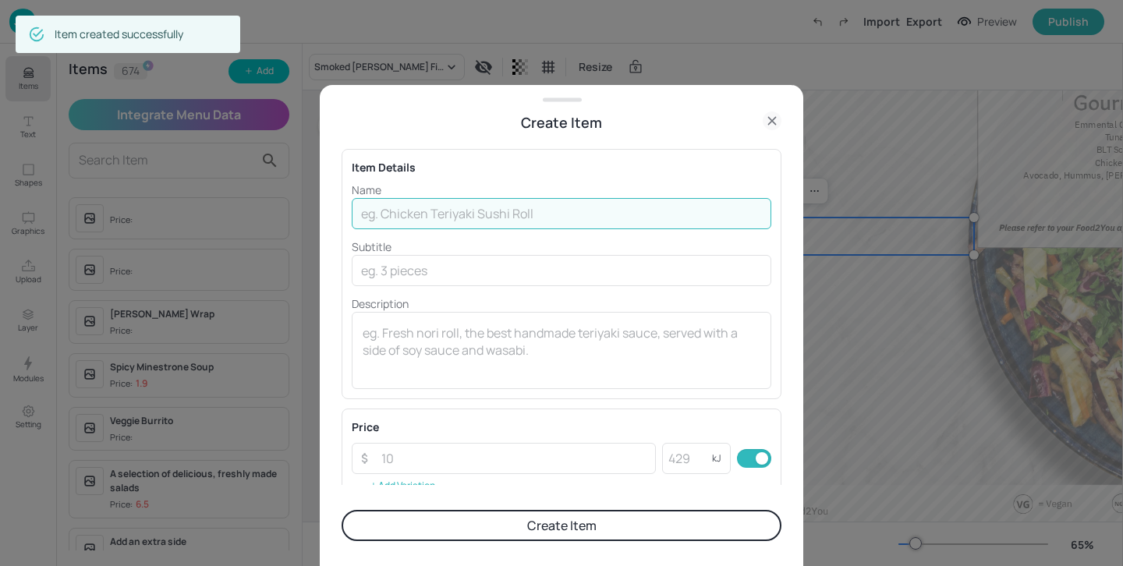
click at [518, 213] on input "text" at bounding box center [562, 213] width 420 height 31
paste input "Gourmet Tofish Sandwich"
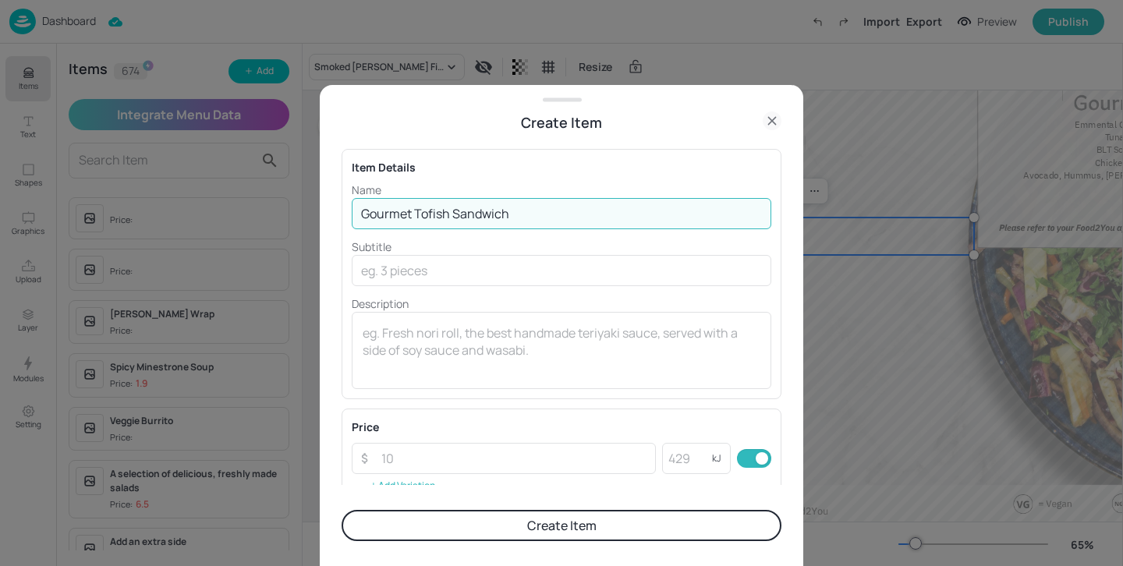
type input "Gourmet Tofish Sandwich"
click at [539, 536] on button "Create Item" at bounding box center [562, 525] width 440 height 31
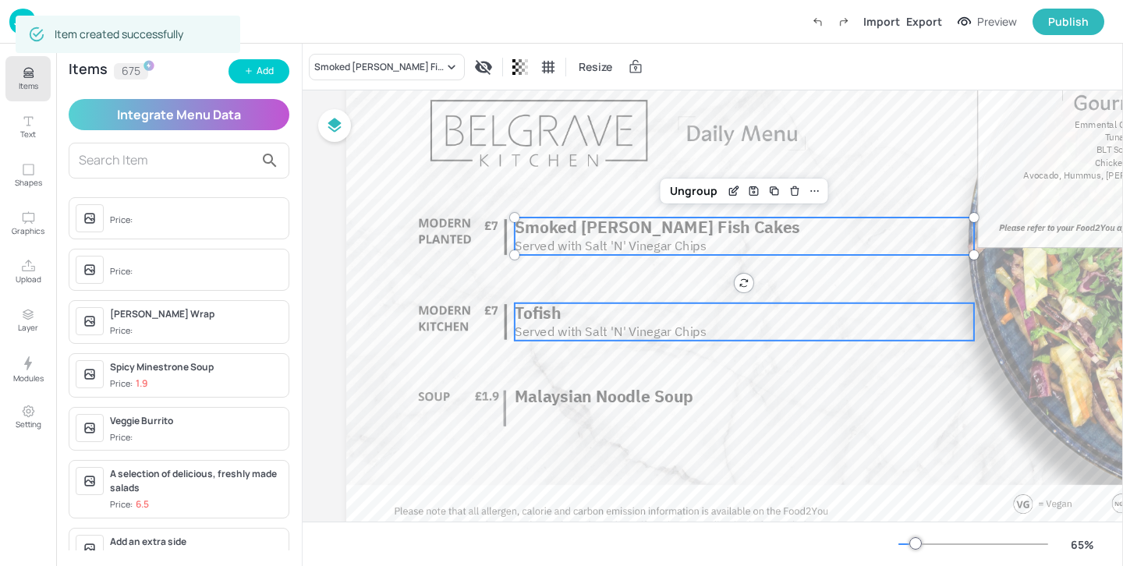
click at [599, 320] on p "Tofish" at bounding box center [744, 312] width 459 height 19
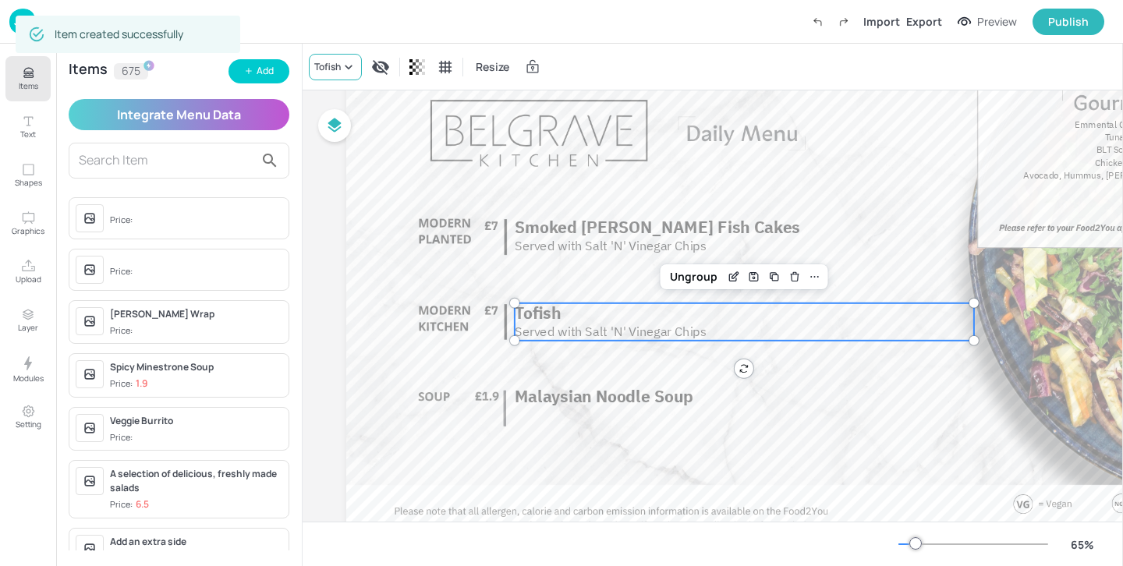
click at [342, 55] on div "Tofish" at bounding box center [335, 67] width 53 height 27
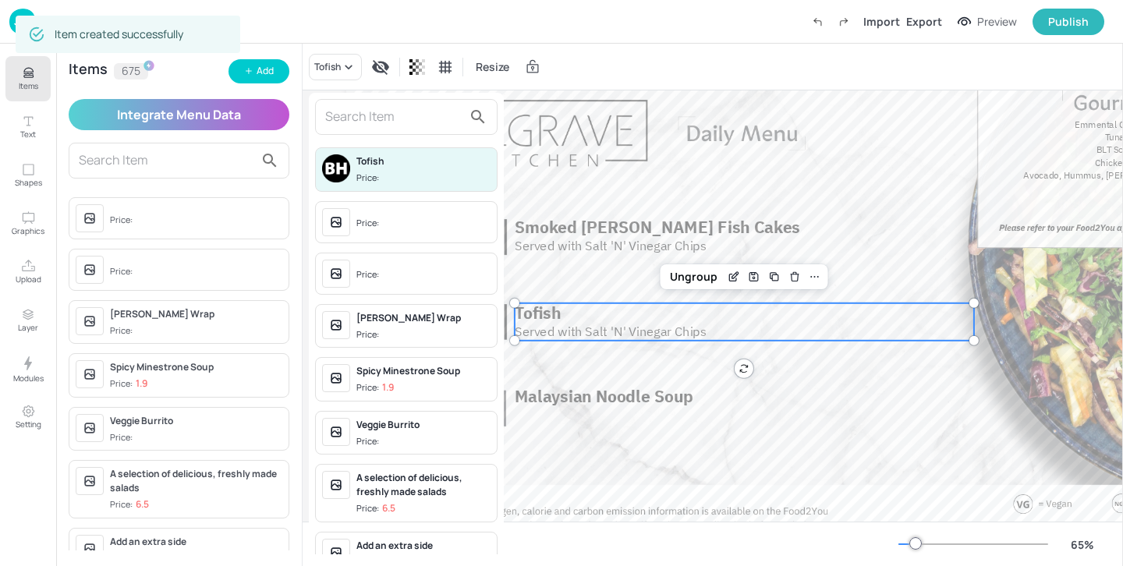
click at [355, 116] on input "text" at bounding box center [393, 117] width 137 height 25
paste input "Gourmet Tofish Sandwich"
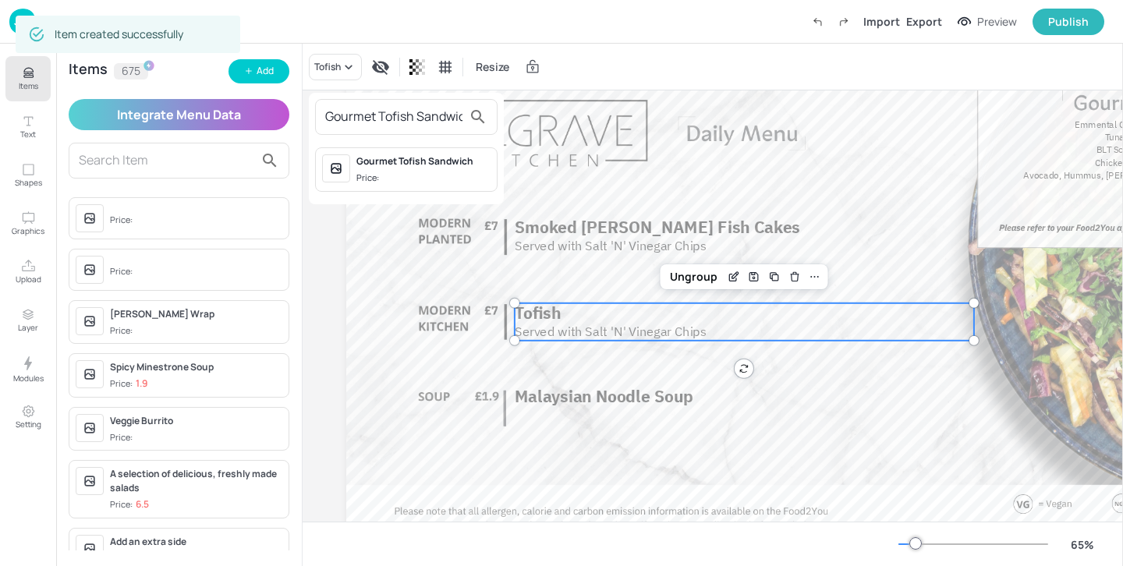
scroll to position [0, 10]
type input "Gourmet Tofish Sandwich"
click at [388, 169] on div "Gourmet Tofish Sandwich Price:" at bounding box center [423, 169] width 134 height 30
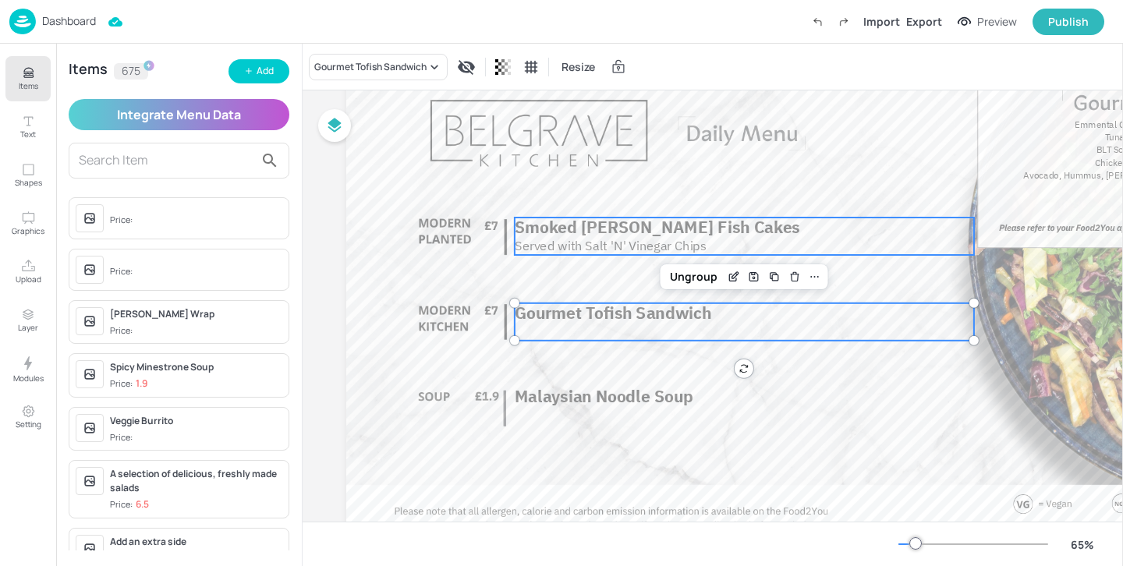
click at [550, 253] on p "Served with Salt 'N' Vinegar Chips" at bounding box center [743, 246] width 456 height 18
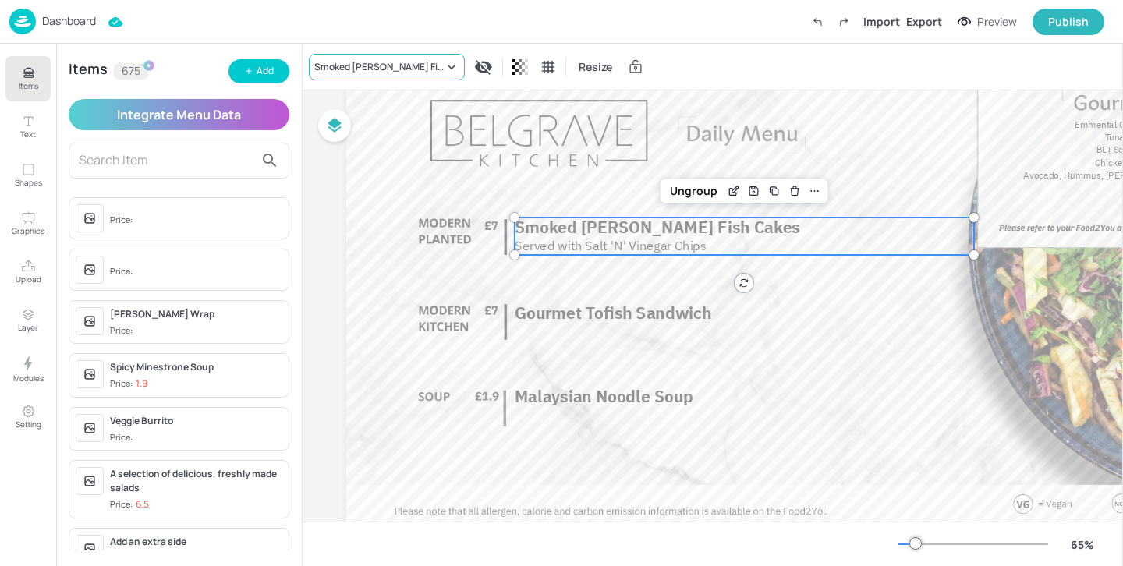
click at [385, 61] on div "Smoked [PERSON_NAME] Fish Cakes" at bounding box center [378, 67] width 129 height 14
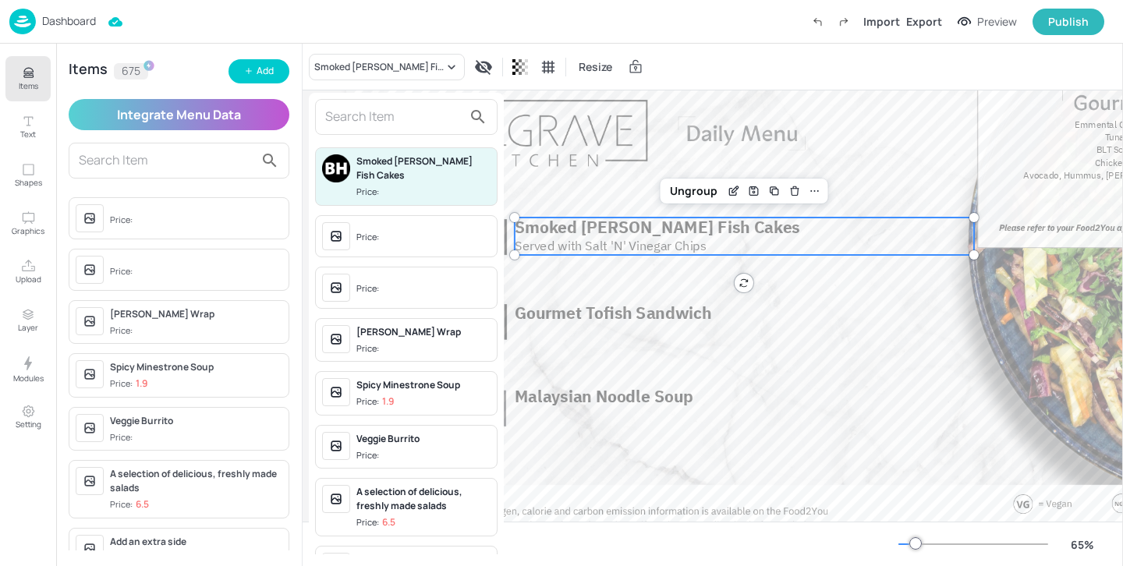
click at [395, 106] on input "text" at bounding box center [393, 117] width 137 height 25
paste input "Gourmet Tofish Sandwich"
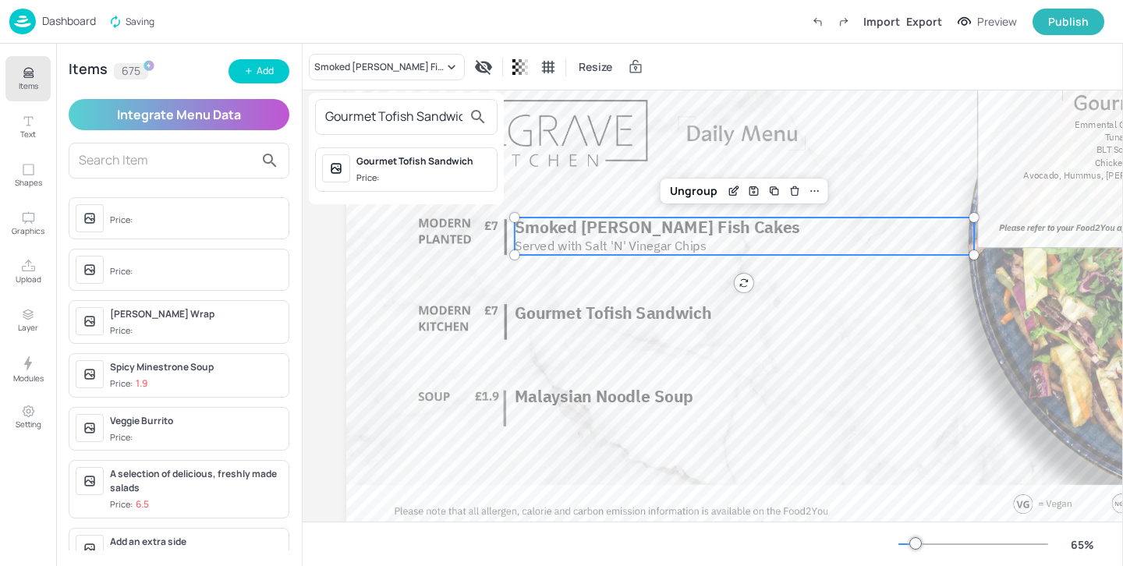
scroll to position [0, 10]
drag, startPoint x: 368, startPoint y: 115, endPoint x: 509, endPoint y: 114, distance: 141.2
click at [509, 114] on div "Gourmet Tofish Sandwich Gourmet Tofish Sandwich Price:" at bounding box center [561, 286] width 1123 height 560
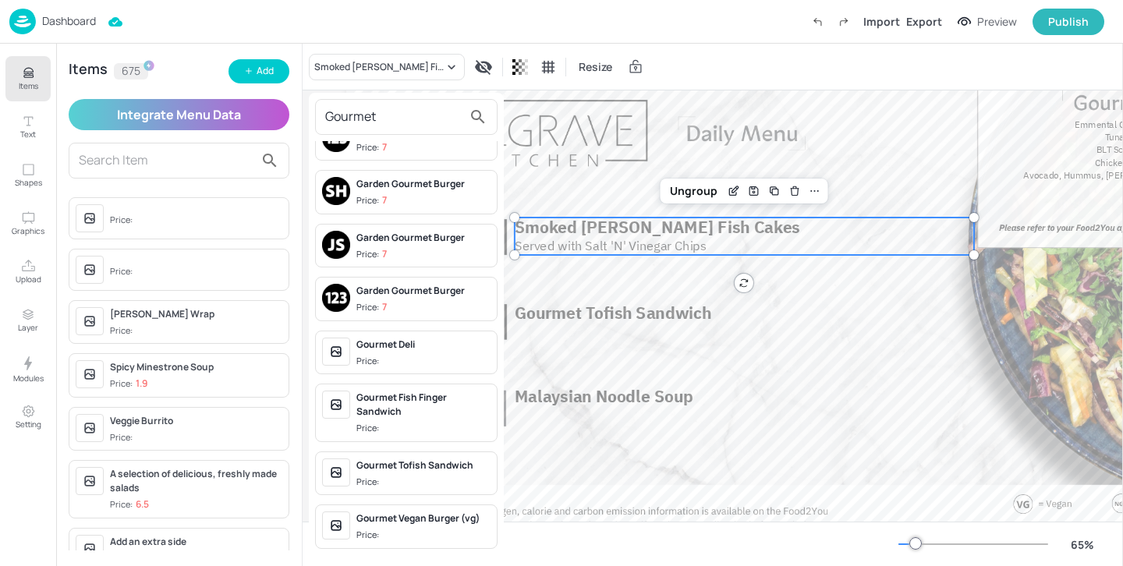
scroll to position [84, 0]
type input "Gourmet"
click at [429, 408] on div "Gourmet Fish Finger Sandwich" at bounding box center [423, 405] width 134 height 28
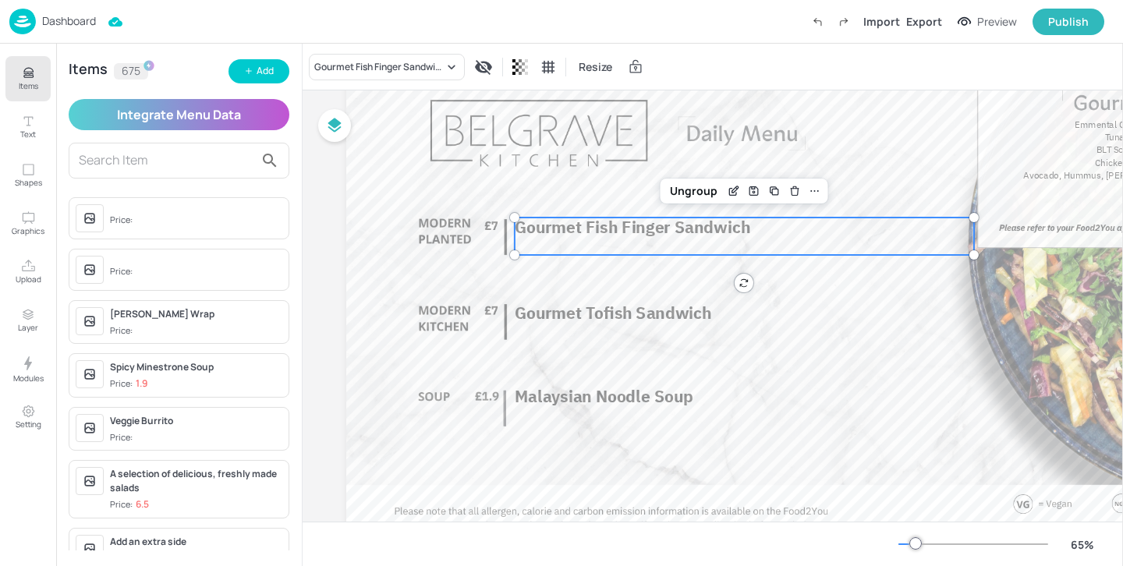
click at [31, 82] on p "Items" at bounding box center [28, 85] width 19 height 11
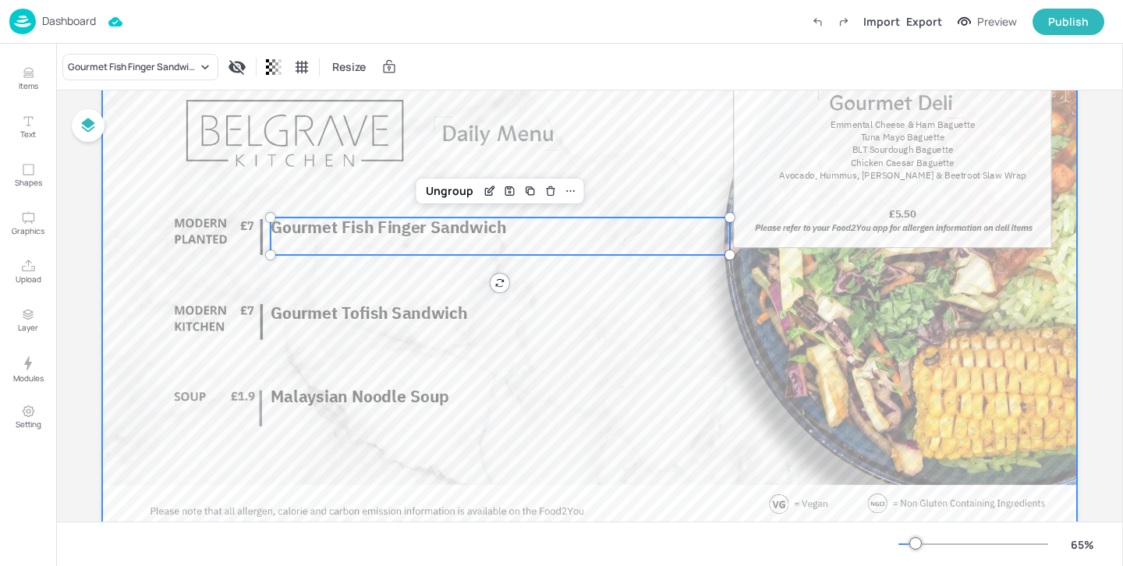
click at [165, 206] on div at bounding box center [589, 281] width 975 height 548
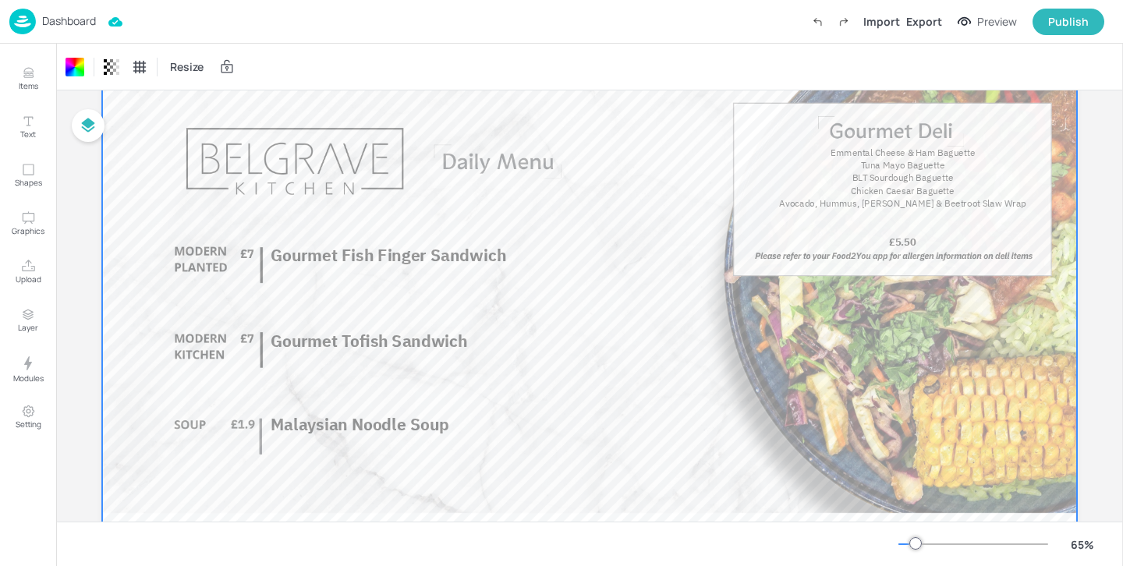
scroll to position [105, 0]
click at [911, 201] on span "Avocado, Hummus, [PERSON_NAME] & Beetroot Slaw Wrap" at bounding box center [902, 204] width 246 height 12
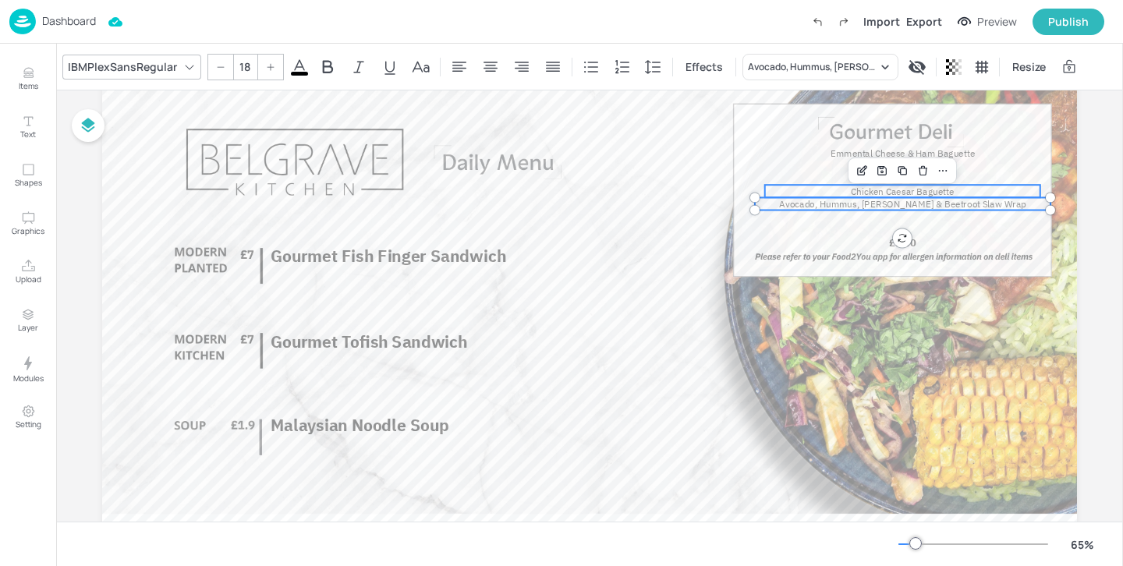
click at [906, 191] on span "Chicken Caesar Baguette" at bounding box center [902, 192] width 103 height 12
click at [973, 175] on p "BLT Sourdough Baguette" at bounding box center [902, 178] width 275 height 12
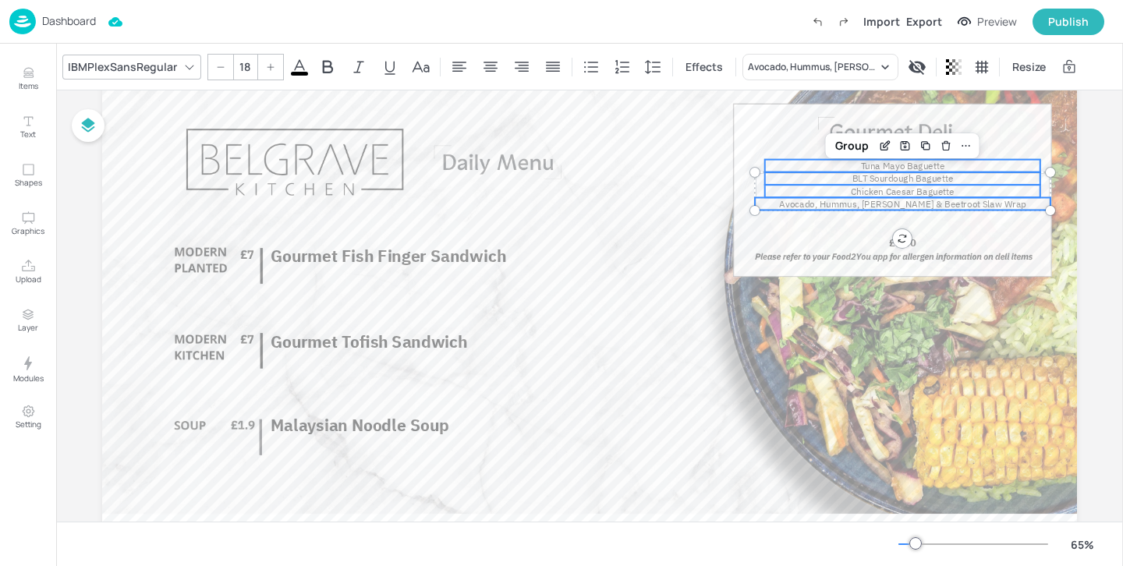
click at [983, 163] on p "Tuna Mayo Baguette" at bounding box center [902, 166] width 275 height 12
click at [989, 147] on p "Emmental Cheese & Ham Baguette" at bounding box center [902, 153] width 275 height 12
click at [987, 36] on div "Emmental Cheese & Ham Baguette Tuna Mayo Baguette BLT Sourdough Baguette Avocad…" at bounding box center [589, 36] width 975 height 0
click at [980, 148] on p "Emmental Cheese & Ham Baguette" at bounding box center [902, 153] width 275 height 12
click at [982, 166] on p "Tuna Mayo Baguette" at bounding box center [902, 166] width 275 height 12
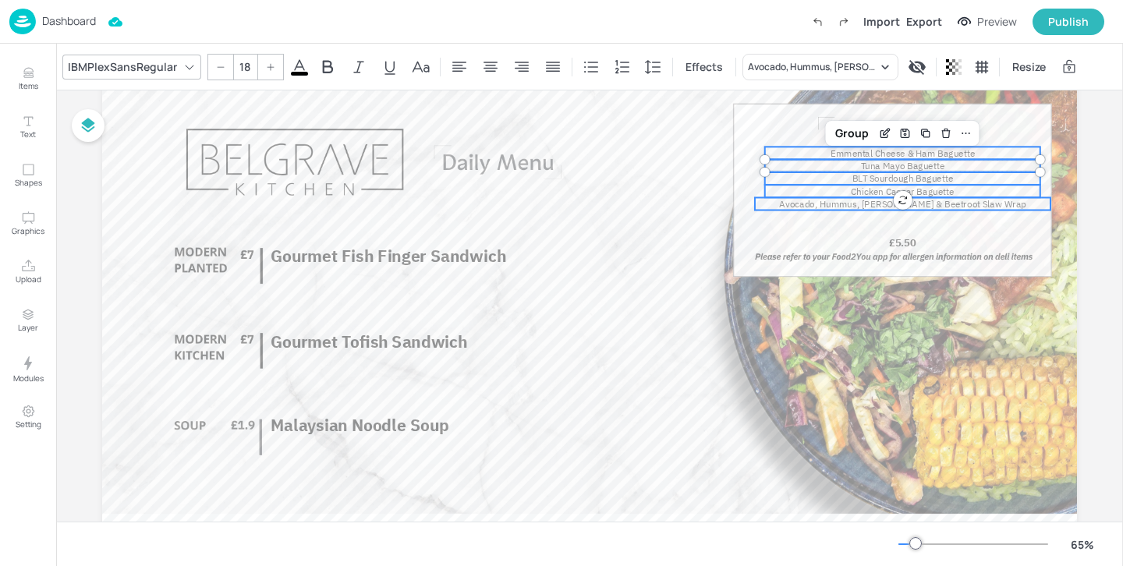
click at [973, 181] on p "BLT Sourdough Baguette" at bounding box center [902, 178] width 275 height 12
click at [970, 193] on p "Chicken Caesar Baguette" at bounding box center [902, 191] width 275 height 12
click at [973, 207] on span "Avocado, Hummus, [PERSON_NAME] & Beetroot Slaw Wrap" at bounding box center [902, 204] width 246 height 12
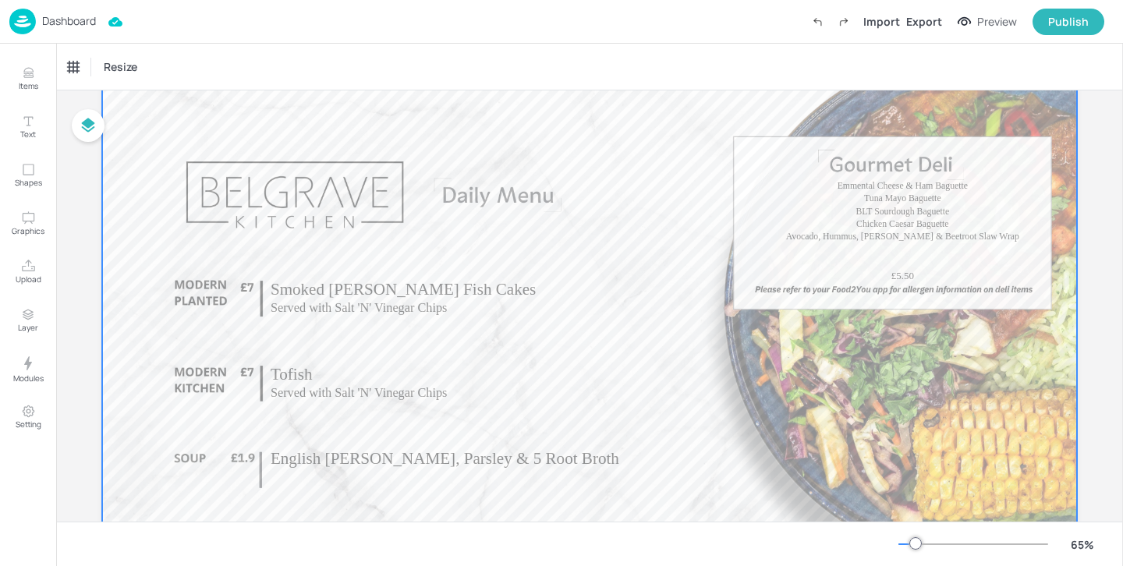
scroll to position [78, 0]
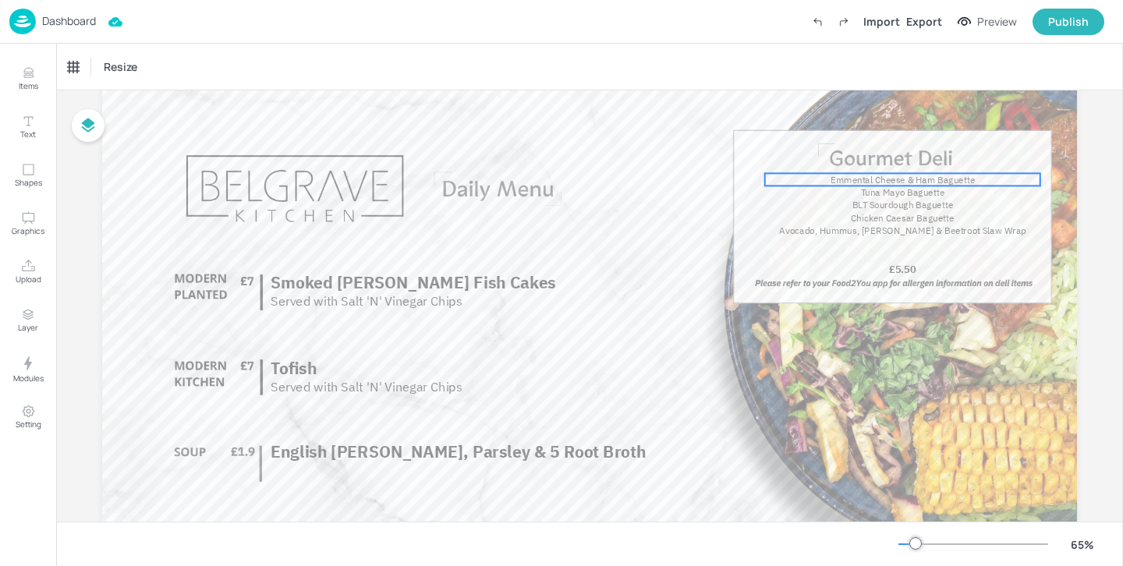
click at [931, 179] on span "Emmental Cheese & Ham Baguette" at bounding box center [903, 180] width 145 height 12
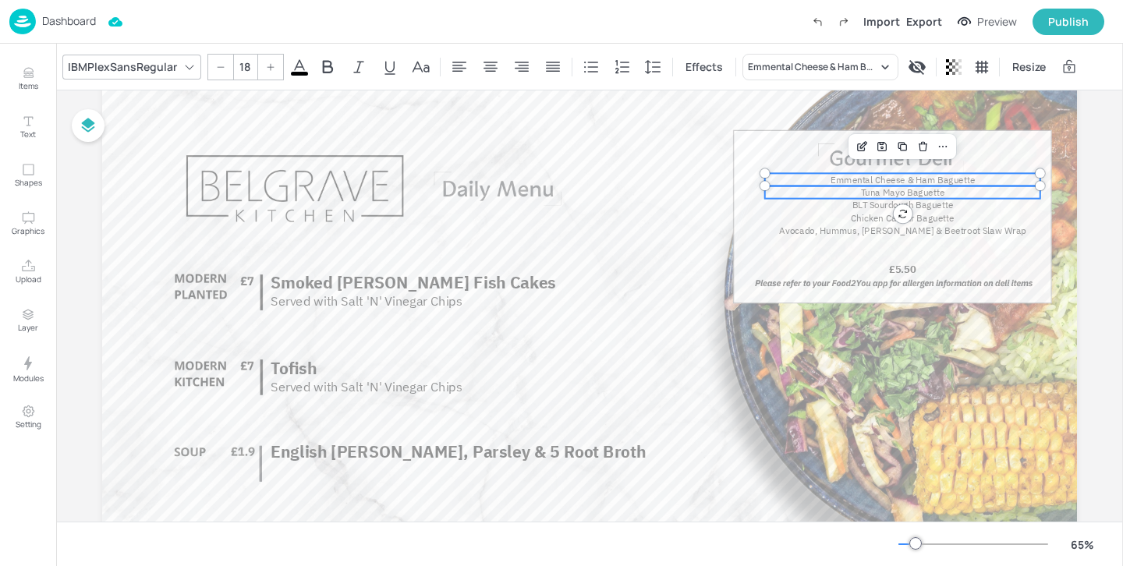
click at [927, 190] on span "Tuna Mayo Baguette" at bounding box center [902, 192] width 83 height 12
click at [931, 206] on span "BLT Sourdough Baguette" at bounding box center [903, 206] width 101 height 12
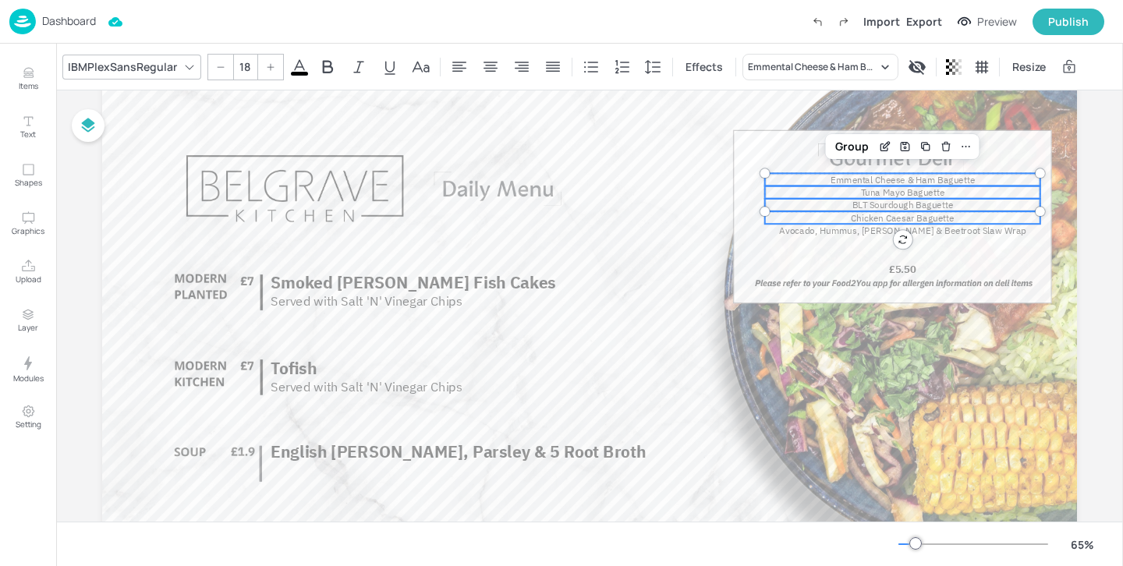
click at [929, 216] on span "Chicken Caesar Baguette" at bounding box center [902, 218] width 103 height 12
click at [928, 230] on span "Avocado, Hummus, [PERSON_NAME] & Beetroot Slaw Wrap" at bounding box center [902, 231] width 246 height 12
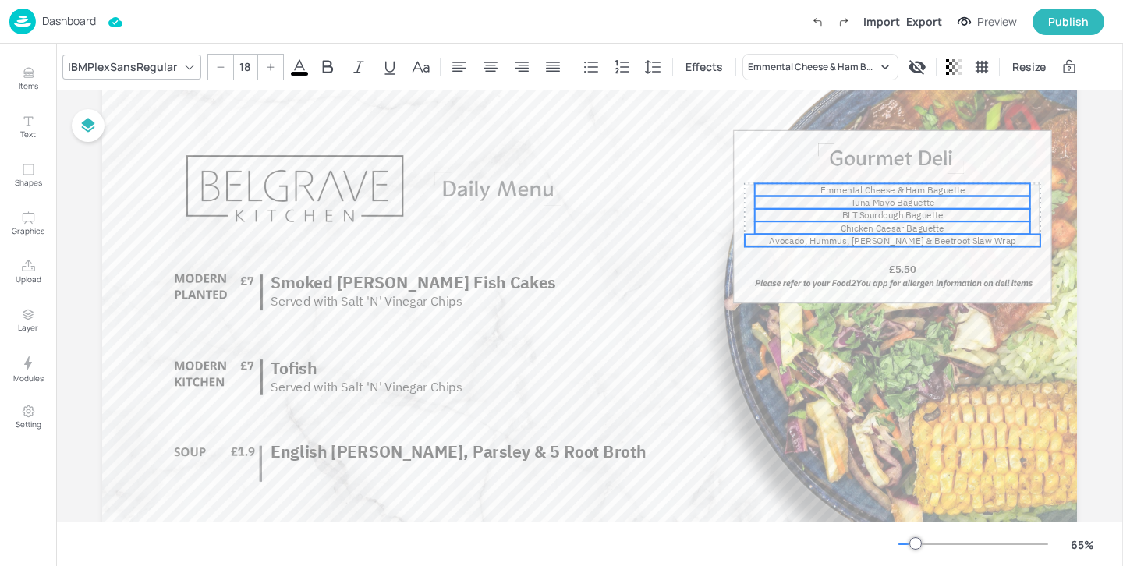
drag, startPoint x: 928, startPoint y: 230, endPoint x: 918, endPoint y: 240, distance: 14.3
click at [918, 240] on span "Avocado, Hummus, [PERSON_NAME] & Beetroot Slaw Wrap" at bounding box center [892, 241] width 246 height 12
type input "20"
click at [955, 272] on p "£5.50" at bounding box center [902, 269] width 171 height 14
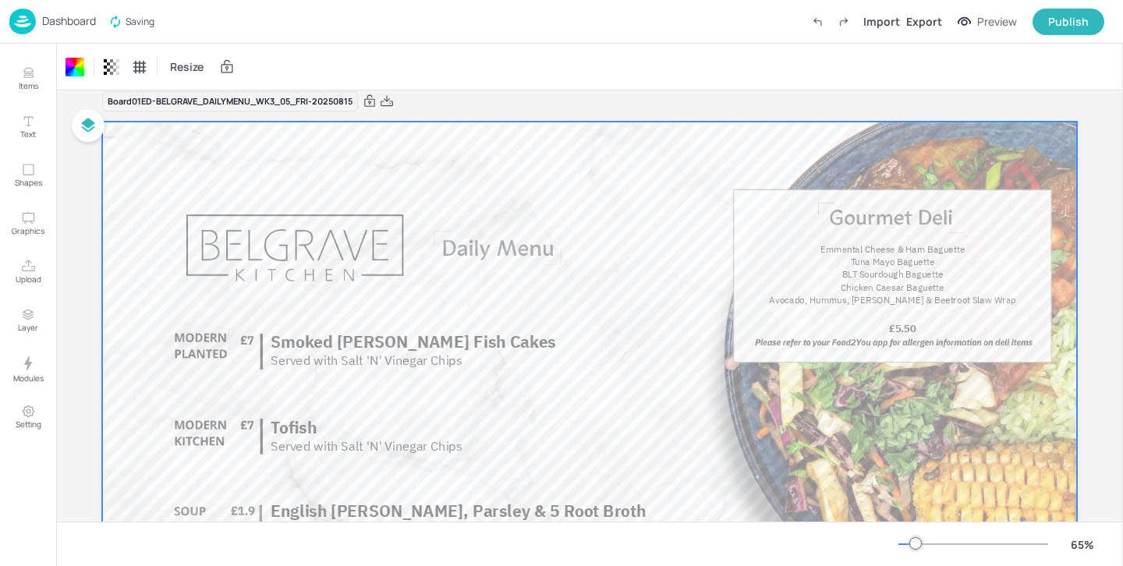
scroll to position [0, 0]
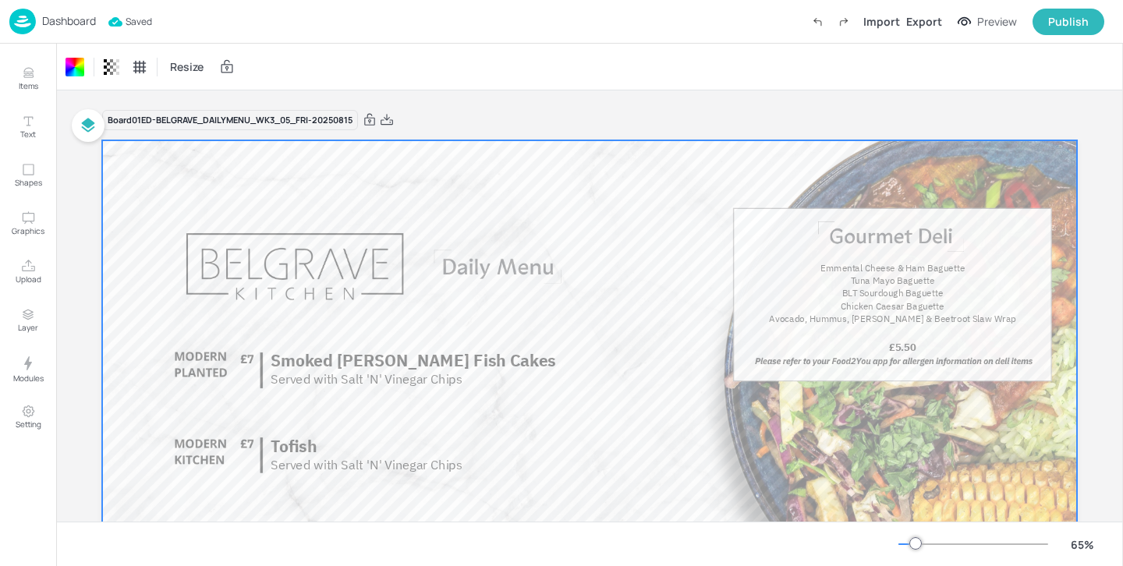
click at [75, 24] on p "Dashboard" at bounding box center [69, 21] width 54 height 11
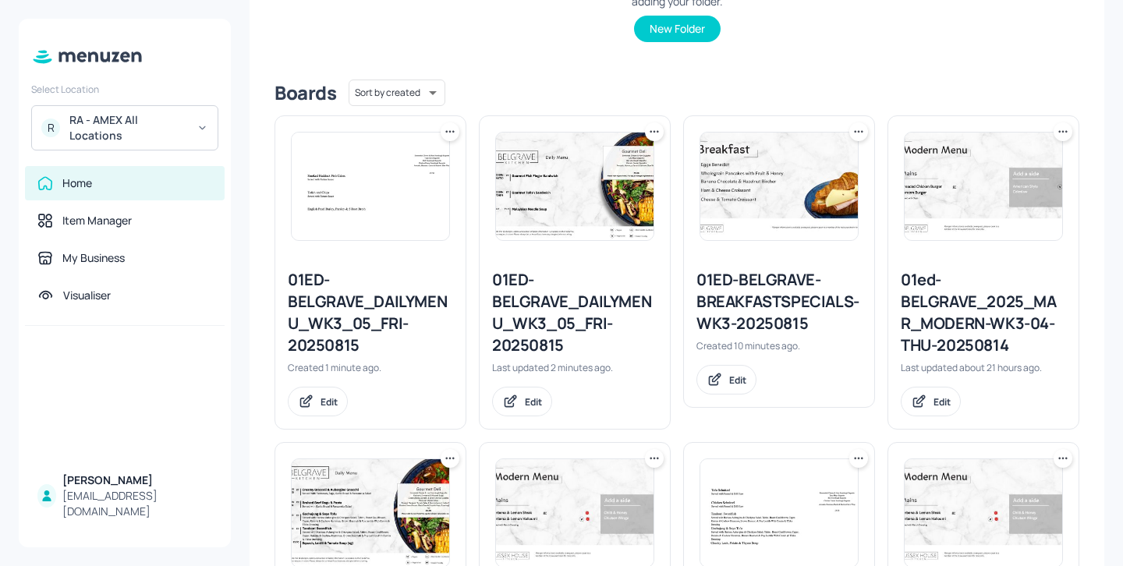
scroll to position [395, 0]
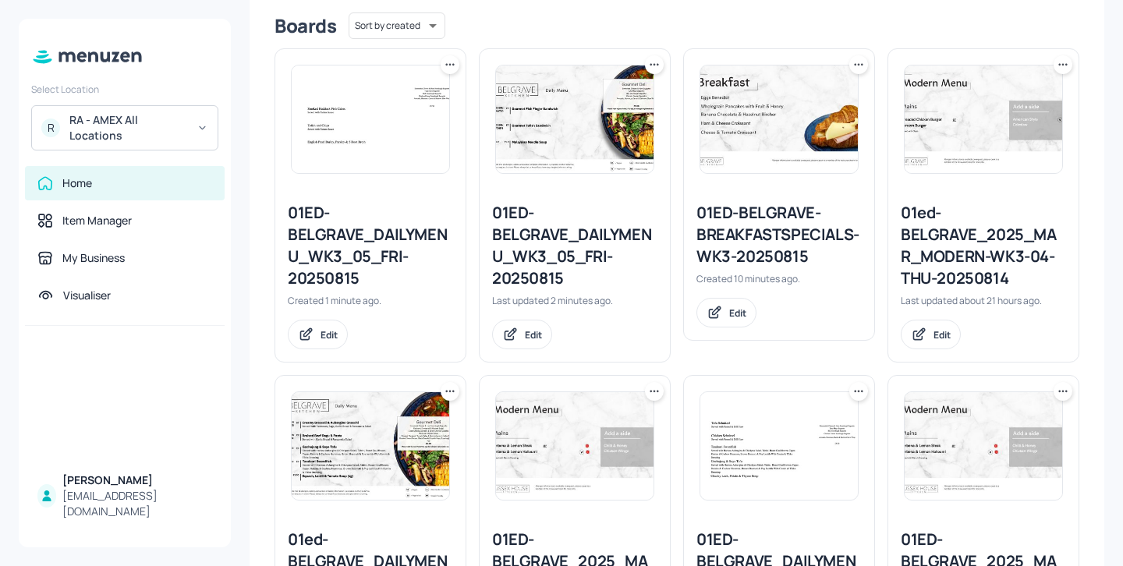
click at [452, 66] on icon at bounding box center [450, 65] width 16 height 16
click at [428, 186] on div "Delete" at bounding box center [390, 176] width 125 height 27
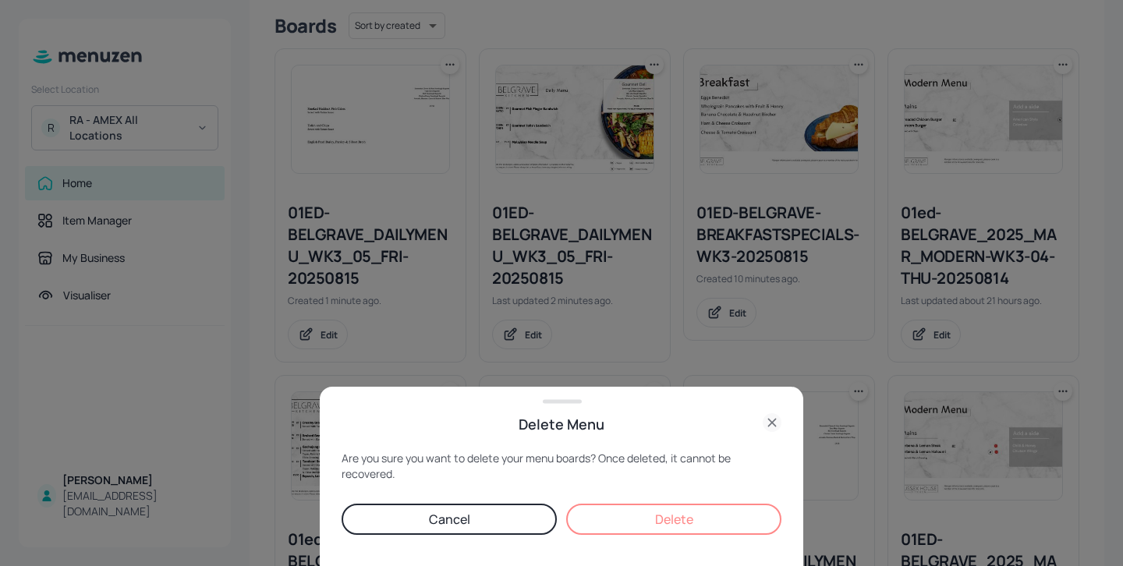
click at [752, 528] on button "Delete" at bounding box center [673, 519] width 215 height 31
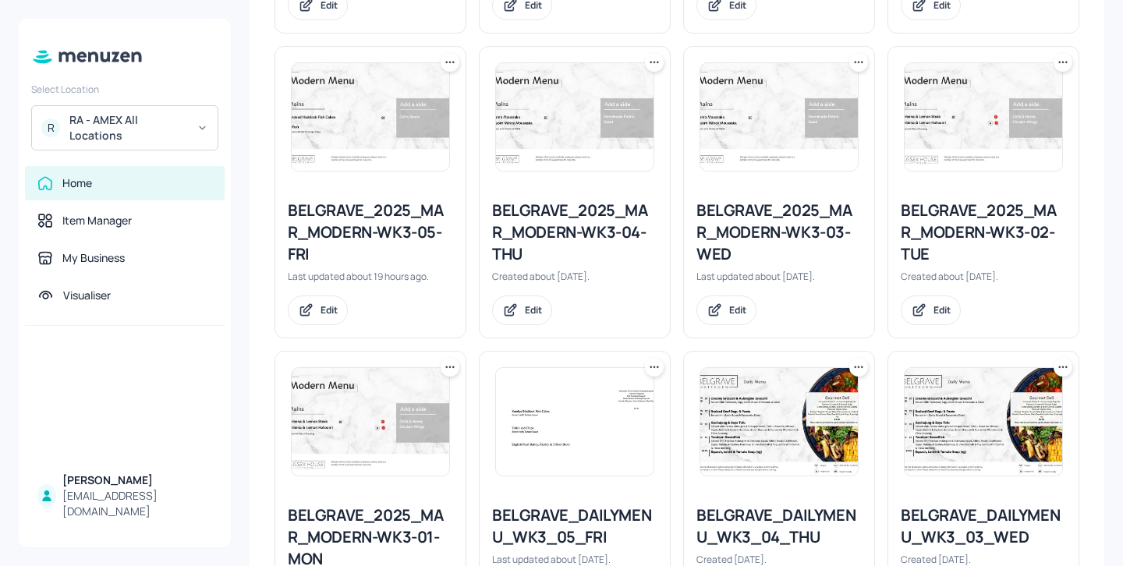
scroll to position [1062, 0]
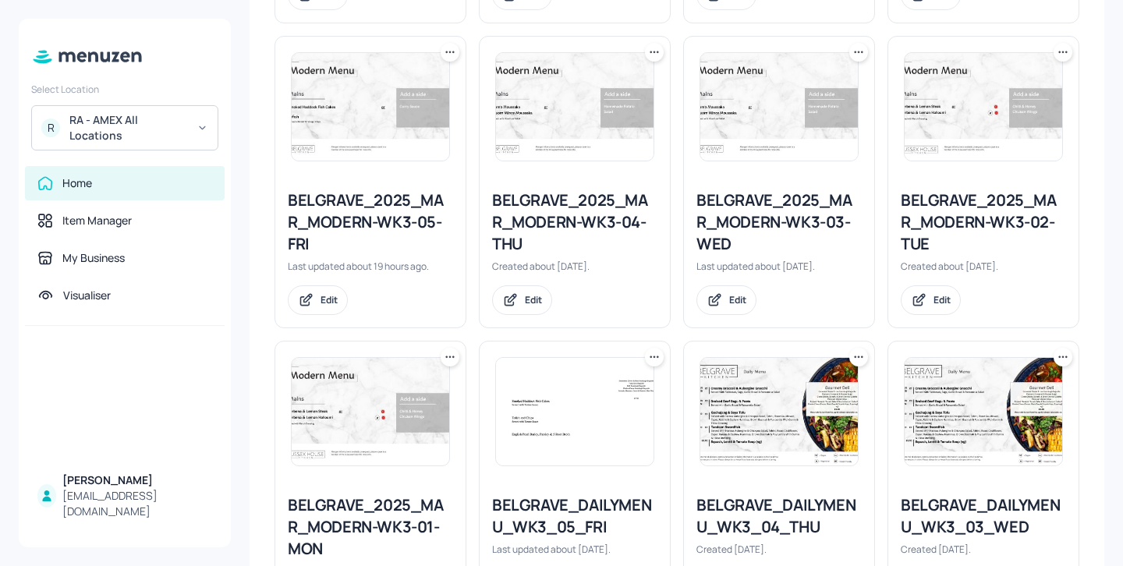
click at [754, 42] on div at bounding box center [779, 107] width 190 height 140
click at [440, 62] on img at bounding box center [371, 107] width 158 height 108
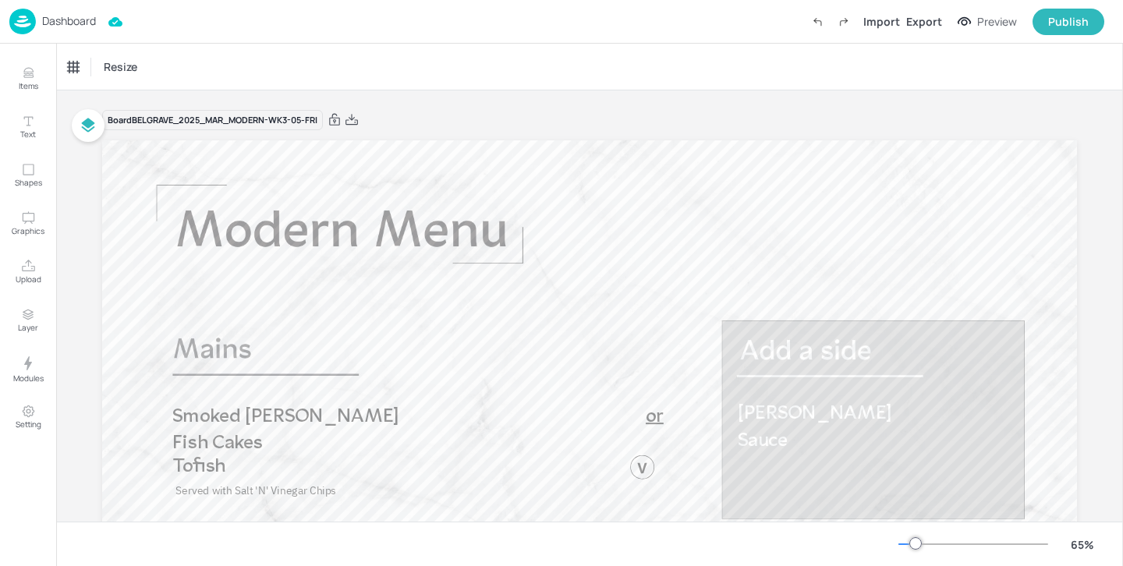
click at [69, 21] on p "Dashboard" at bounding box center [69, 21] width 54 height 11
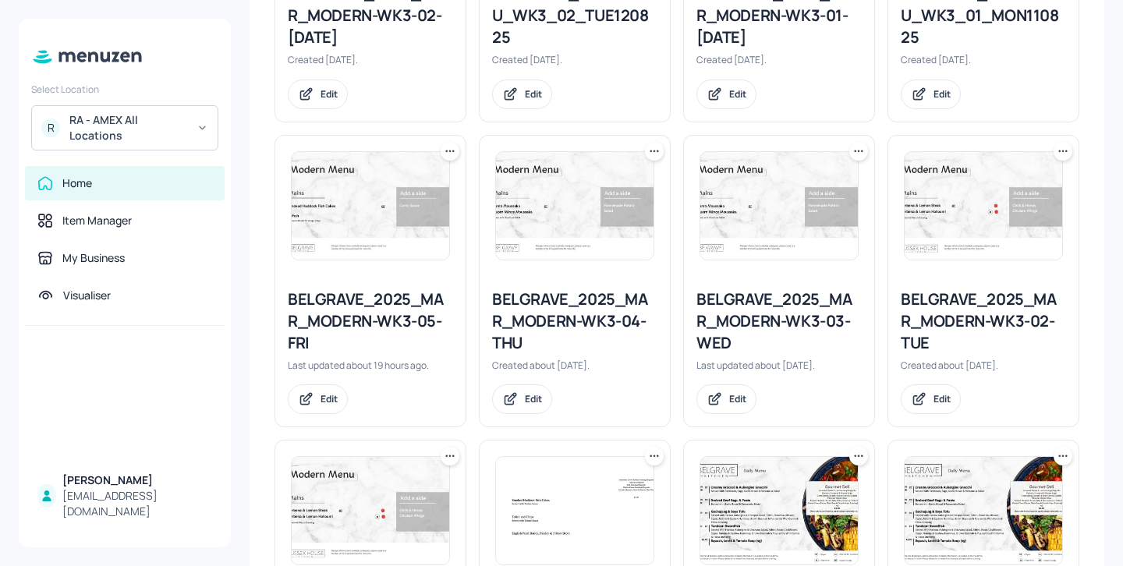
scroll to position [1068, 0]
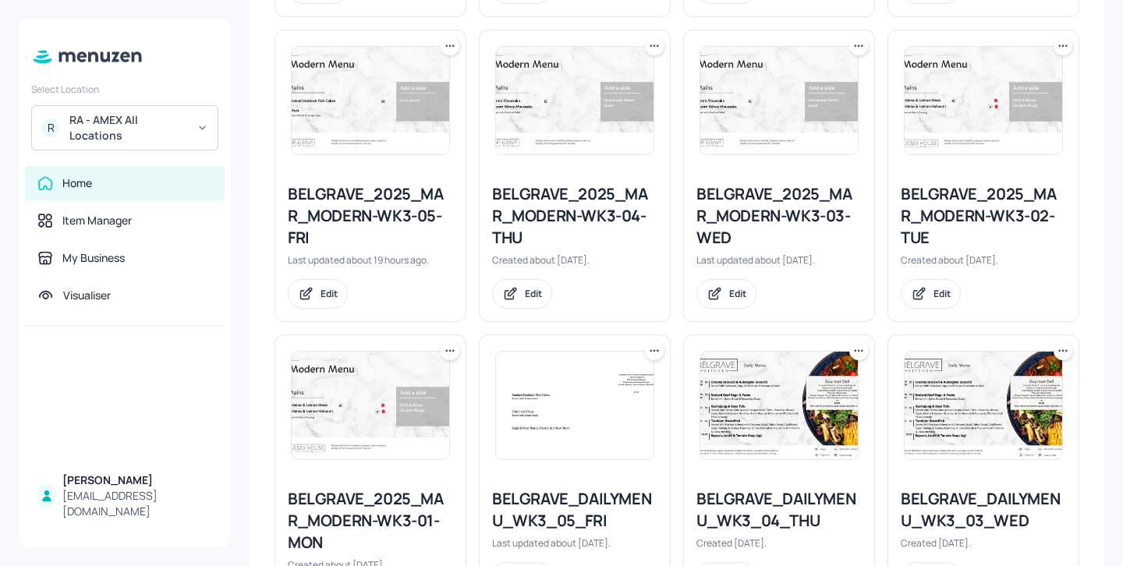
click at [452, 51] on icon at bounding box center [450, 46] width 16 height 16
click at [438, 96] on div "Duplicate" at bounding box center [390, 104] width 125 height 27
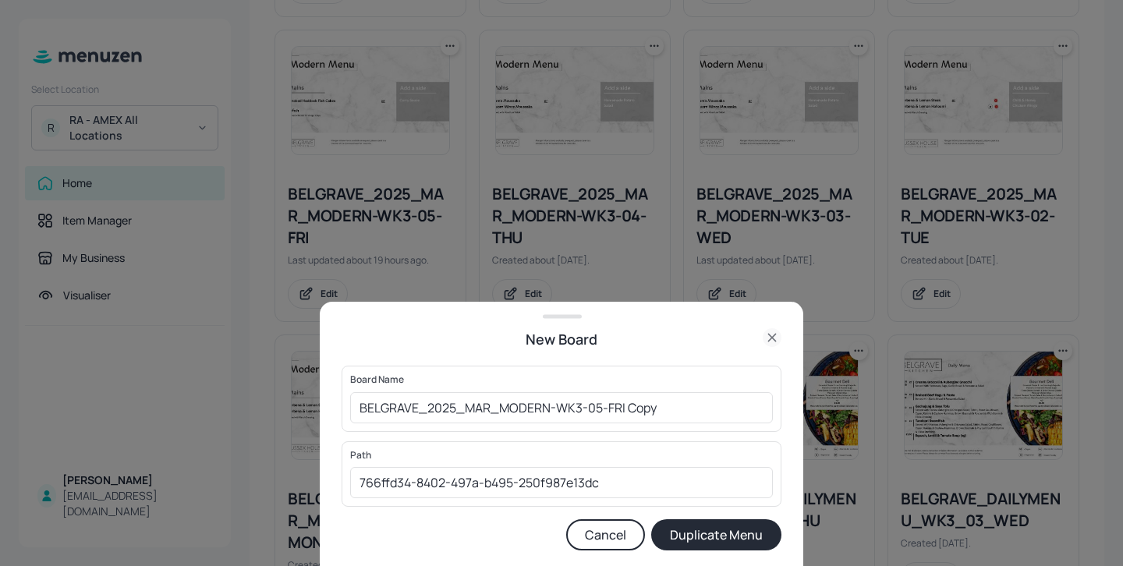
click at [348, 408] on div "Board Name BELGRAVE_2025_MAR_MODERN-WK3-05-FRI Copy ​" at bounding box center [562, 399] width 440 height 66
click at [355, 408] on input "BELGRAVE_2025_MAR_MODERN-WK3-05-FRI Copy" at bounding box center [561, 407] width 423 height 31
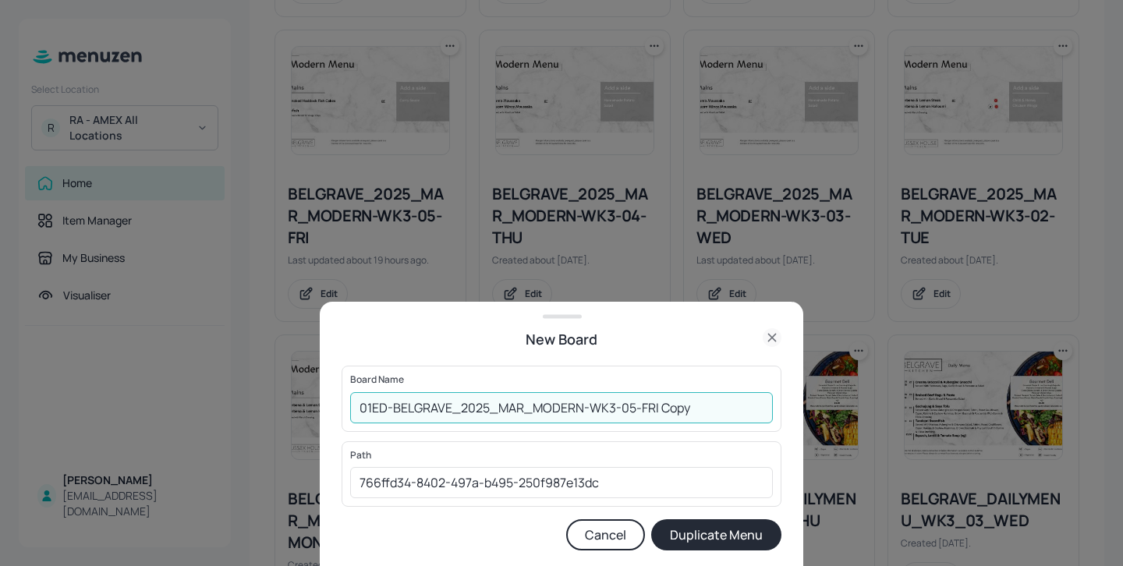
drag, startPoint x: 758, startPoint y: 411, endPoint x: 657, endPoint y: 409, distance: 101.4
click at [657, 409] on input "01ED-BELGRAVE_2025_MAR_MODERN-WK3-05-FRI Copy" at bounding box center [561, 407] width 423 height 31
type input "01ED-BELGRAVE_2025_MAR_MODERN-WK3-05-FRI-20250815"
click at [713, 539] on button "Duplicate Menu" at bounding box center [716, 534] width 130 height 31
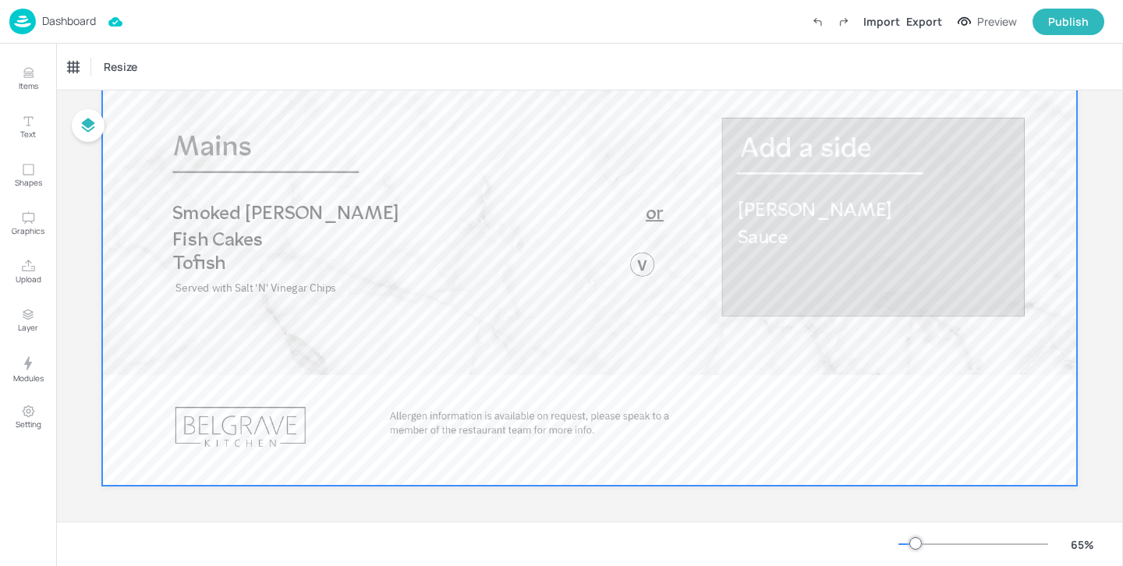
scroll to position [206, 0]
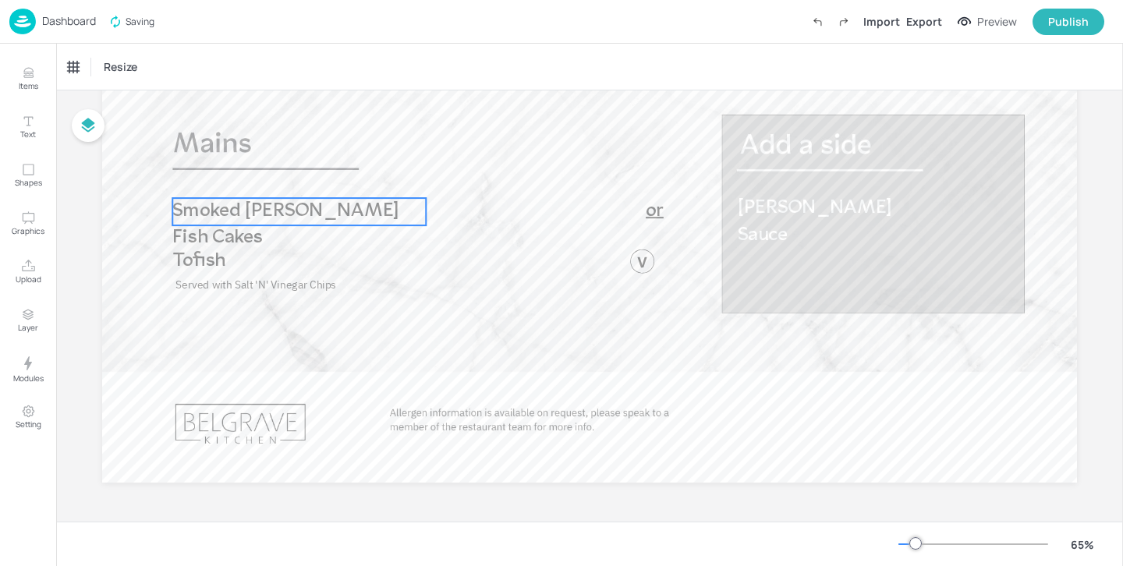
click at [385, 200] on p "Smoked [PERSON_NAME] Fish Cakes" at bounding box center [298, 225] width 253 height 54
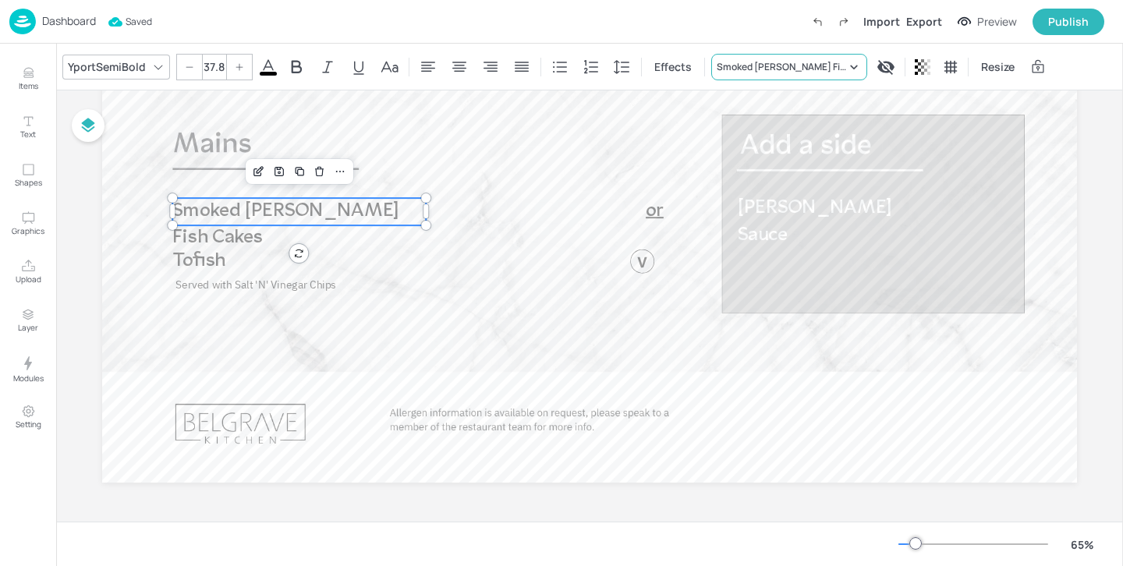
click at [773, 62] on div "Smoked [PERSON_NAME] Fish Cakes" at bounding box center [781, 67] width 129 height 14
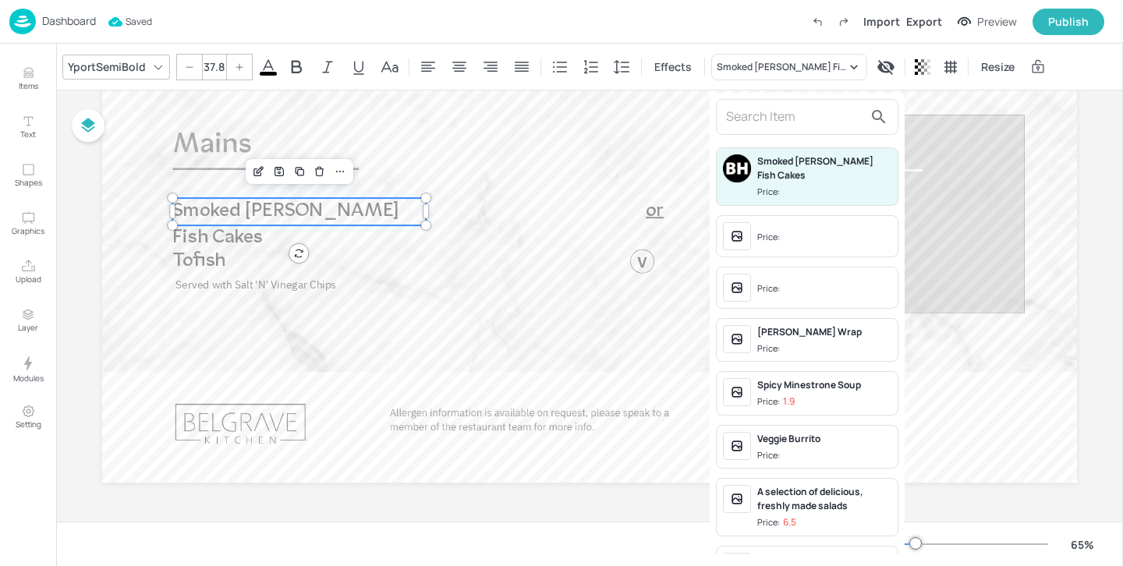
click at [792, 122] on input "text" at bounding box center [794, 117] width 137 height 25
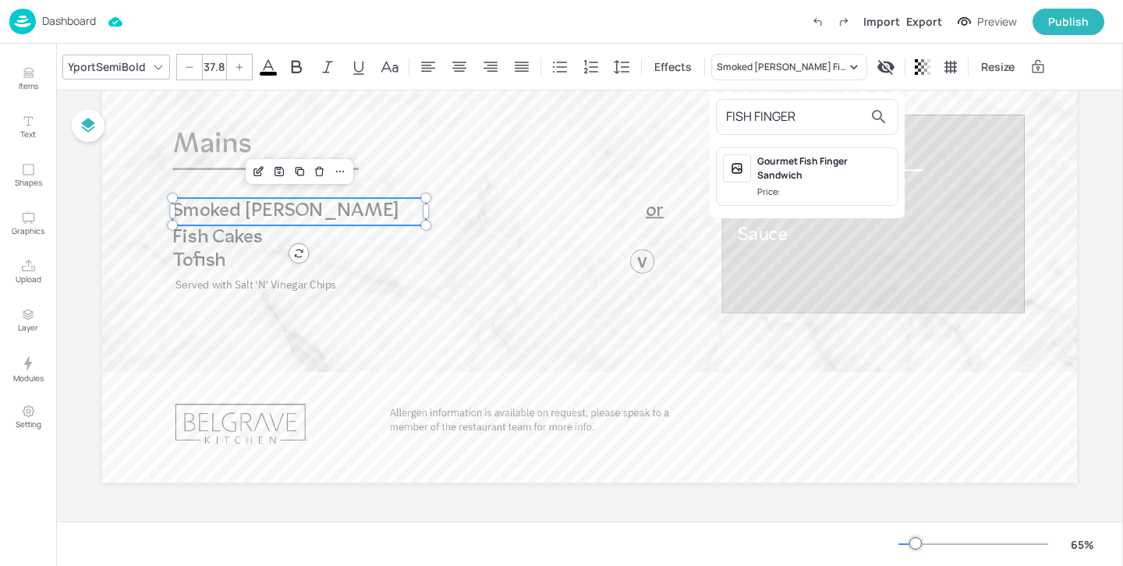
type input "FISH FINGER"
click at [809, 166] on div "Gourmet Fish Finger Sandwich" at bounding box center [824, 168] width 134 height 28
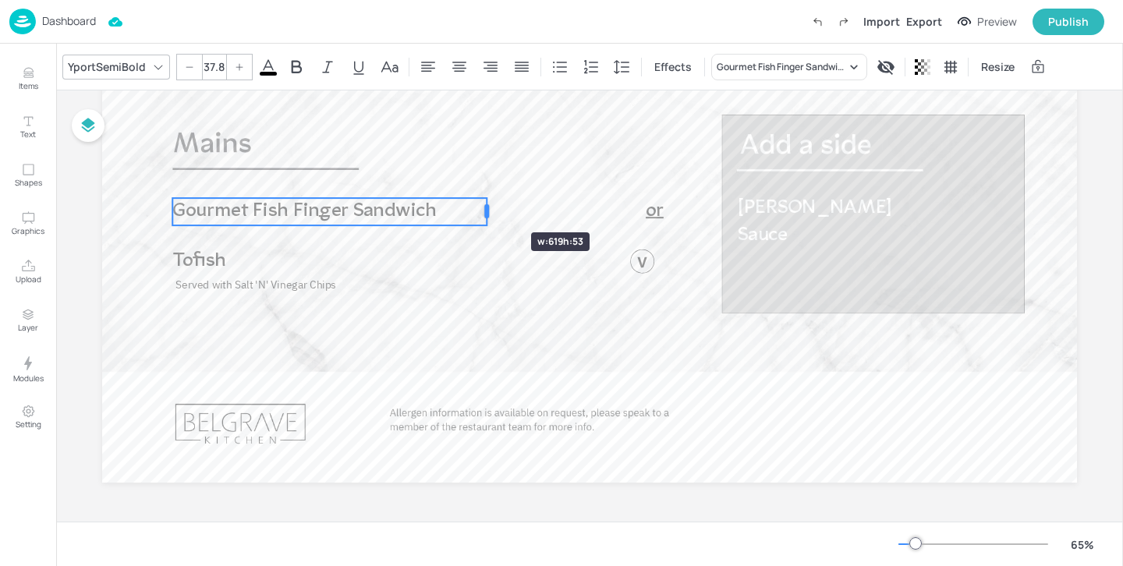
drag, startPoint x: 424, startPoint y: 211, endPoint x: 484, endPoint y: 204, distance: 60.4
click at [484, 204] on div at bounding box center [486, 211] width 5 height 14
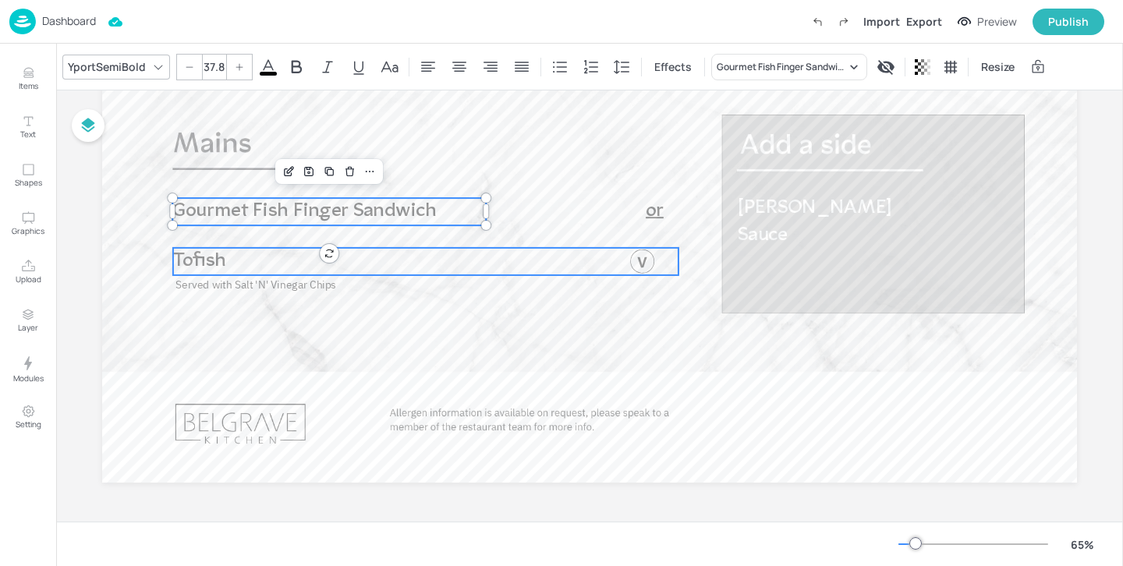
click at [243, 274] on p "Tofish" at bounding box center [311, 261] width 277 height 27
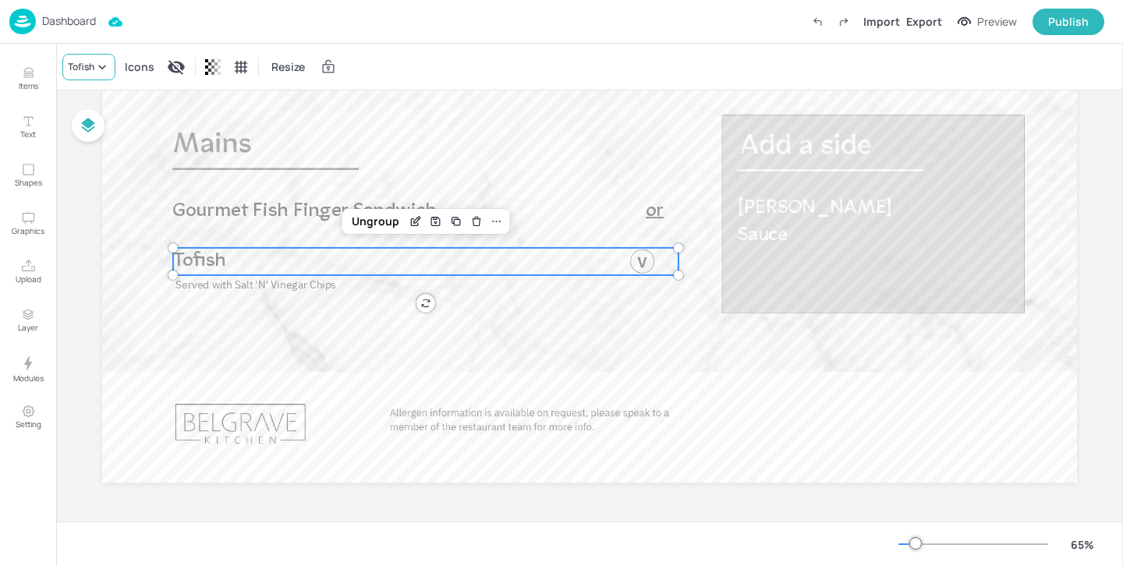
click at [68, 62] on div "Tofish" at bounding box center [81, 67] width 27 height 14
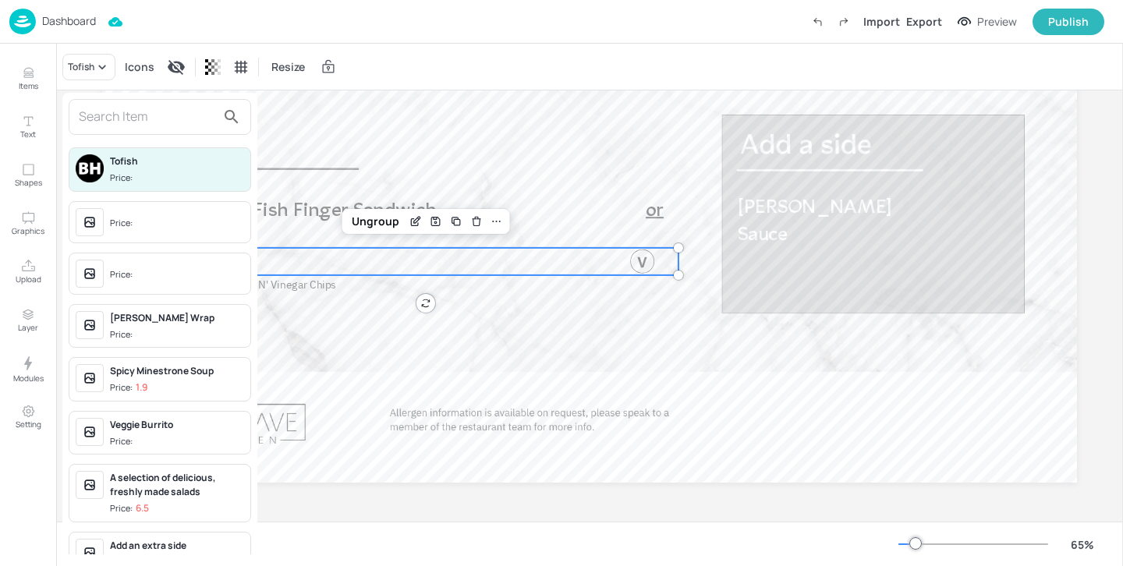
click at [151, 114] on input "text" at bounding box center [147, 117] width 137 height 25
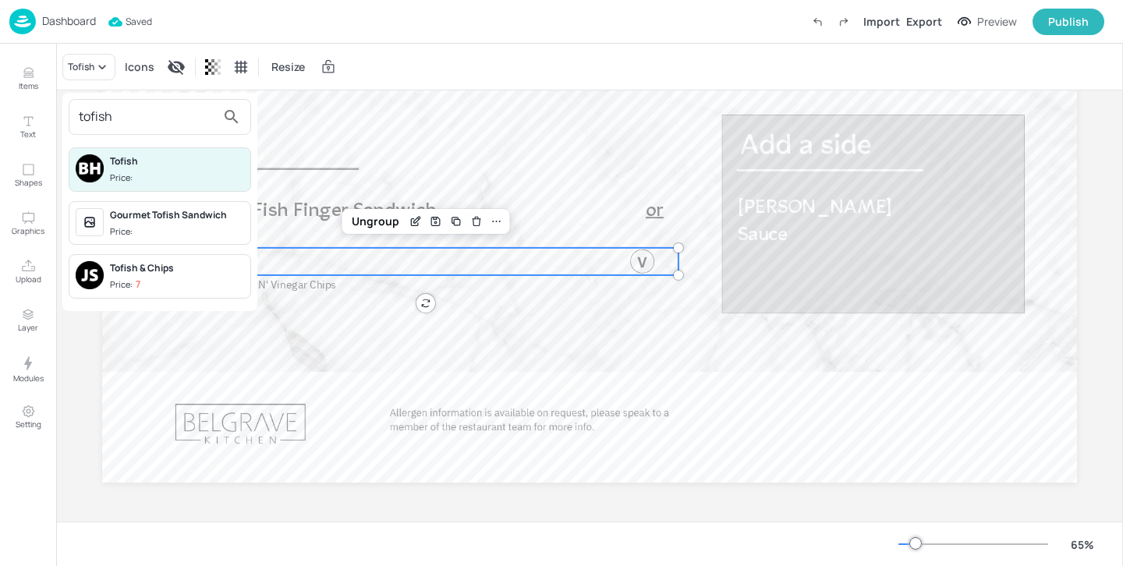
type input "tofish"
click at [192, 220] on div "Gourmet Tofish Sandwich" at bounding box center [177, 215] width 134 height 14
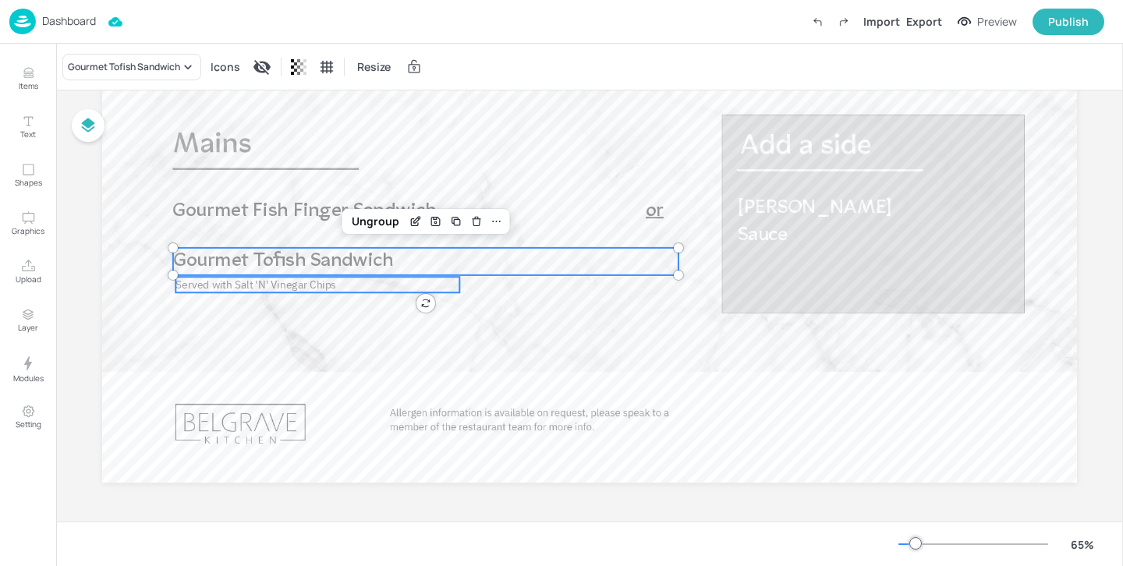
click at [275, 281] on span "Served with Salt 'N' Vinegar Chips" at bounding box center [255, 284] width 161 height 14
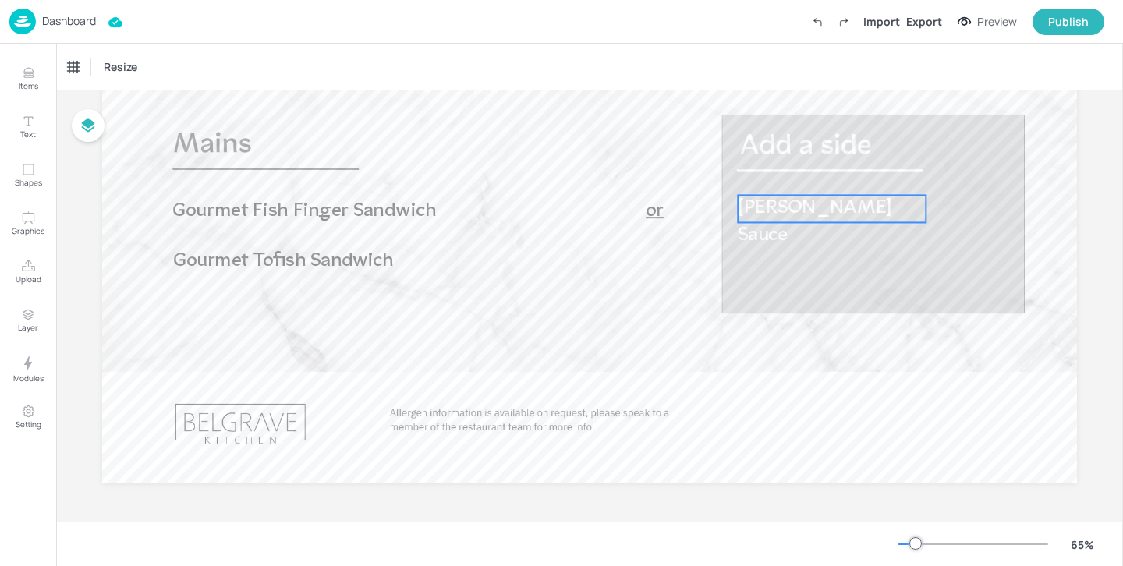
click at [778, 207] on span "Curry Sauce" at bounding box center [815, 221] width 154 height 47
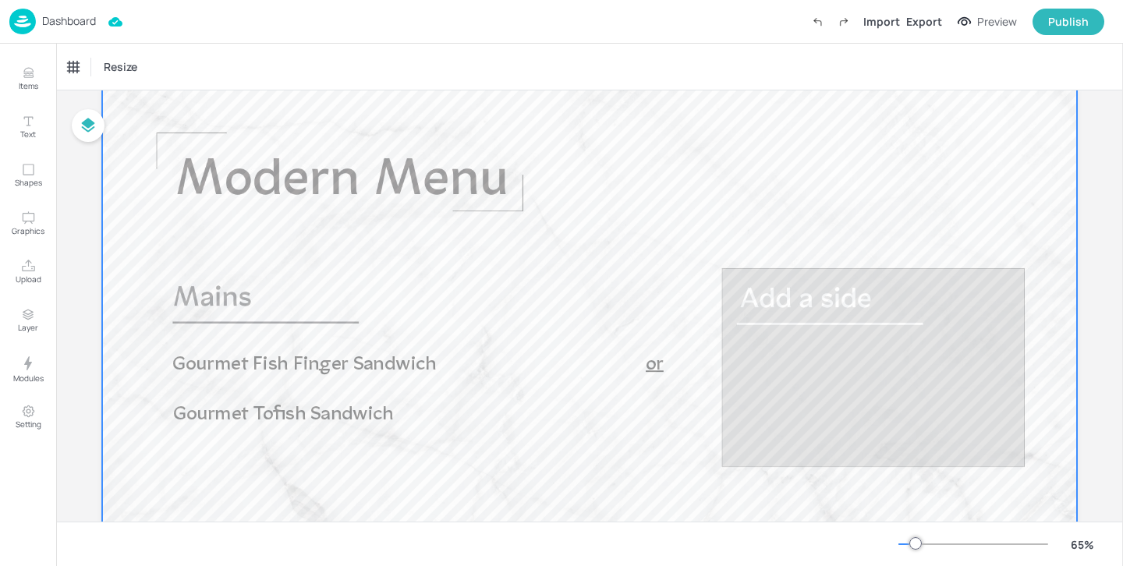
scroll to position [12, 0]
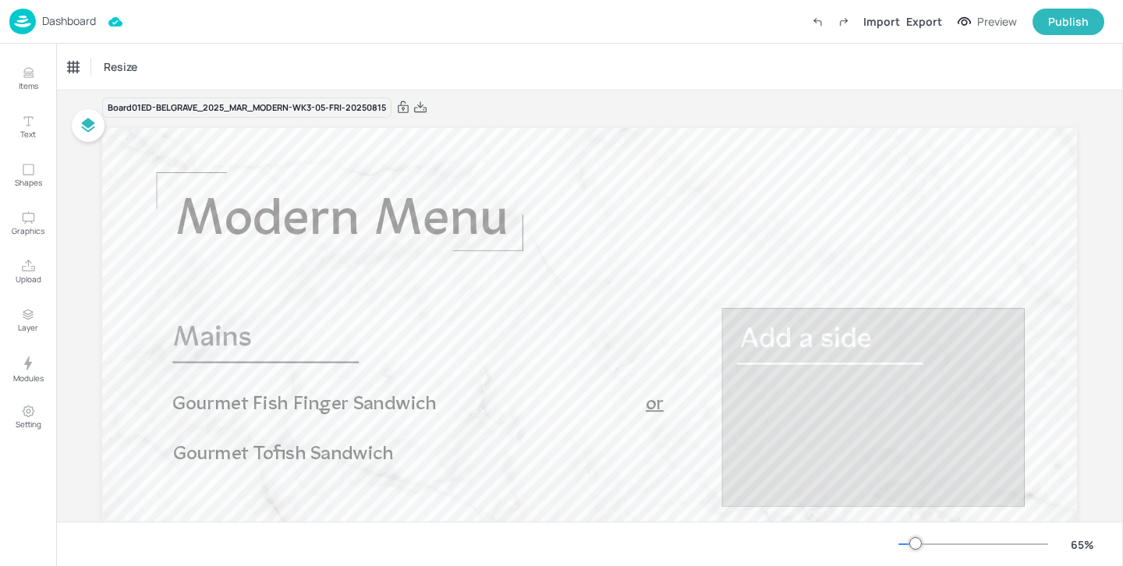
click at [414, 105] on div at bounding box center [410, 108] width 34 height 14
click at [433, 108] on div "Board 01ED-BELGRAVE_2025_MAR_MODERN-WK3-05-FRI-20250815" at bounding box center [589, 108] width 975 height 22
click at [424, 108] on icon at bounding box center [420, 108] width 14 height 16
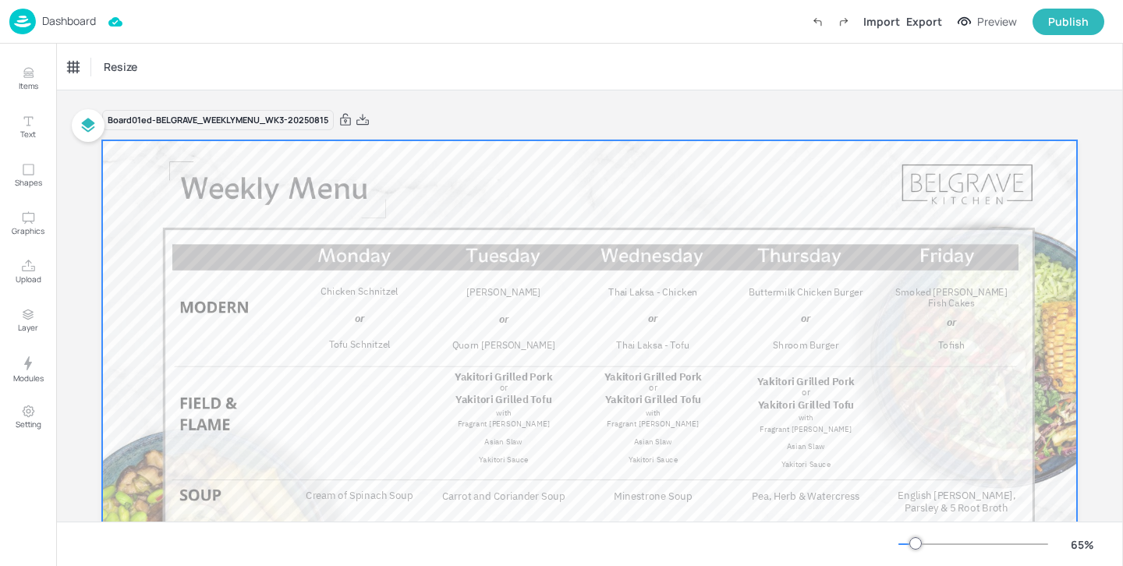
scroll to position [100, 0]
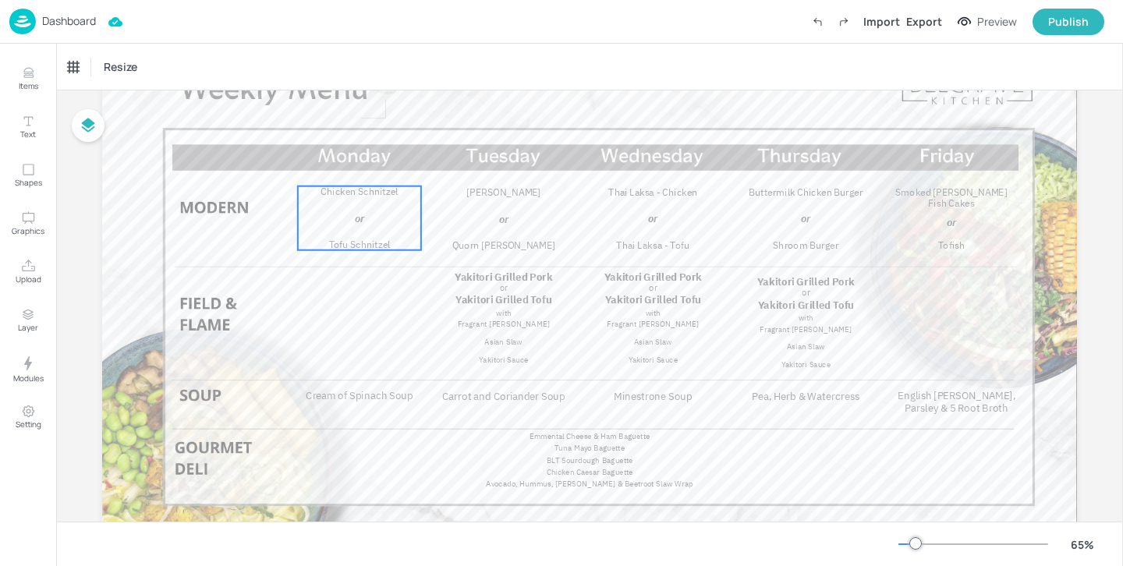
click at [370, 186] on span "Chicken Schnitzel" at bounding box center [359, 192] width 77 height 12
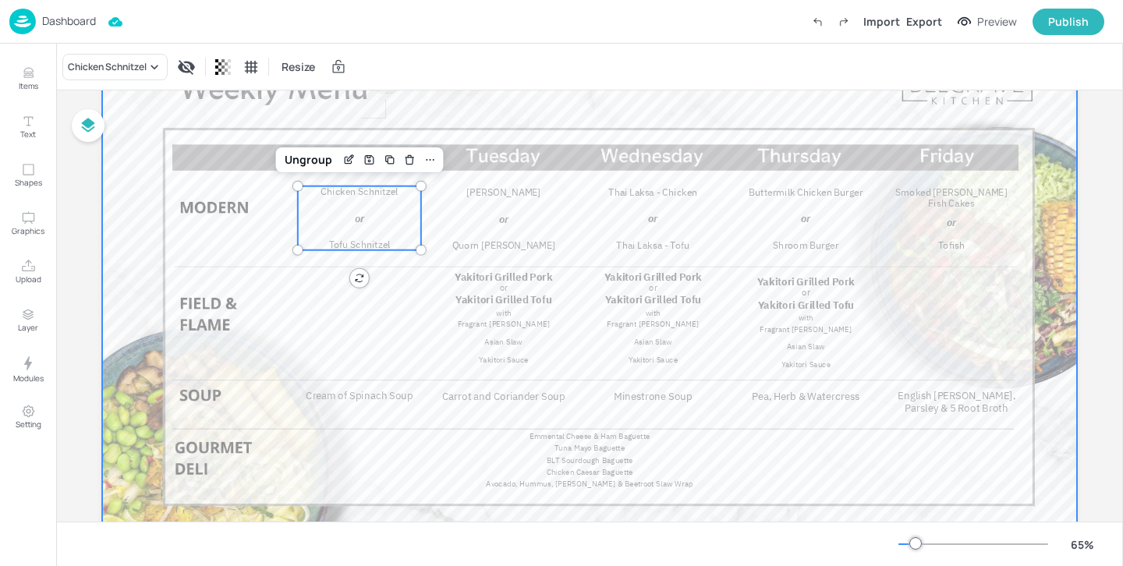
click at [474, 131] on div at bounding box center [589, 315] width 975 height 548
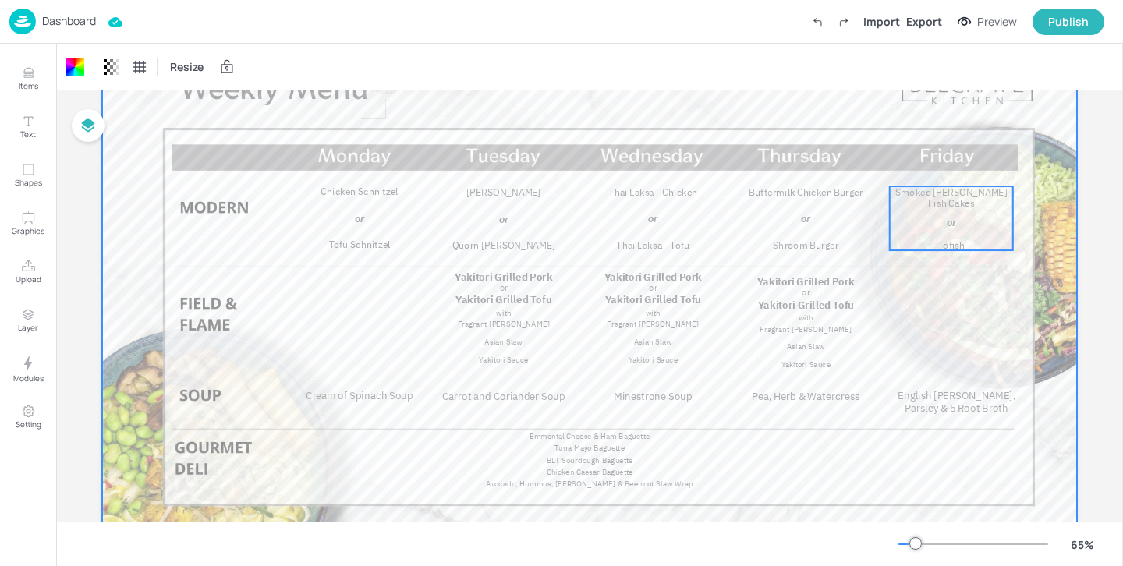
click at [909, 192] on span "Smoked [PERSON_NAME] Fish Cakes" at bounding box center [951, 197] width 112 height 23
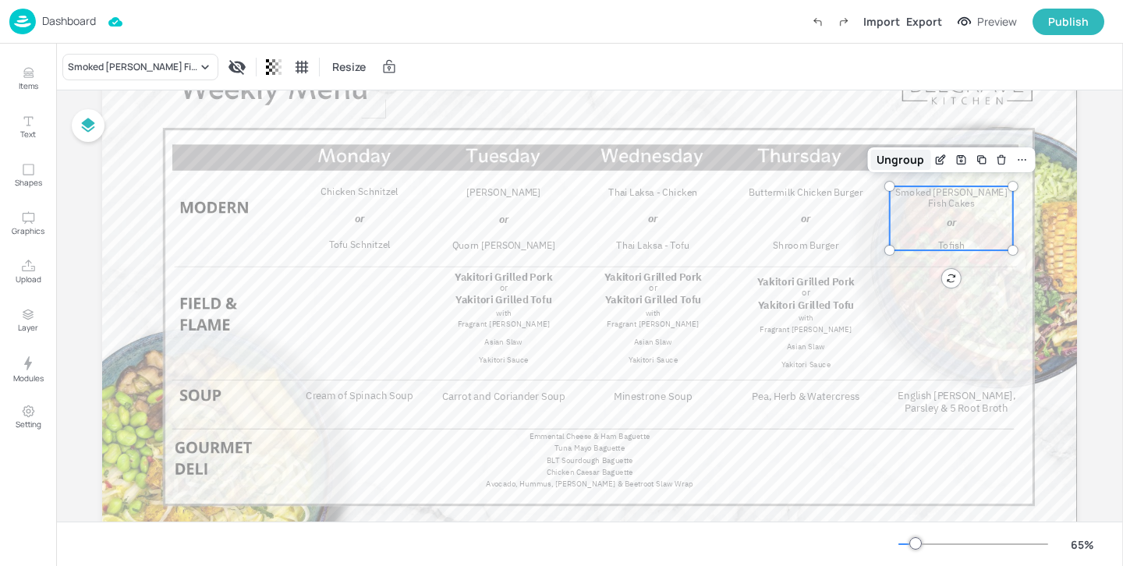
click at [887, 166] on div "Ungroup" at bounding box center [900, 160] width 60 height 20
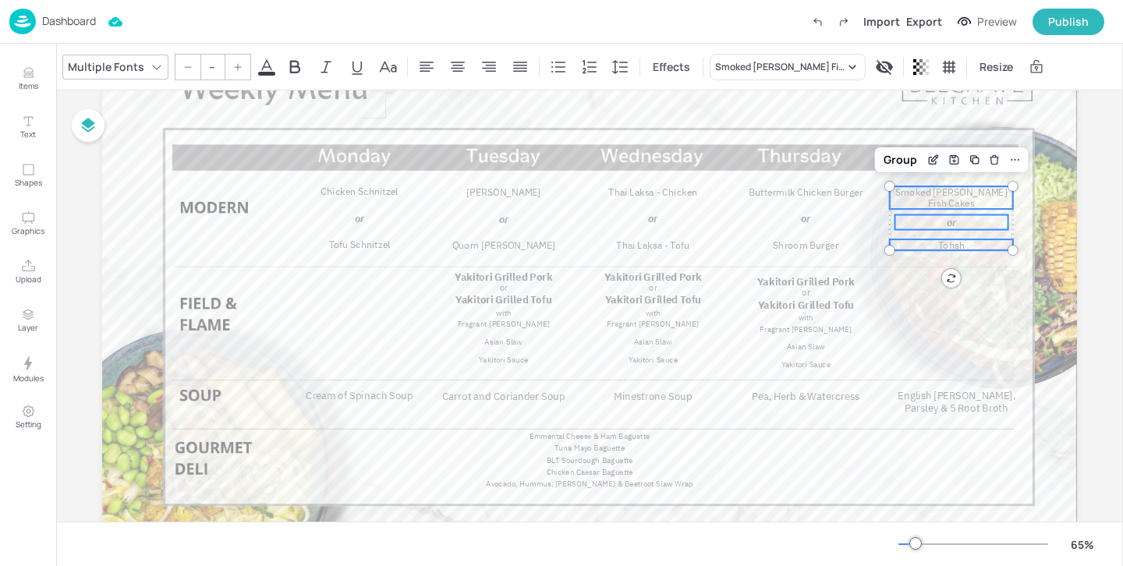
click at [953, 201] on span "Smoked Haddock Fish Cakes" at bounding box center [951, 197] width 112 height 23
type input "19"
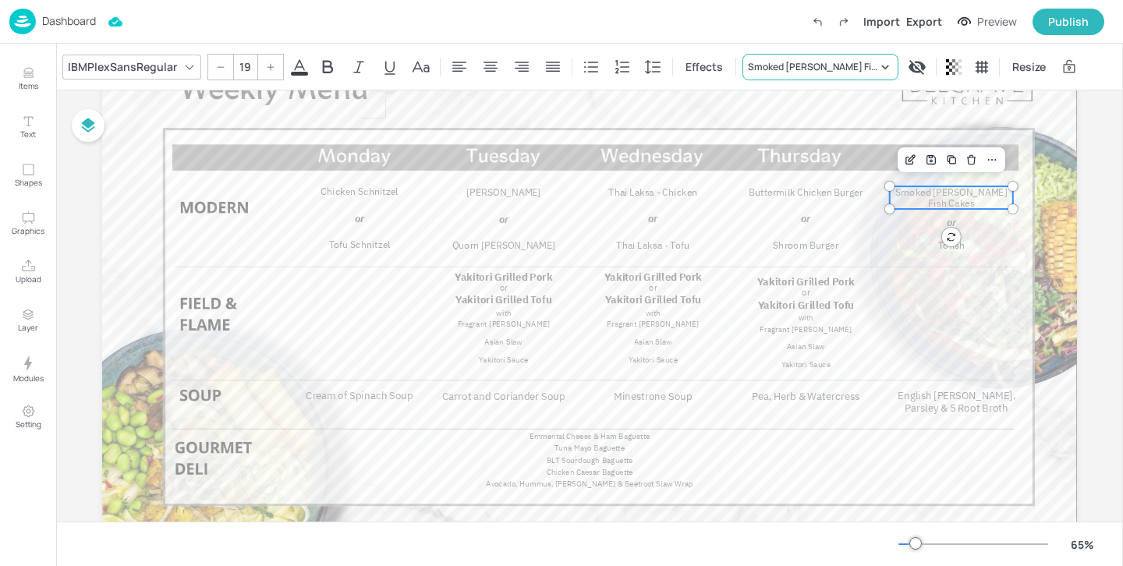
click at [793, 69] on div "Smoked Haddock Fish Cakes" at bounding box center [812, 67] width 129 height 14
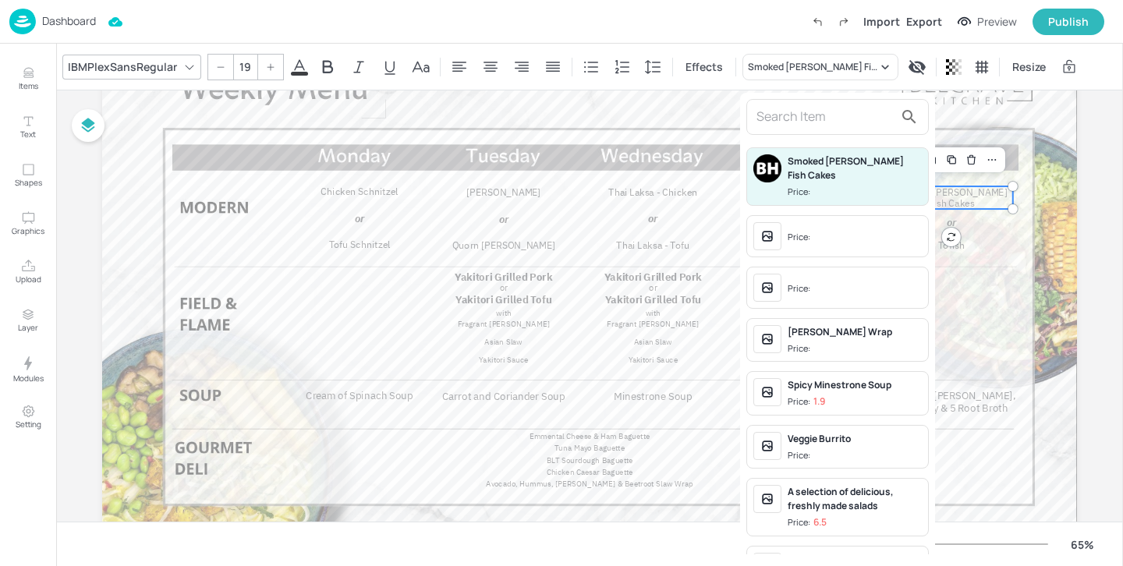
click at [803, 123] on input "text" at bounding box center [825, 117] width 137 height 25
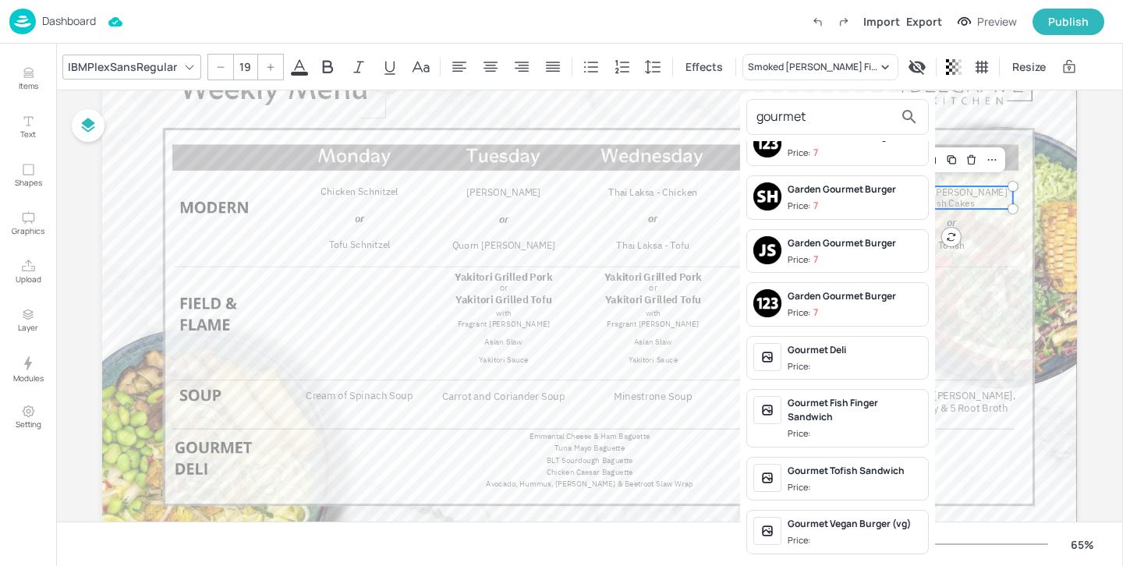
scroll to position [84, 0]
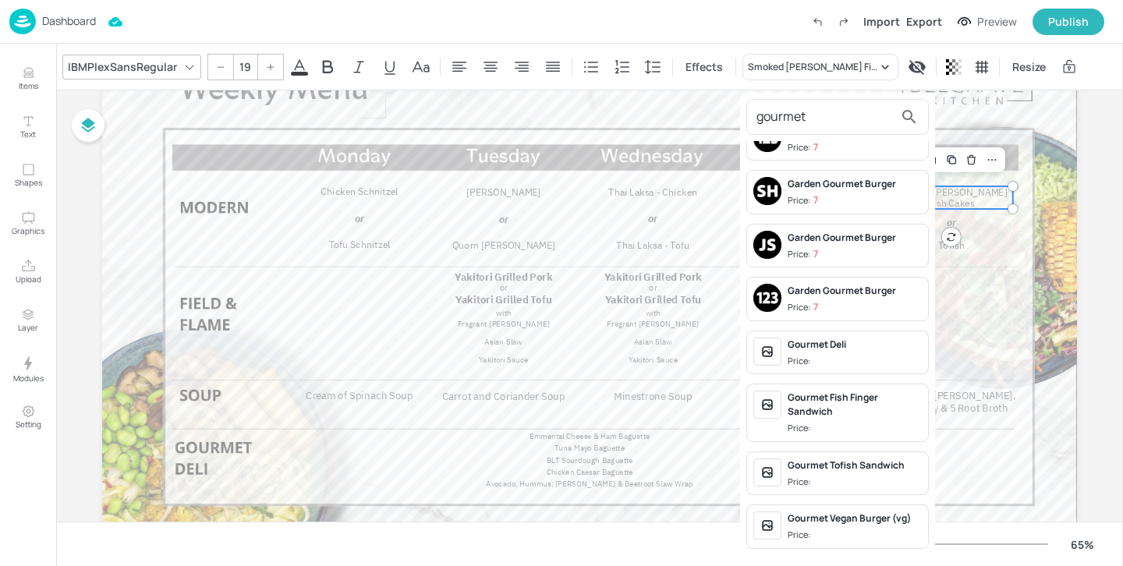
type input "gourmet"
click at [870, 414] on div "Gourmet Fish Finger Sandwich" at bounding box center [855, 405] width 134 height 28
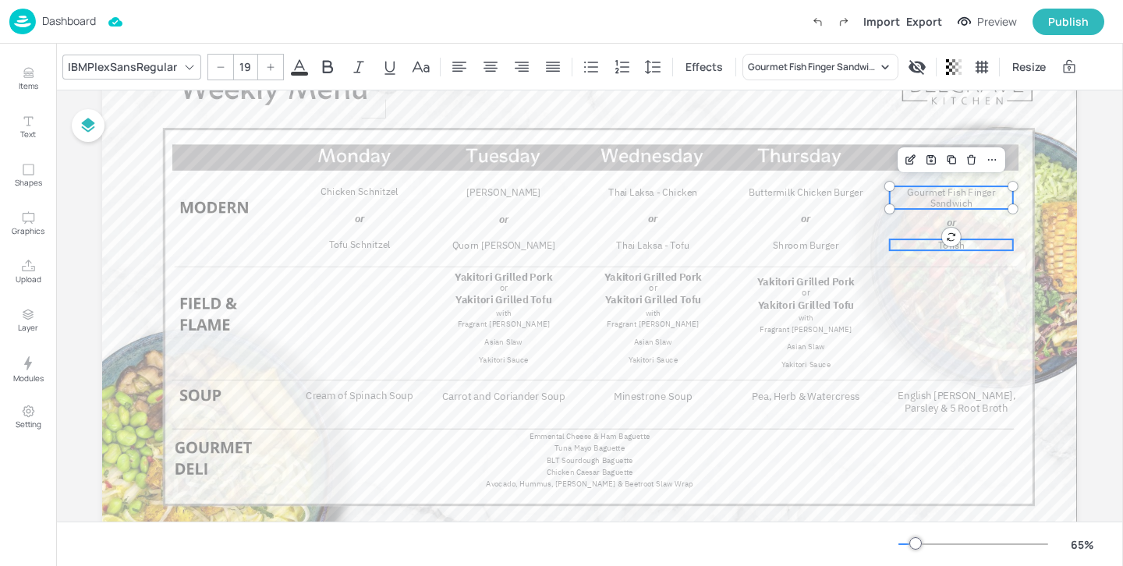
click at [967, 249] on p "Tofish" at bounding box center [951, 245] width 123 height 12
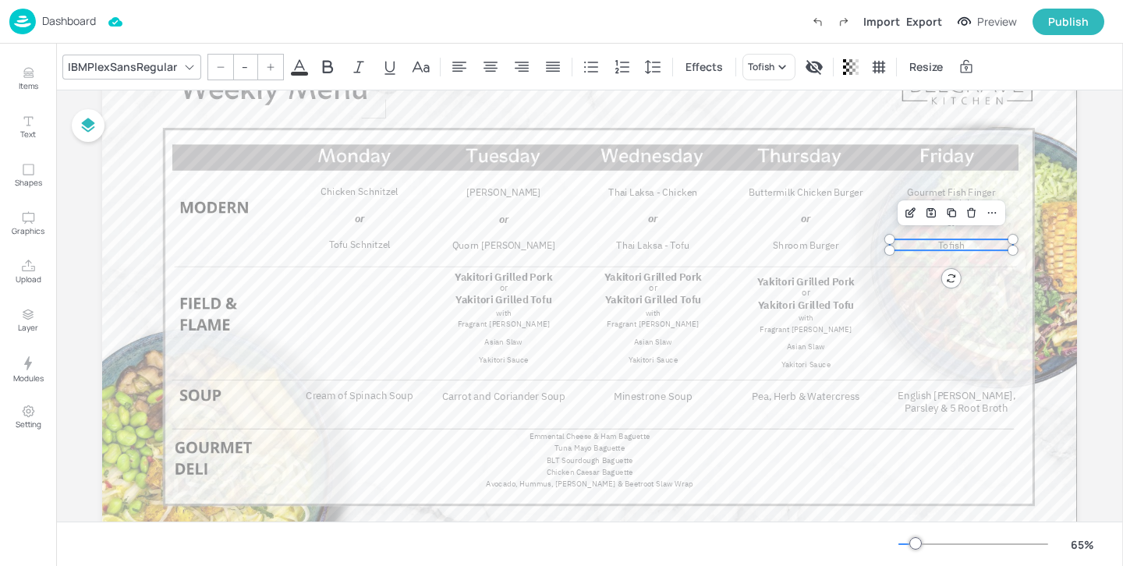
type input "19"
click at [778, 71] on icon at bounding box center [783, 67] width 16 height 16
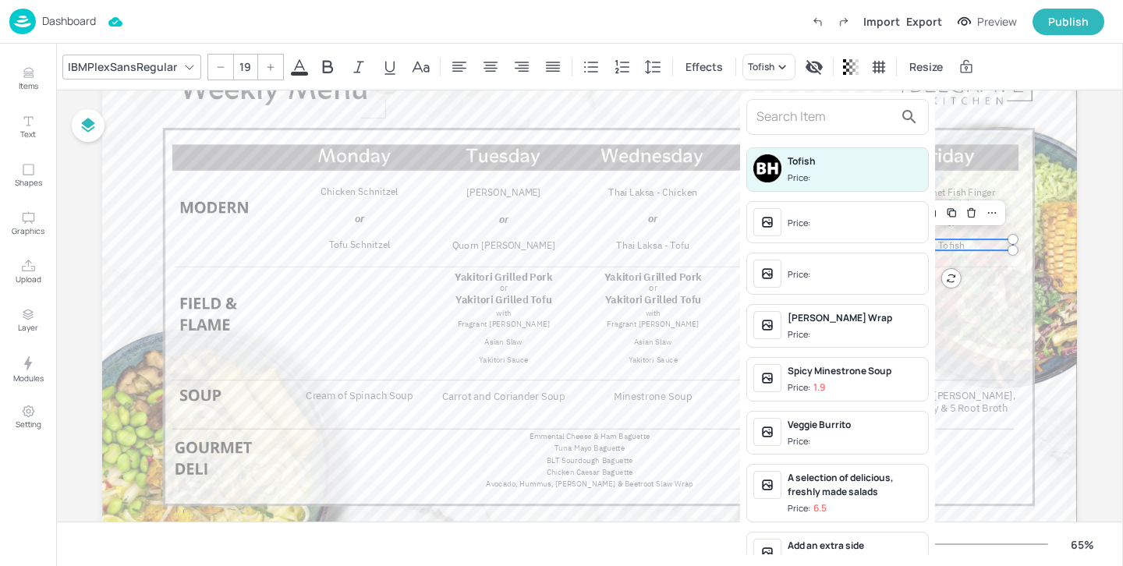
click at [800, 107] on input "text" at bounding box center [825, 117] width 137 height 25
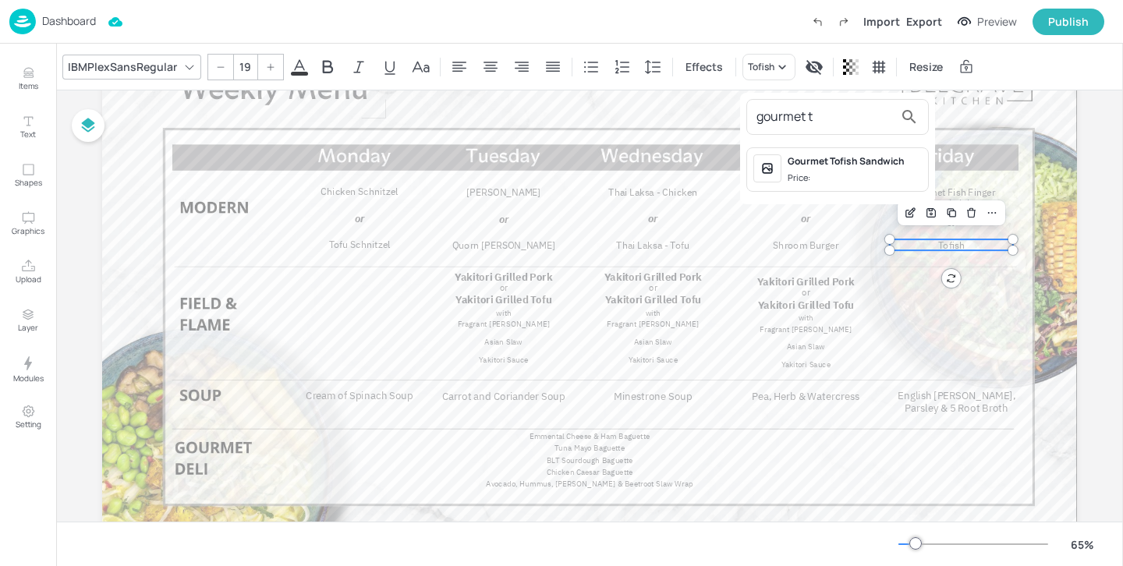
type input "gourmet t"
click at [860, 168] on div "Gourmet Tofish Sandwich" at bounding box center [855, 161] width 134 height 14
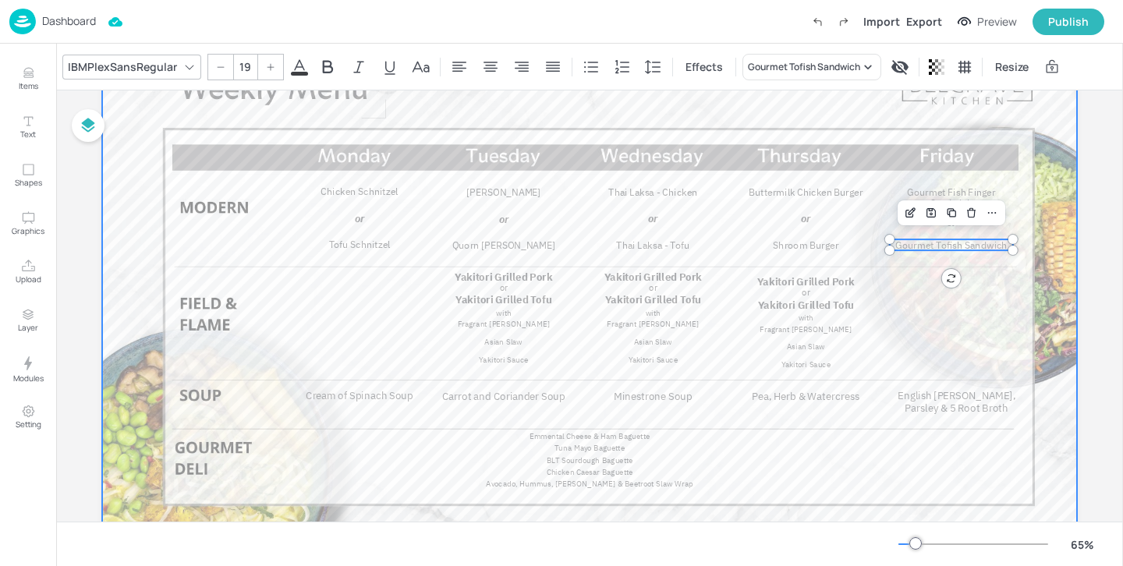
scroll to position [0, 0]
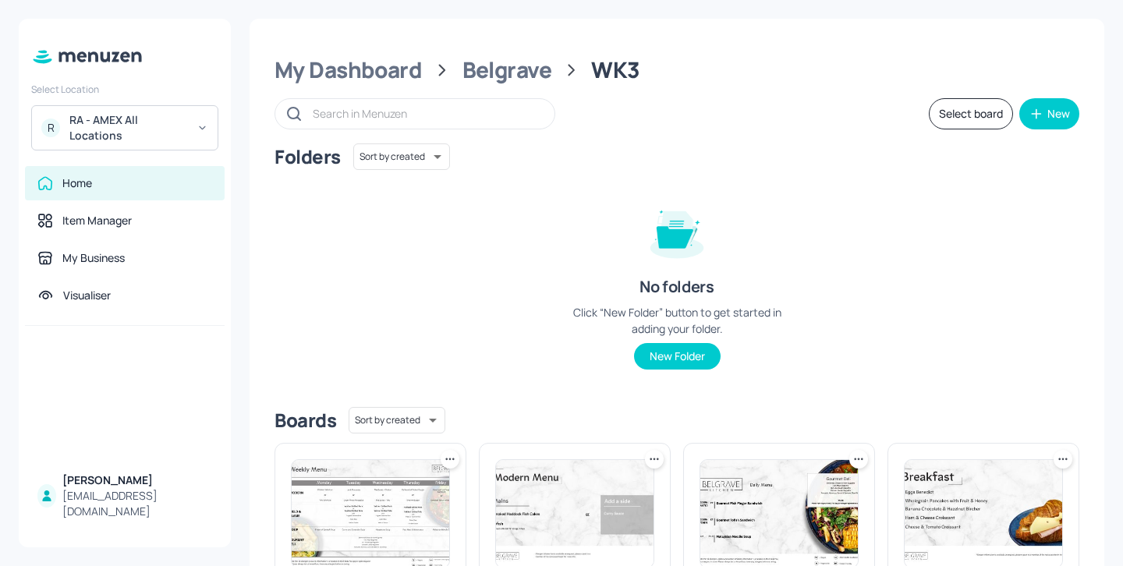
click at [162, 138] on div "RA - AMEX All Locations" at bounding box center [128, 127] width 118 height 31
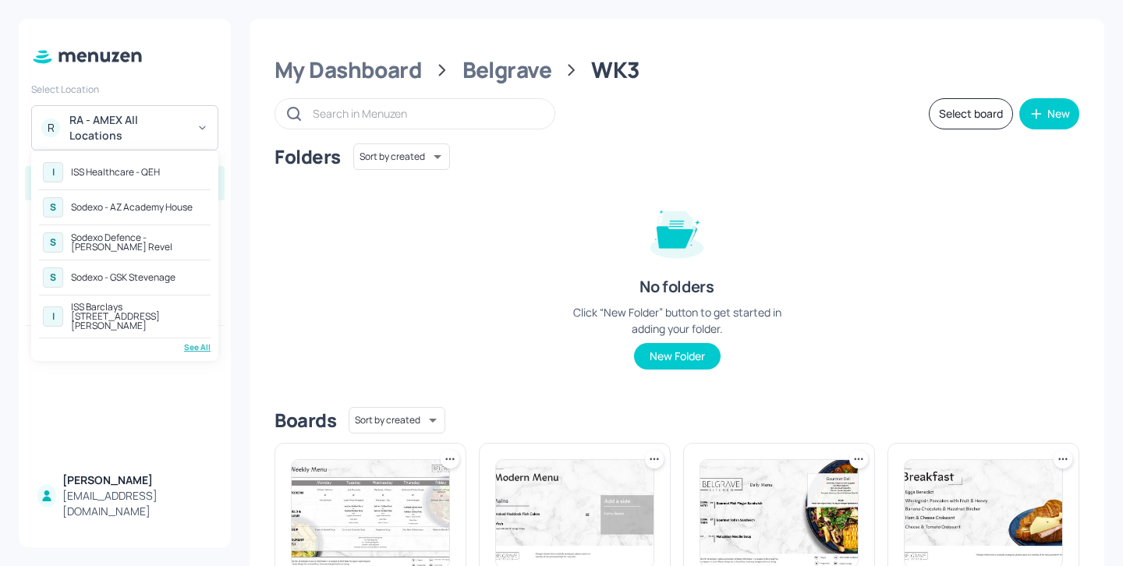
click at [193, 342] on div "See All" at bounding box center [125, 348] width 172 height 12
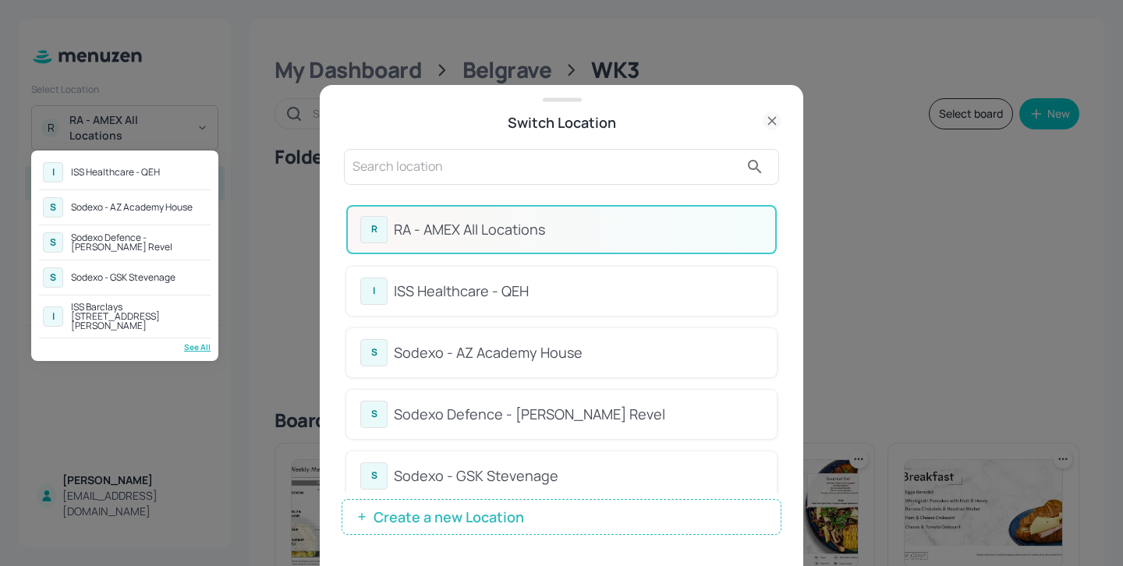
click at [548, 137] on div at bounding box center [561, 283] width 1123 height 566
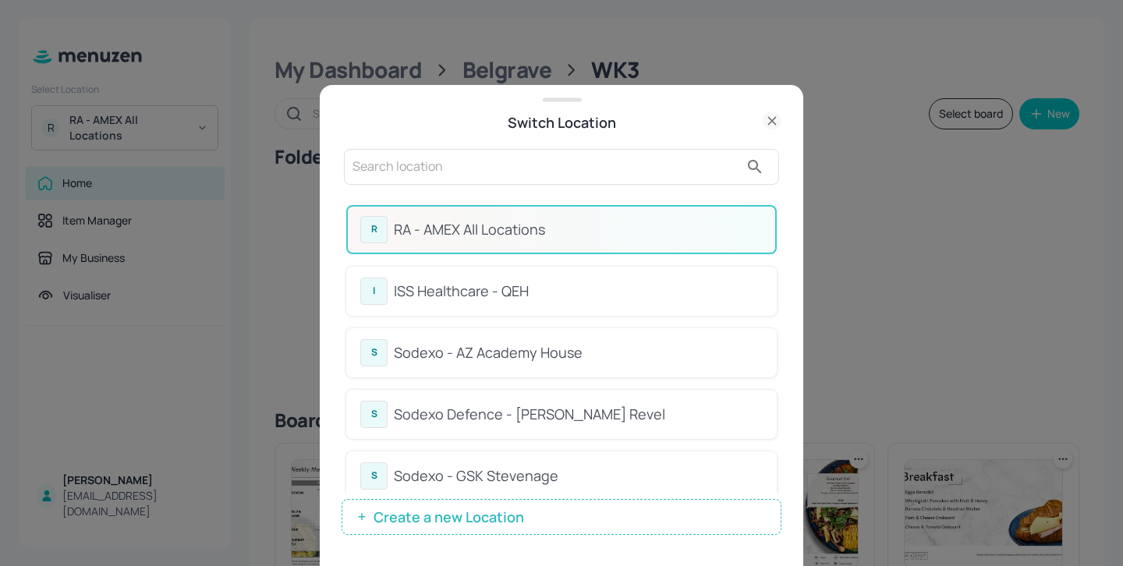
click at [527, 154] on div "I ISS Healthcare - QEH S Sodexo - AZ Academy House S Sodexo Defence - [PERSON_N…" at bounding box center [561, 283] width 1123 height 566
click at [505, 168] on input "text" at bounding box center [546, 166] width 387 height 25
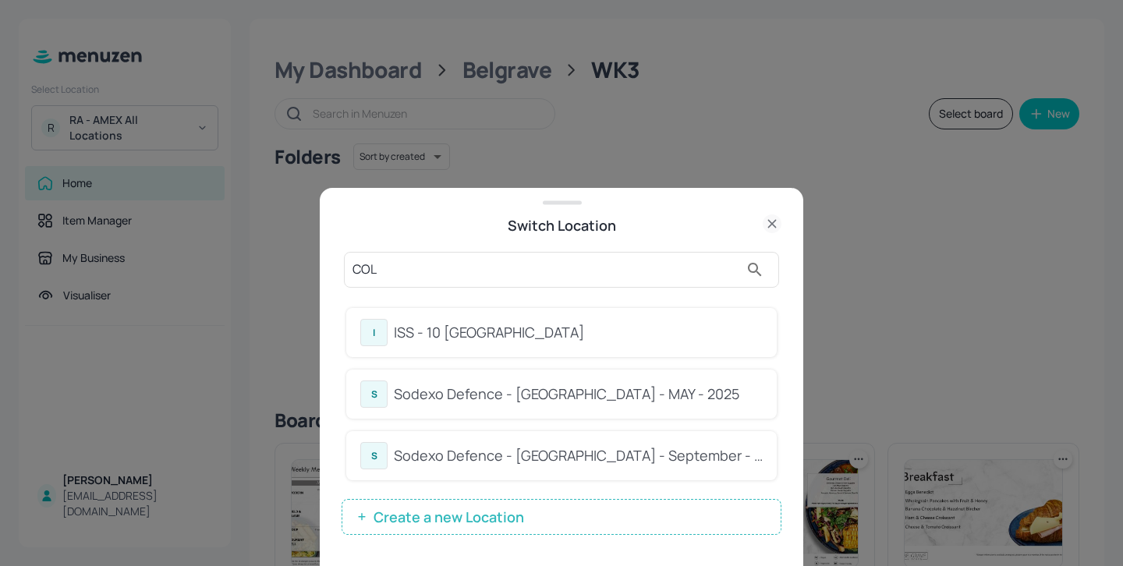
type input "COL"
click at [636, 339] on div "ISS - 10 [GEOGRAPHIC_DATA]" at bounding box center [578, 332] width 369 height 21
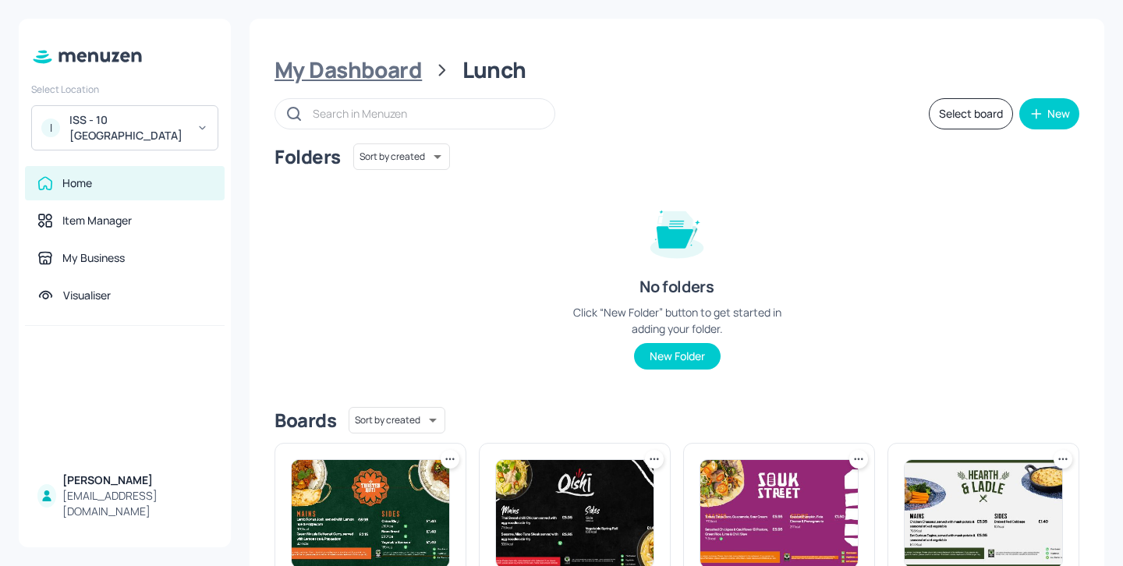
click at [398, 73] on div "My Dashboard" at bounding box center [348, 70] width 147 height 28
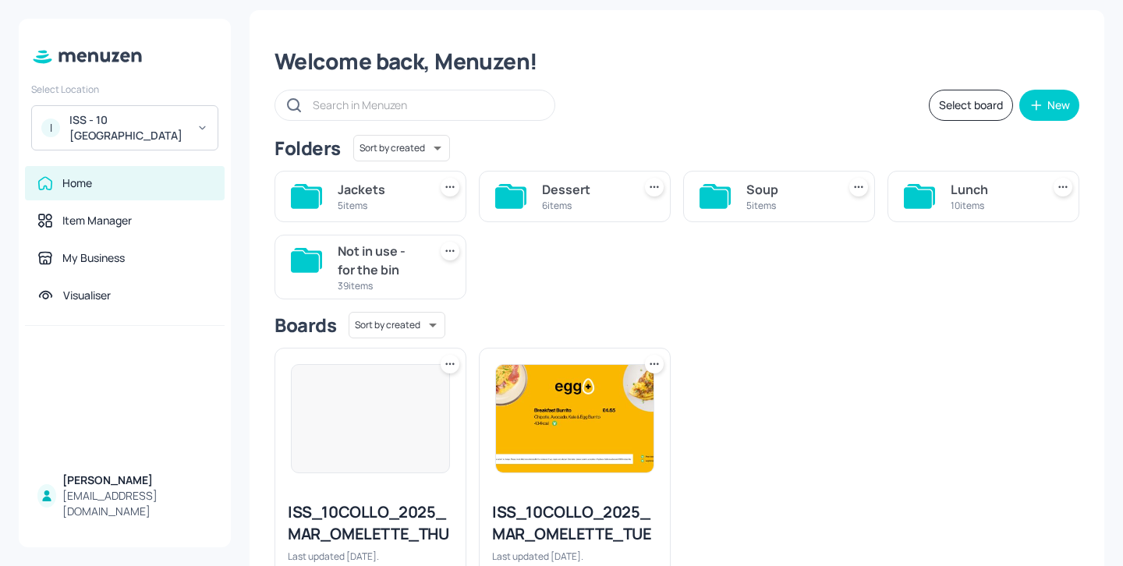
scroll to position [13, 0]
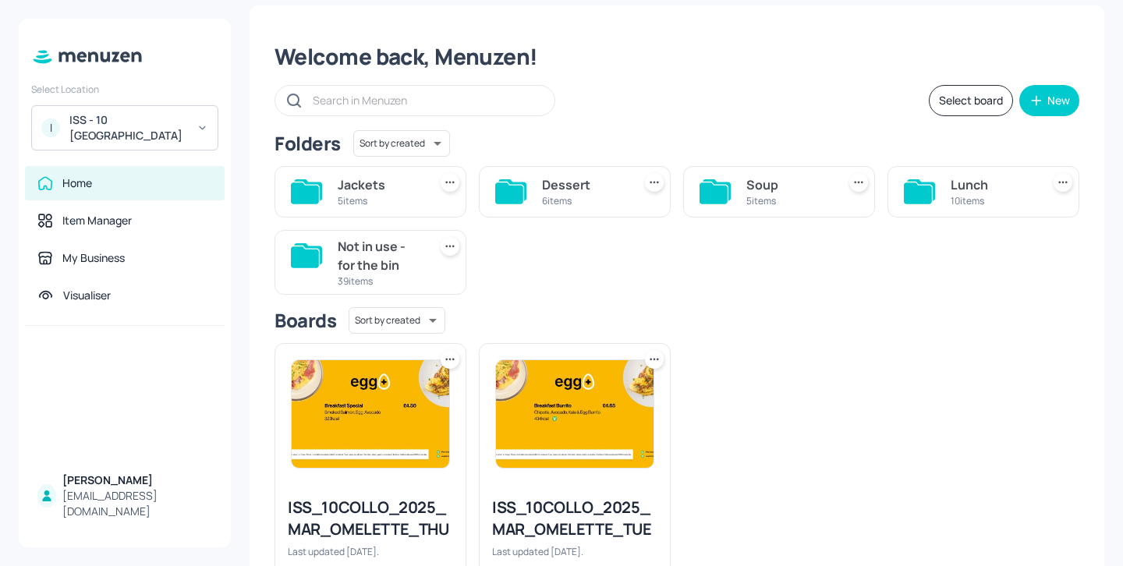
click at [366, 192] on div "Jackets" at bounding box center [380, 184] width 84 height 19
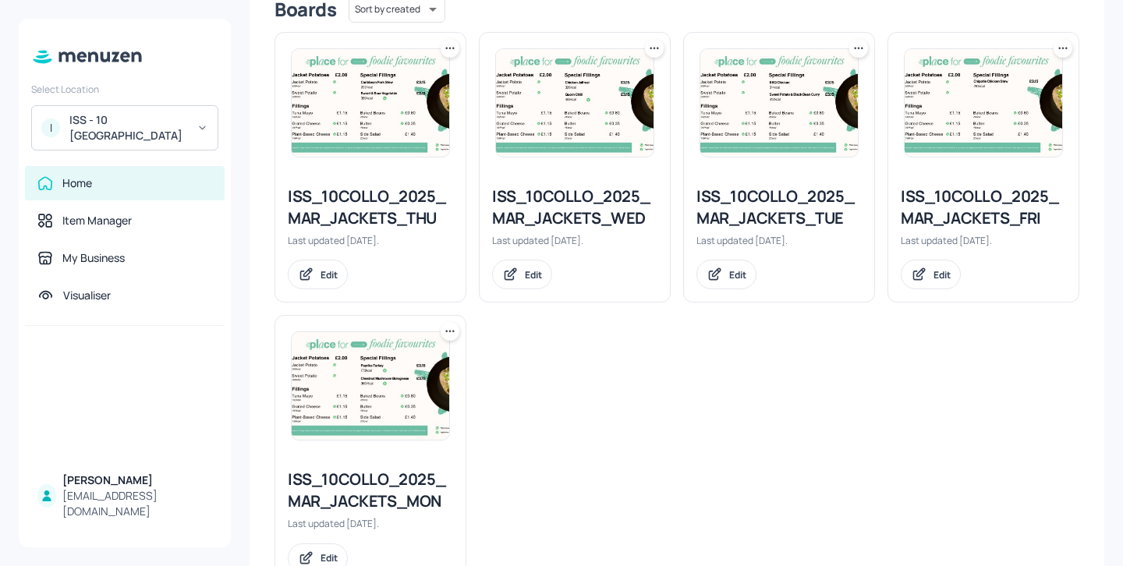
scroll to position [415, 0]
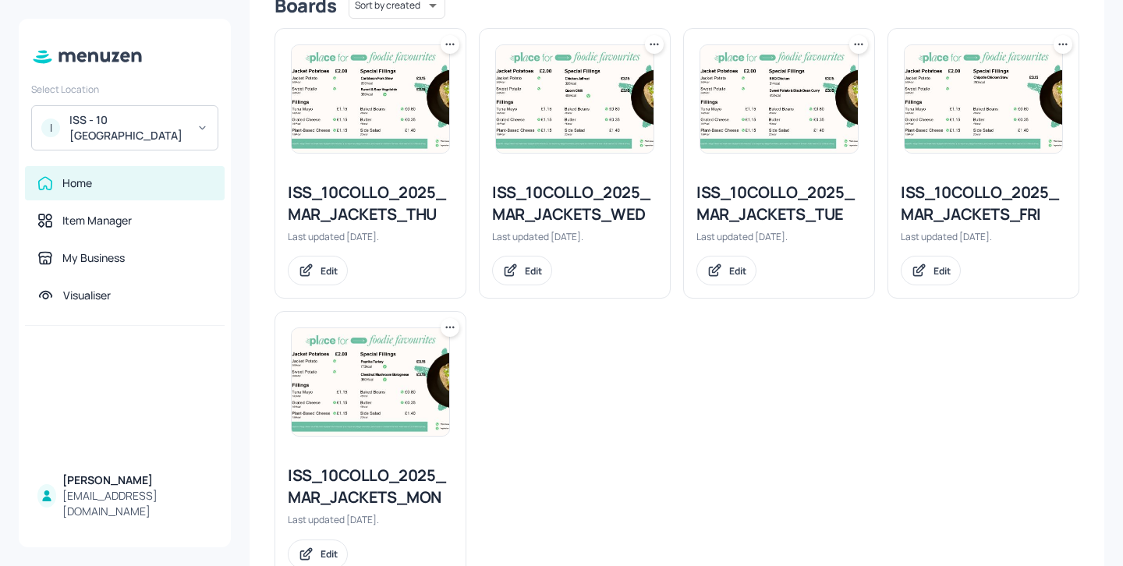
click at [980, 204] on div "ISS_10COLLO_2025_MAR_JACKETS_FRI" at bounding box center [983, 204] width 165 height 44
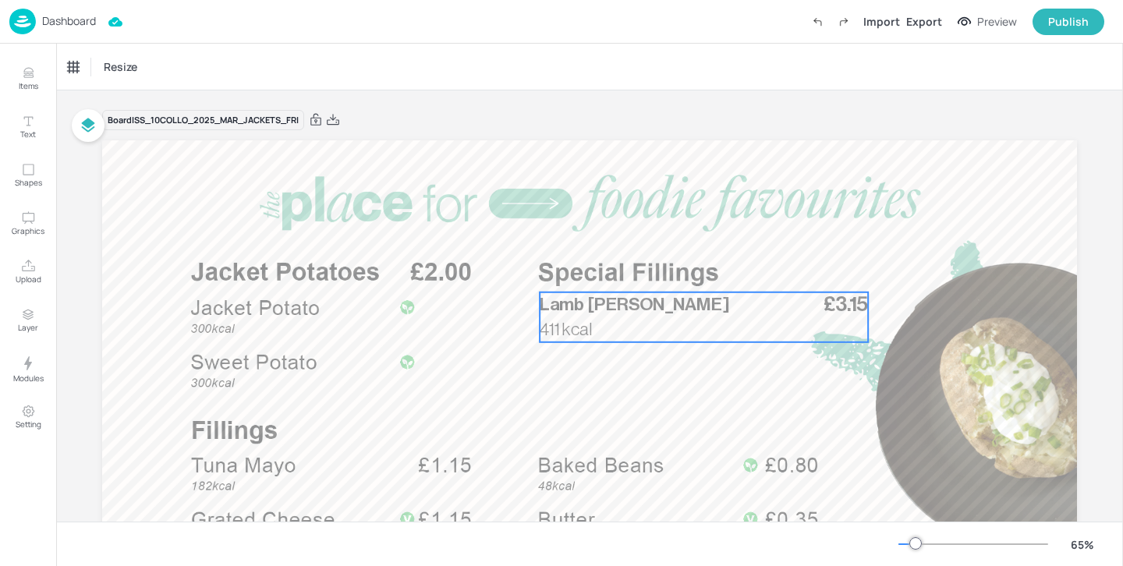
click at [575, 314] on p "Lamb [PERSON_NAME]" at bounding box center [681, 304] width 283 height 25
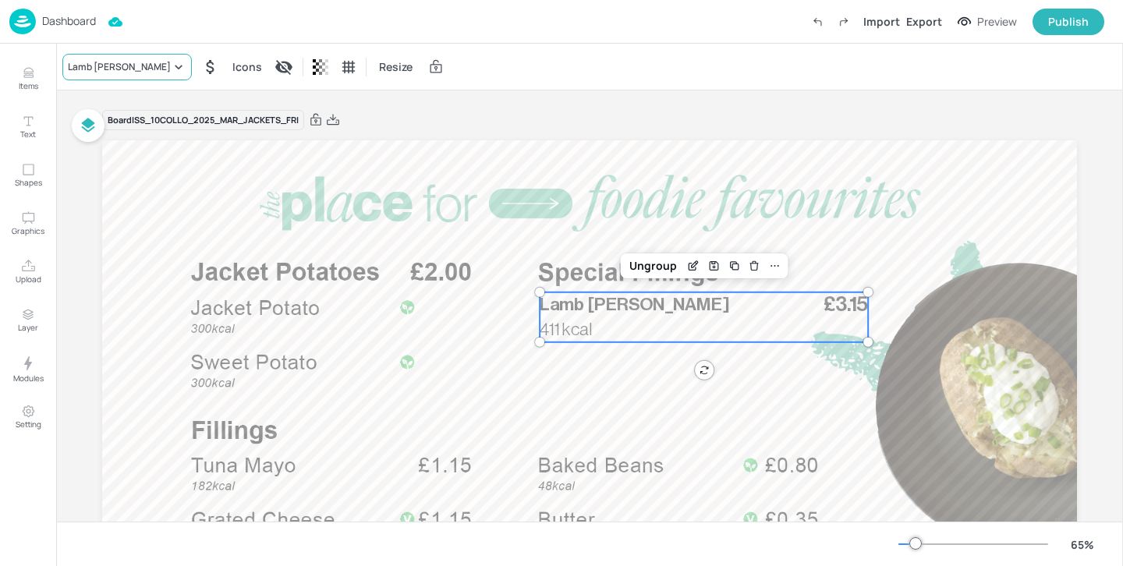
click at [128, 66] on div "Lamb [PERSON_NAME]" at bounding box center [119, 67] width 103 height 14
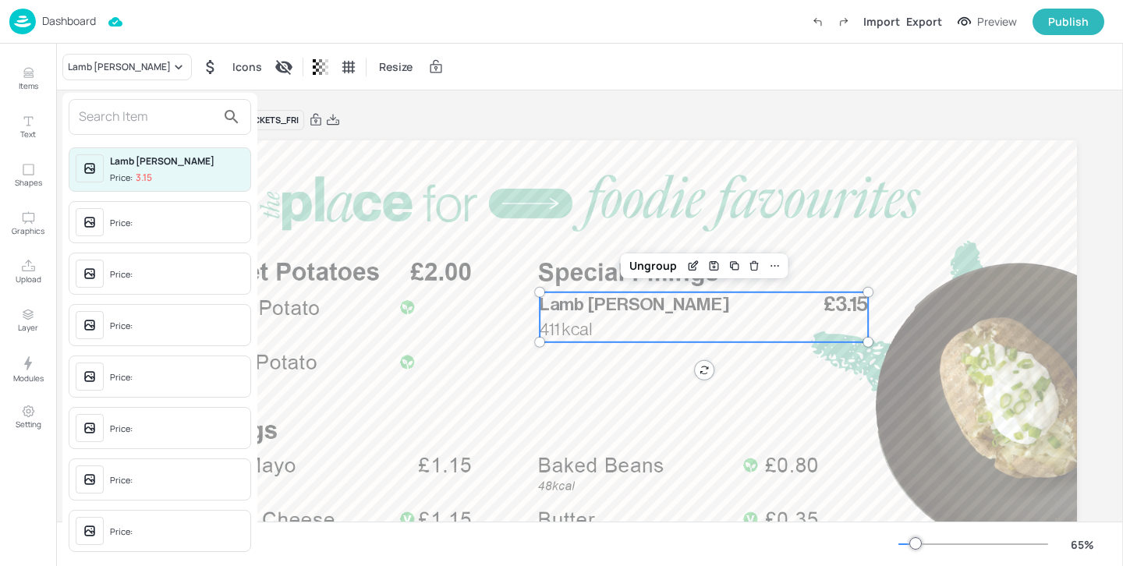
click at [115, 104] on div at bounding box center [160, 117] width 183 height 36
click at [115, 120] on input "text" at bounding box center [147, 117] width 137 height 25
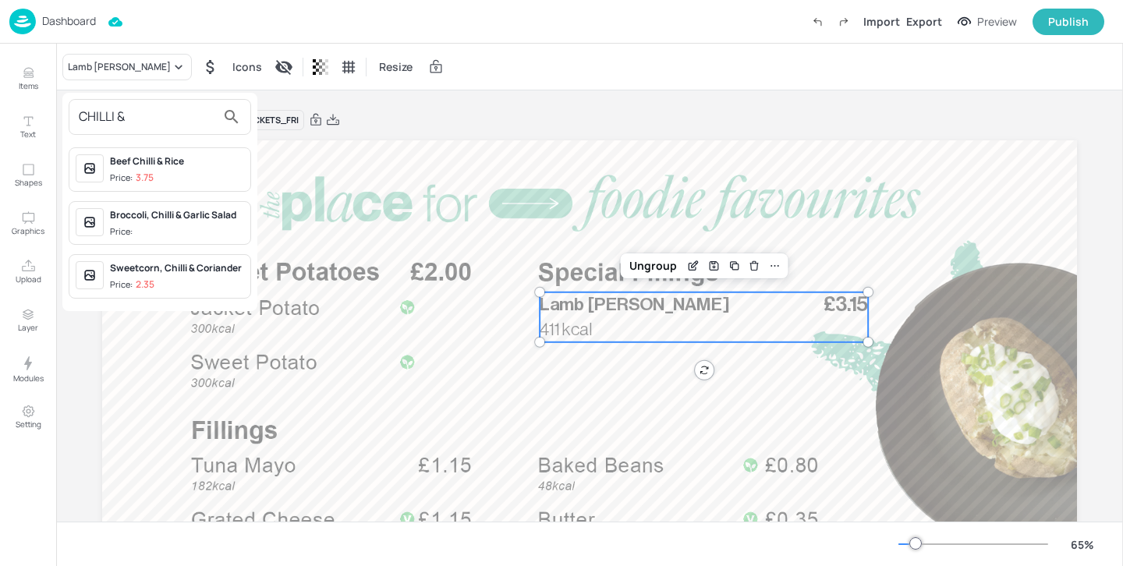
type input "CHILLI &"
click at [171, 273] on div "Sweetcorn, Chilli & Coriander" at bounding box center [177, 268] width 134 height 14
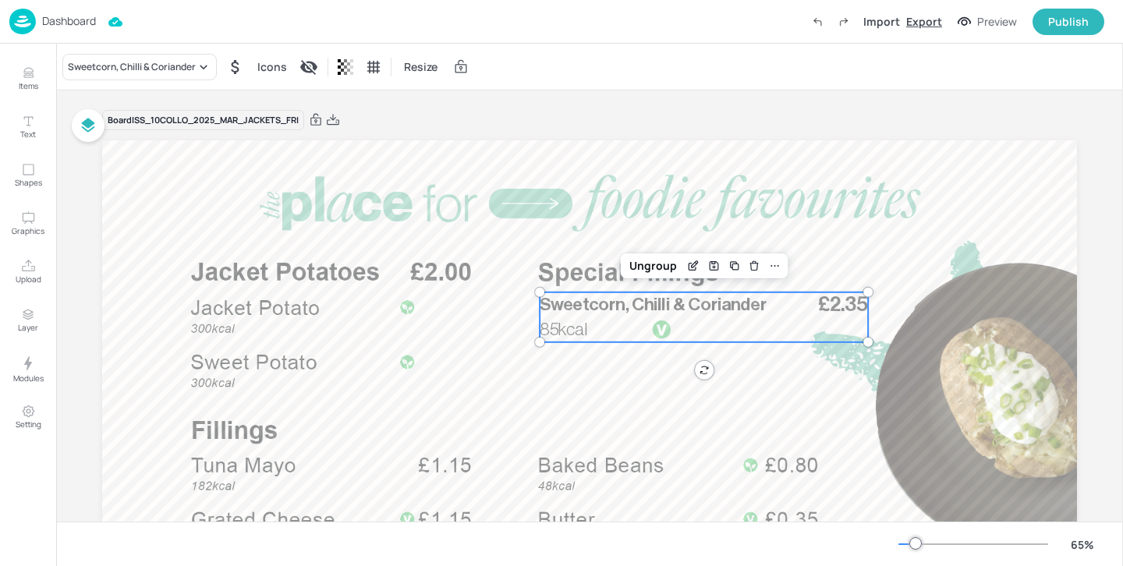
click at [926, 22] on div "Export" at bounding box center [924, 21] width 36 height 16
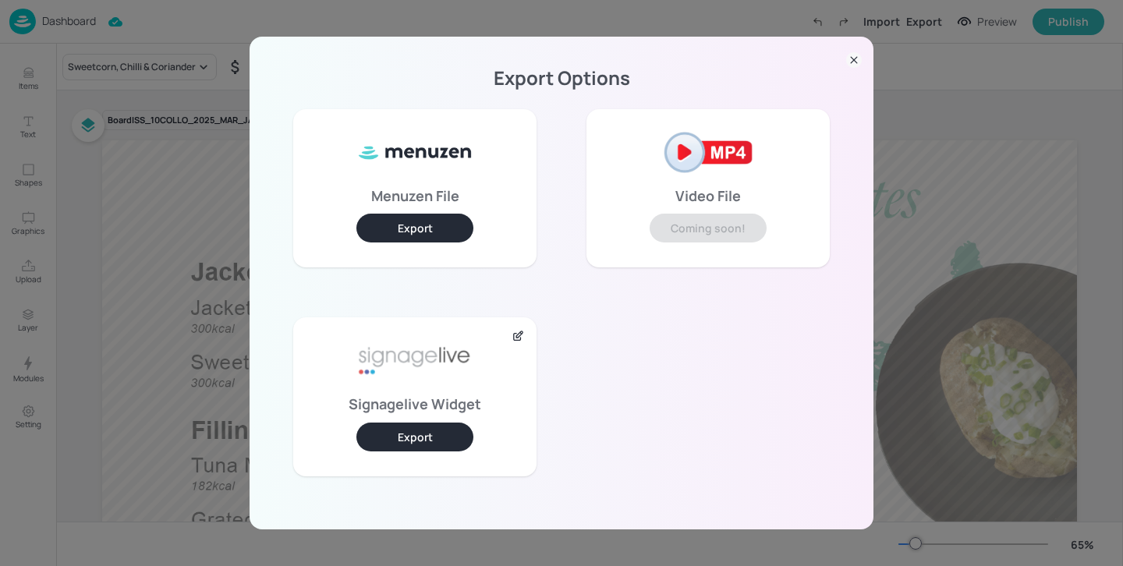
click at [859, 58] on icon at bounding box center [854, 60] width 16 height 16
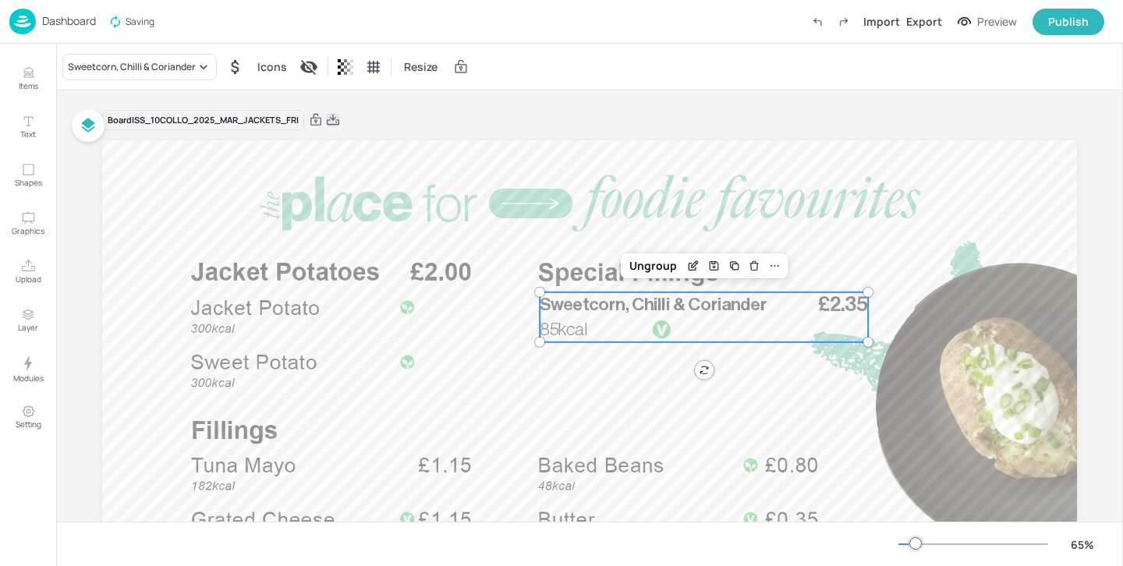
click at [340, 116] on icon at bounding box center [333, 120] width 14 height 16
